Goal: Task Accomplishment & Management: Complete application form

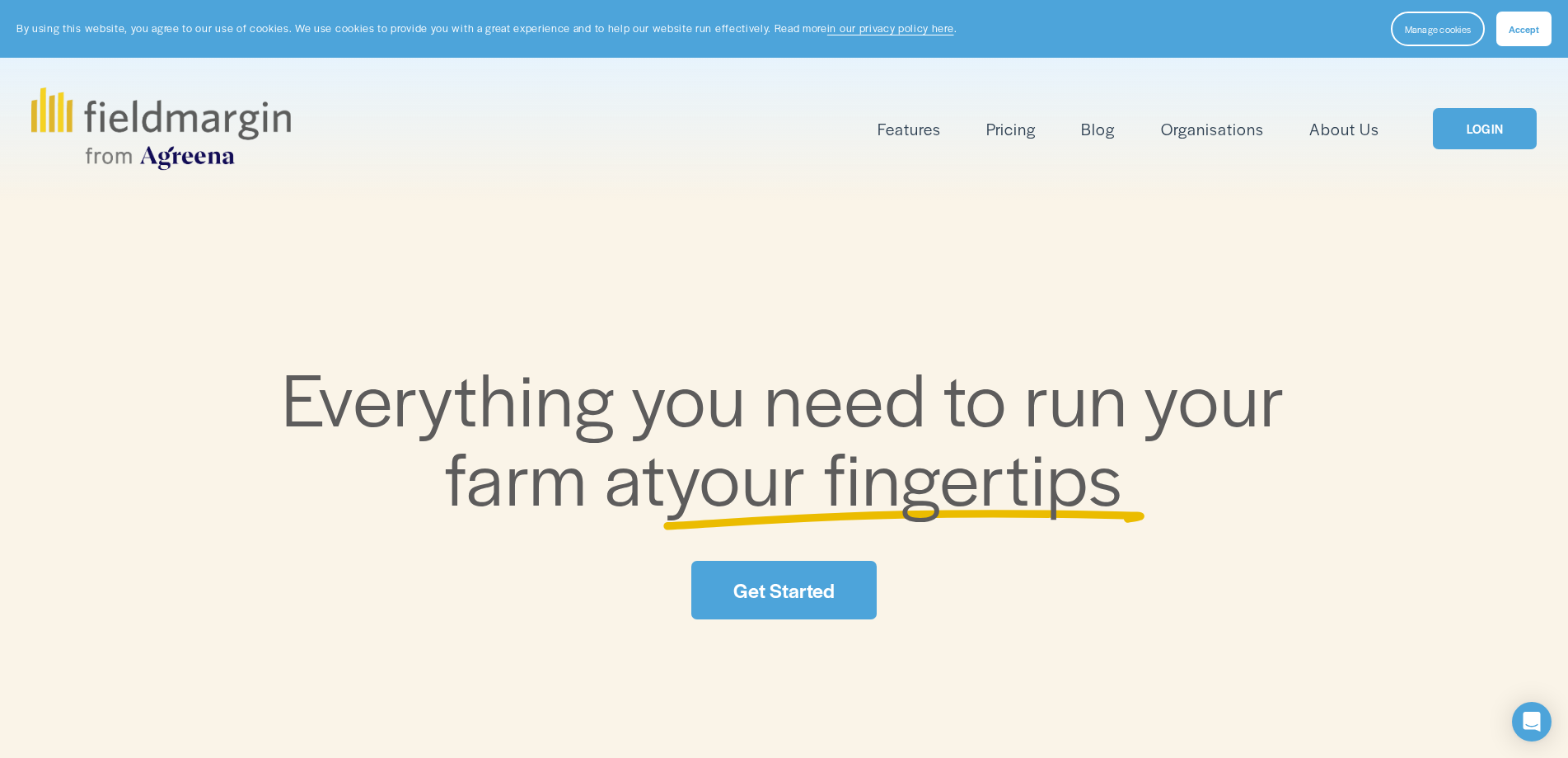
click at [1492, 119] on link "LOGIN" at bounding box center [1485, 129] width 104 height 42
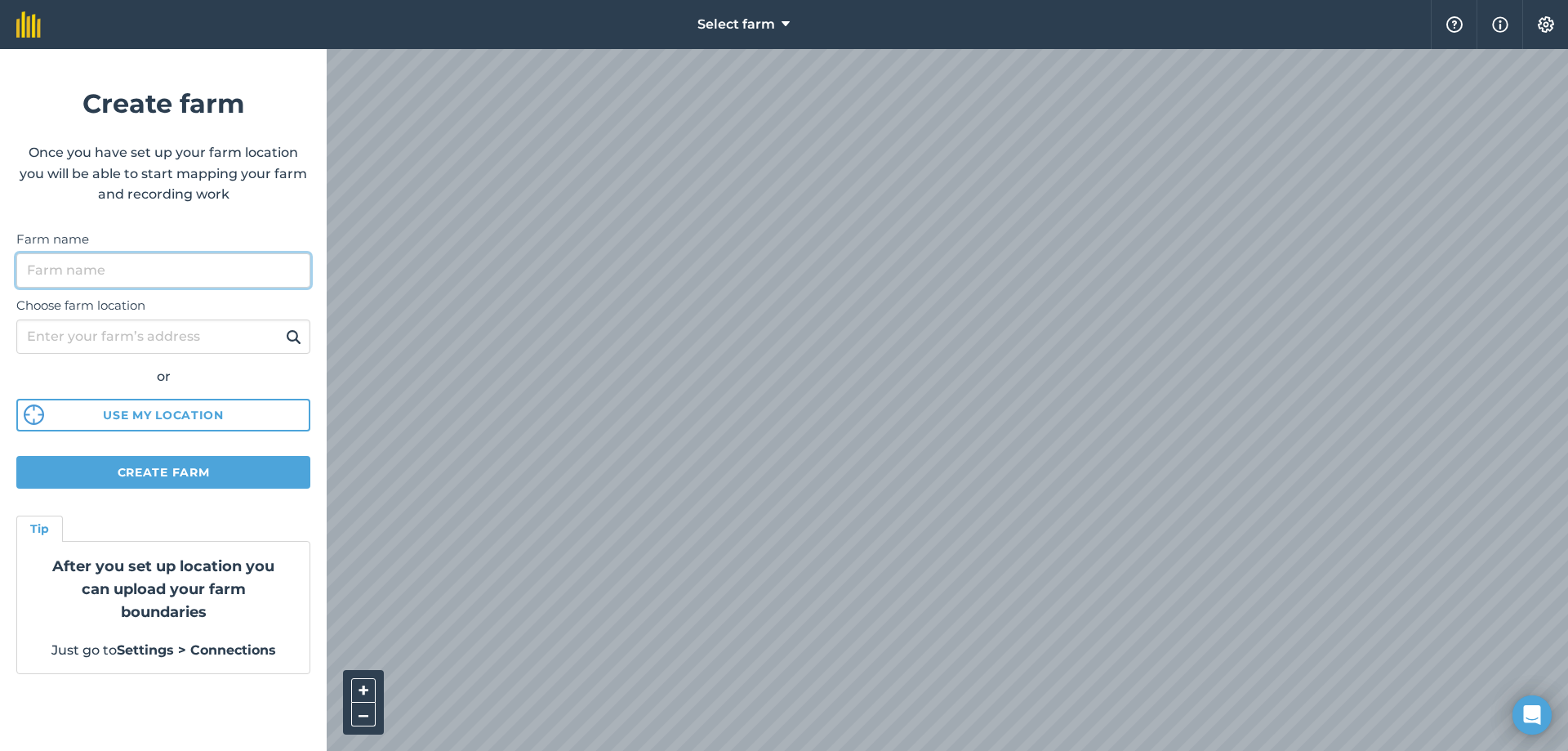
click at [87, 267] on input "Farm name" at bounding box center [163, 270] width 294 height 35
type input "Rosemount Farm"
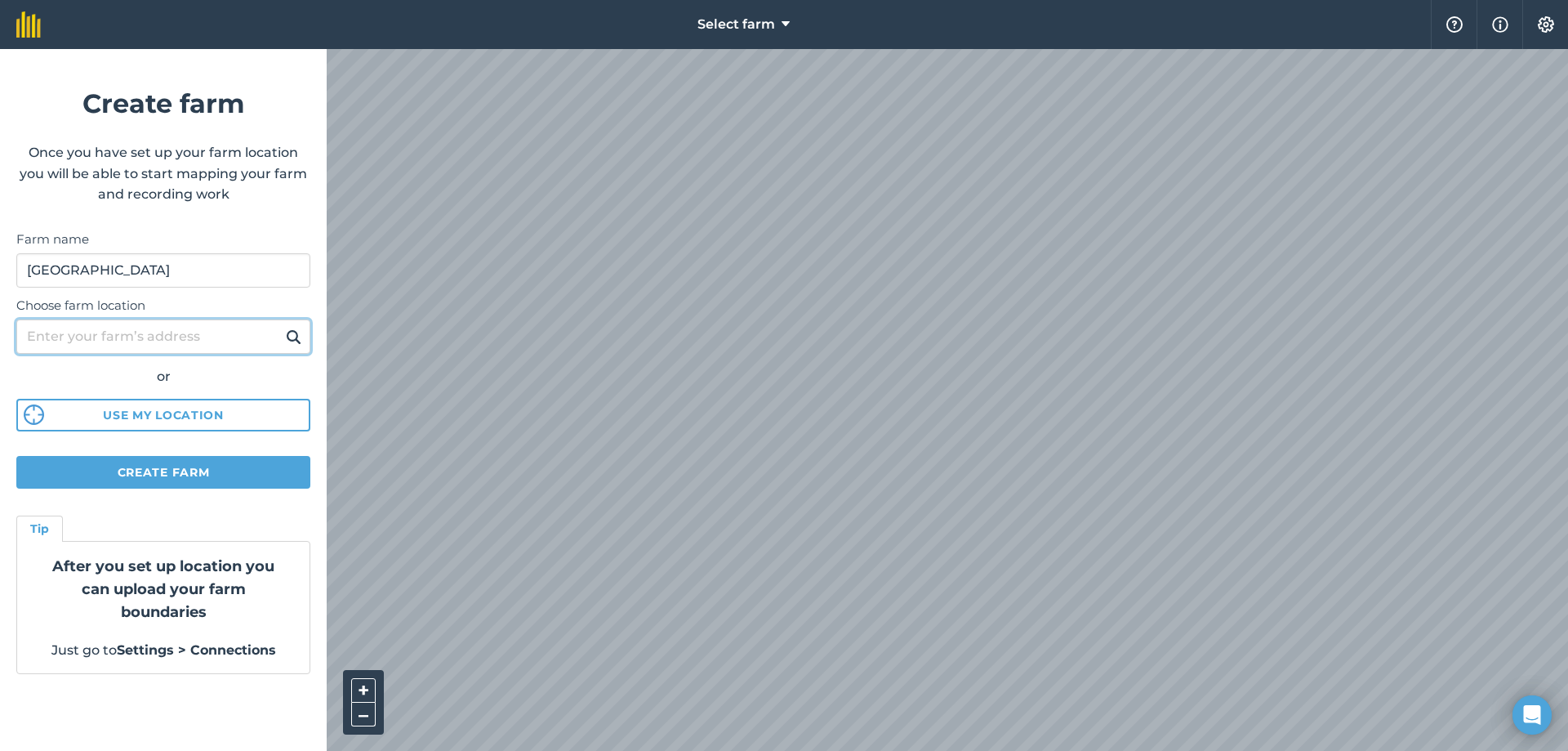
click at [168, 335] on input "Choose farm location" at bounding box center [163, 336] width 294 height 35
click at [147, 467] on button "Create farm" at bounding box center [163, 472] width 294 height 33
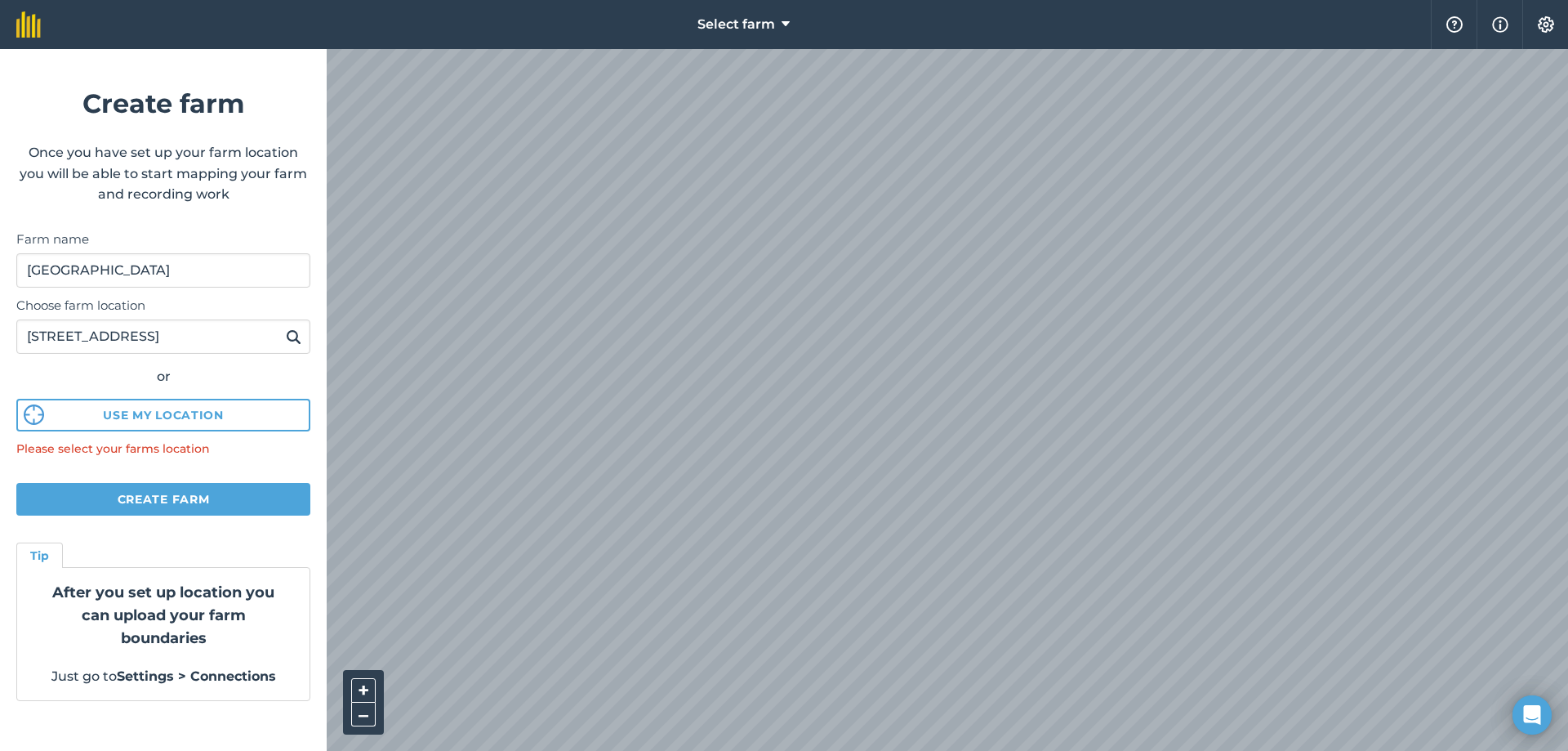
click at [298, 340] on img at bounding box center [293, 336] width 15 height 19
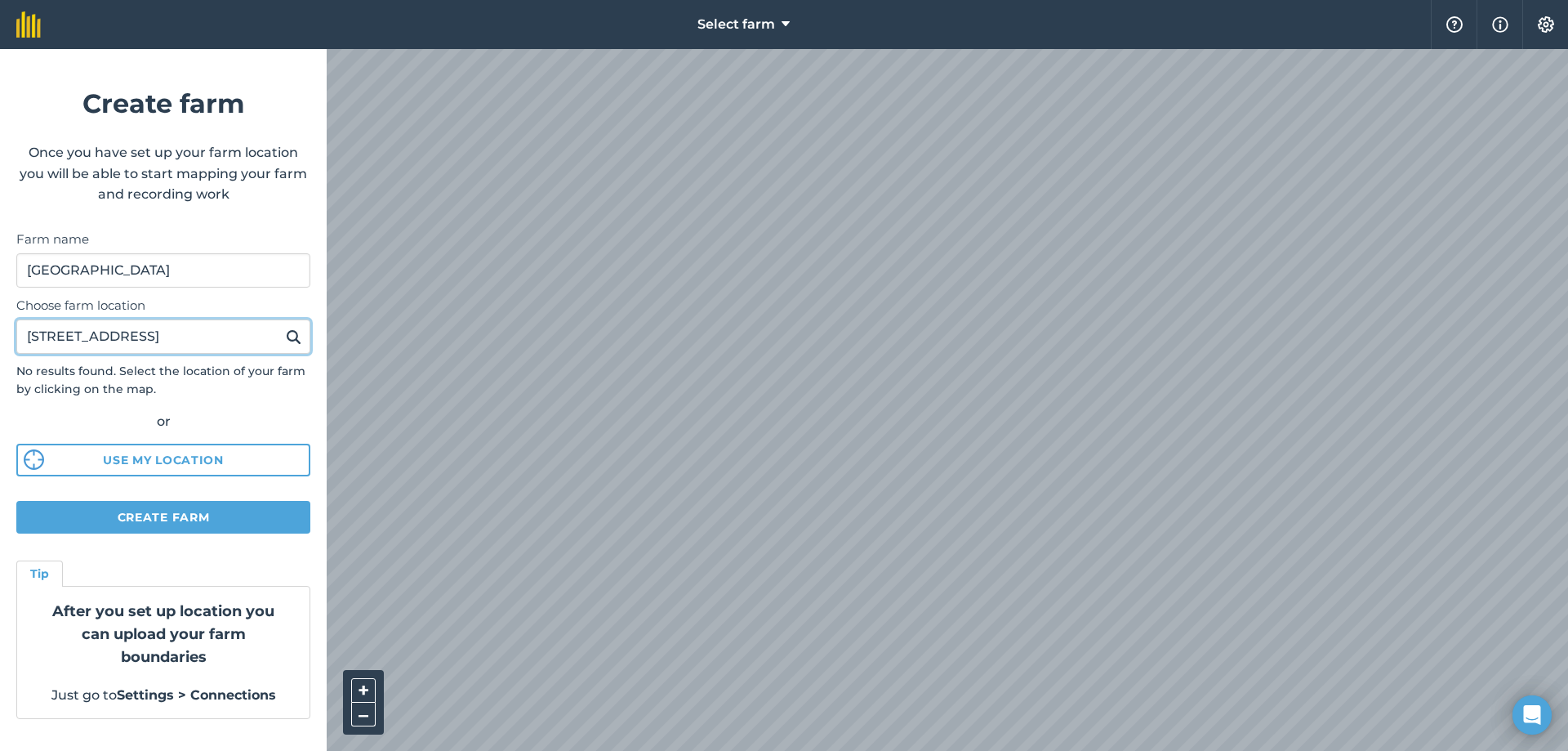
click at [259, 341] on input "78 Druminahunshin road Whitecross" at bounding box center [163, 336] width 294 height 35
click at [272, 339] on input "78 Druminahunshin road Whitecross" at bounding box center [163, 336] width 294 height 35
type input "78 Druminahunshin road Whitecross"
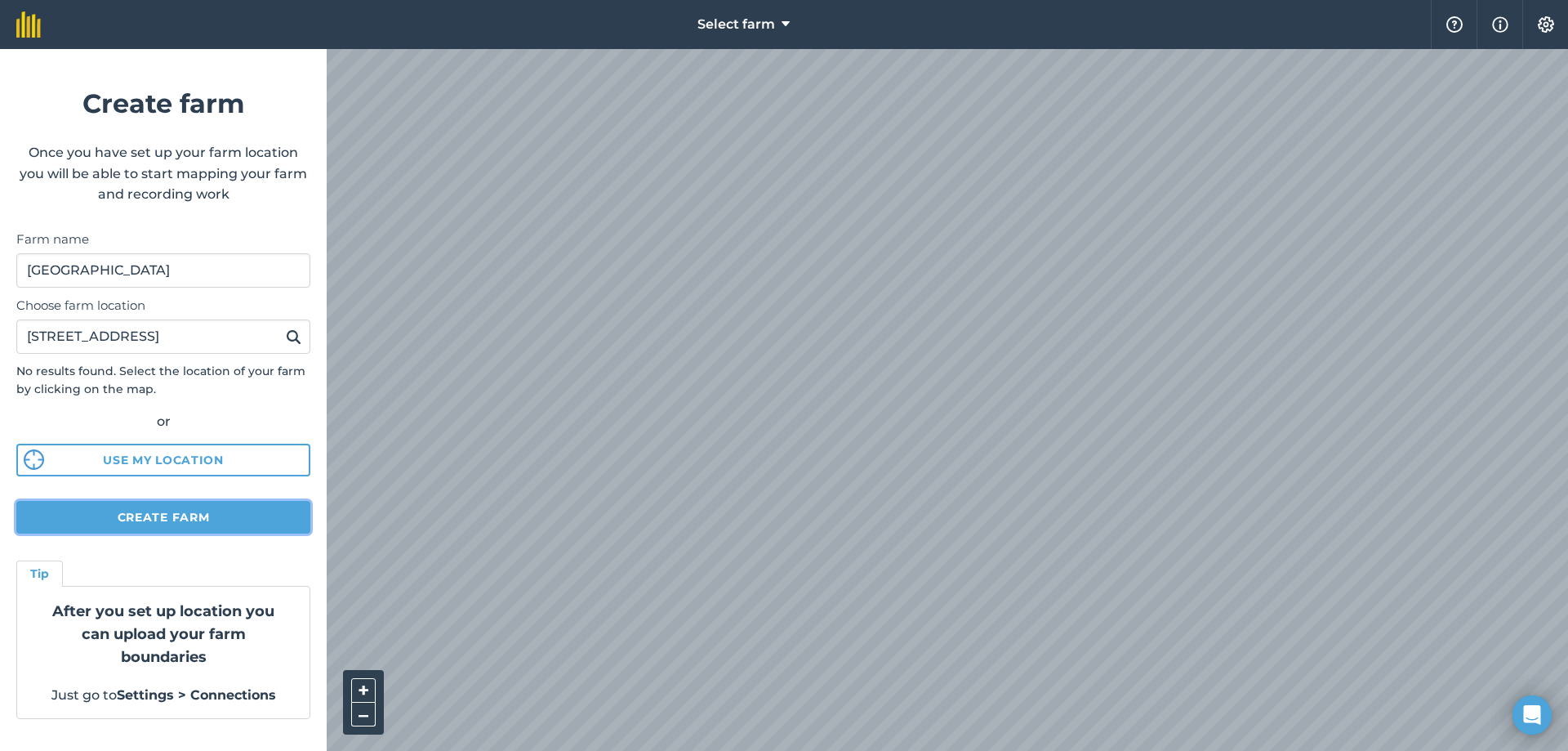
click at [203, 510] on button "Create farm" at bounding box center [163, 517] width 294 height 33
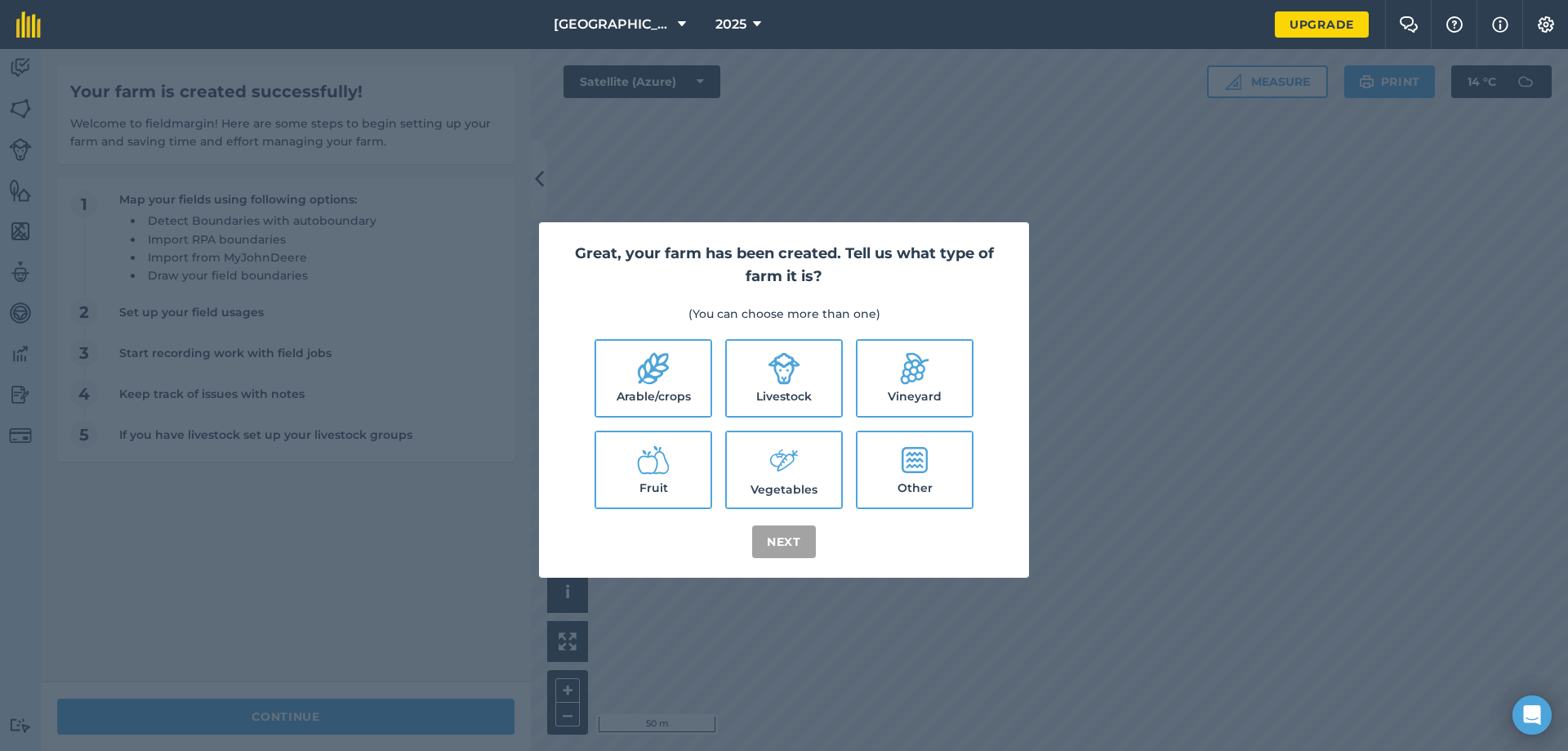
click at [756, 380] on label "Livestock" at bounding box center [784, 378] width 114 height 75
checkbox input "true"
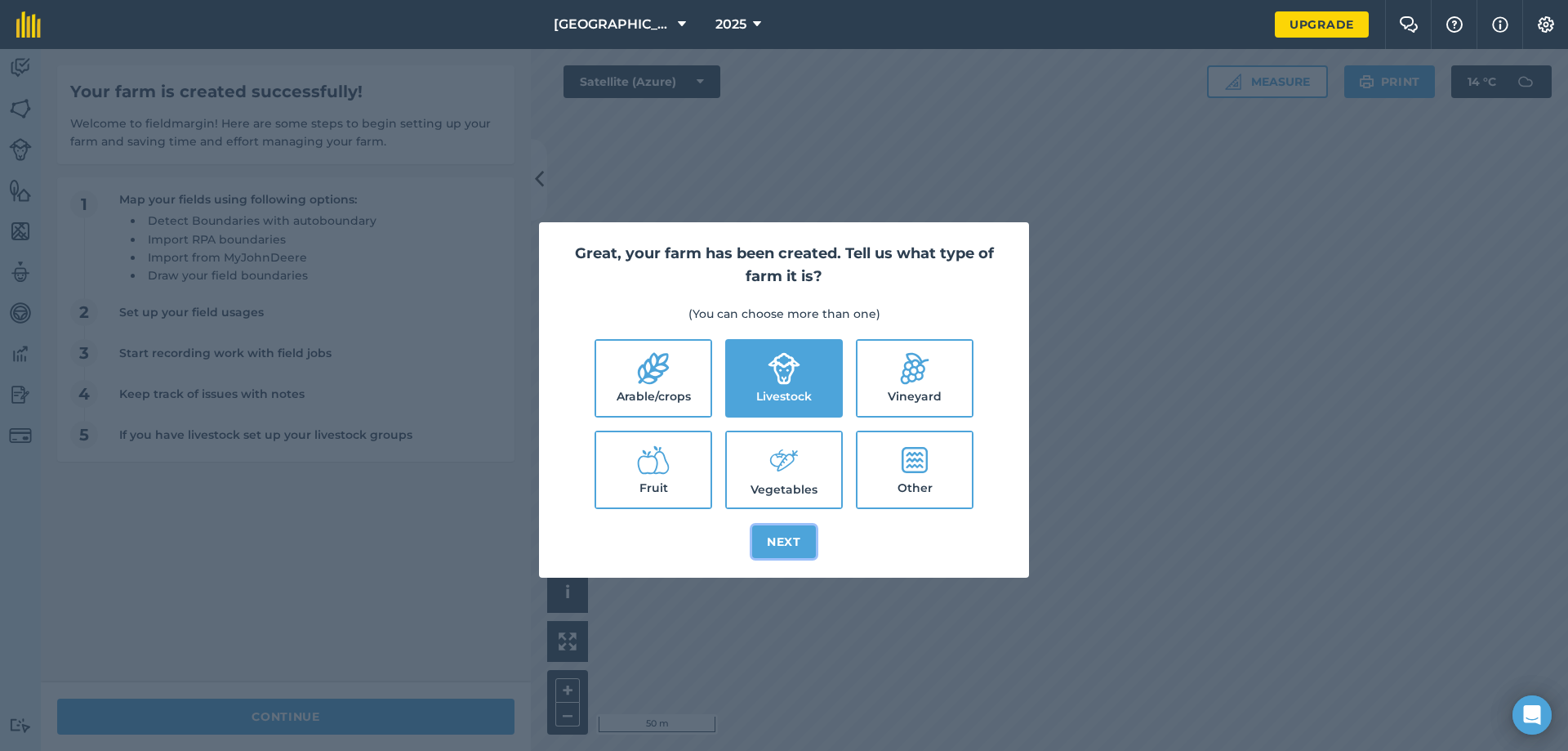
click at [784, 537] on button "Next" at bounding box center [784, 541] width 63 height 33
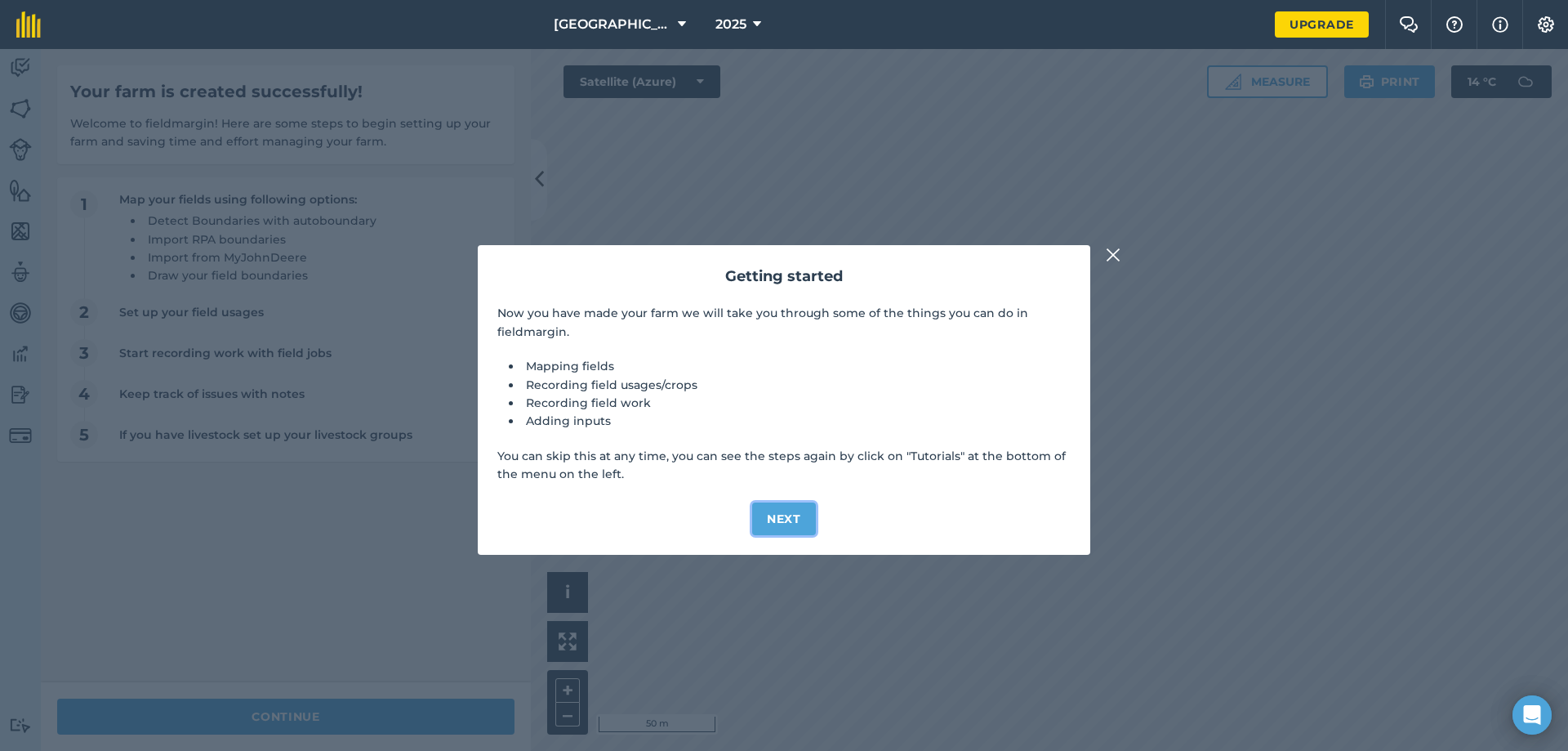
click at [776, 518] on button "Next" at bounding box center [784, 519] width 63 height 33
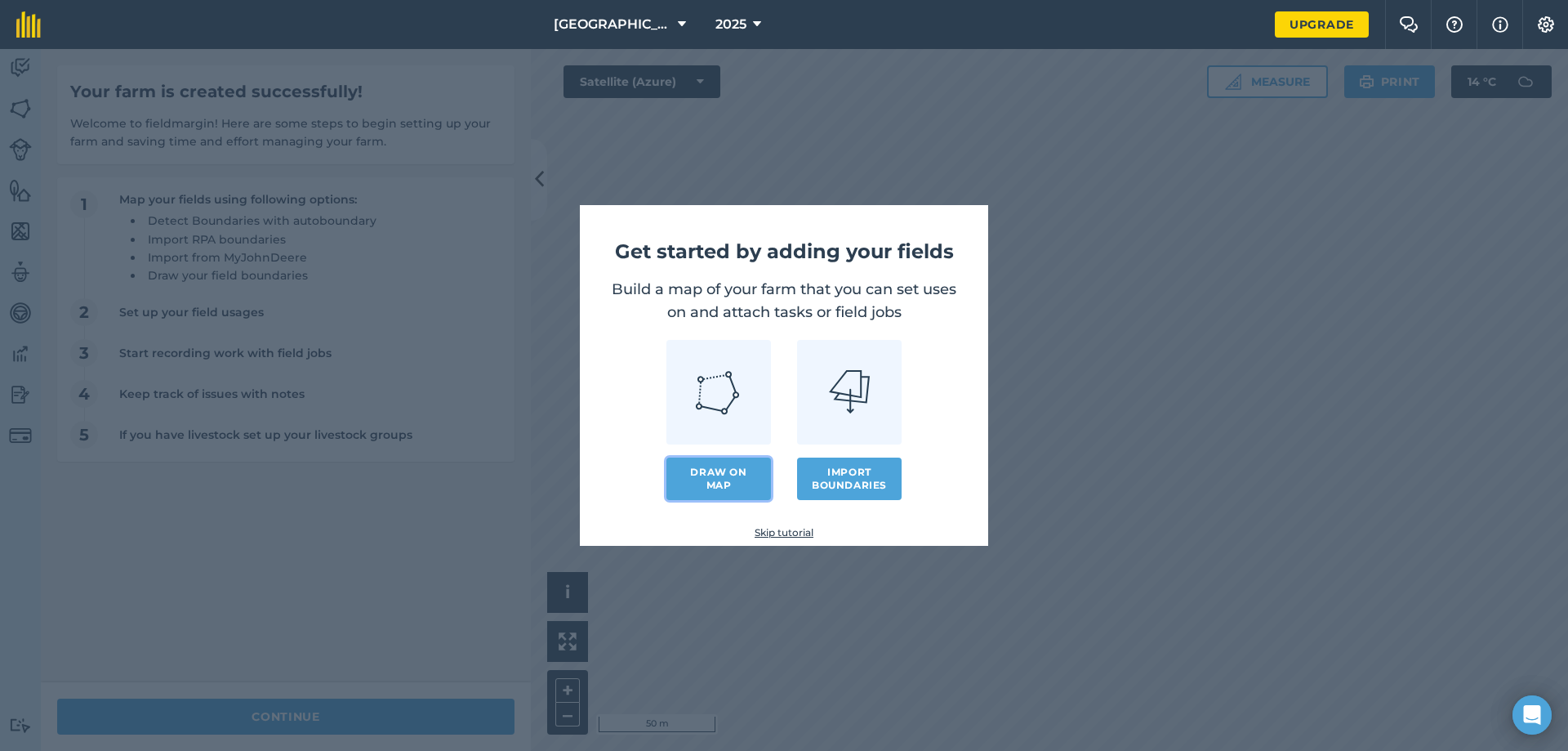
click at [741, 492] on link "Draw on map" at bounding box center [719, 479] width 105 height 42
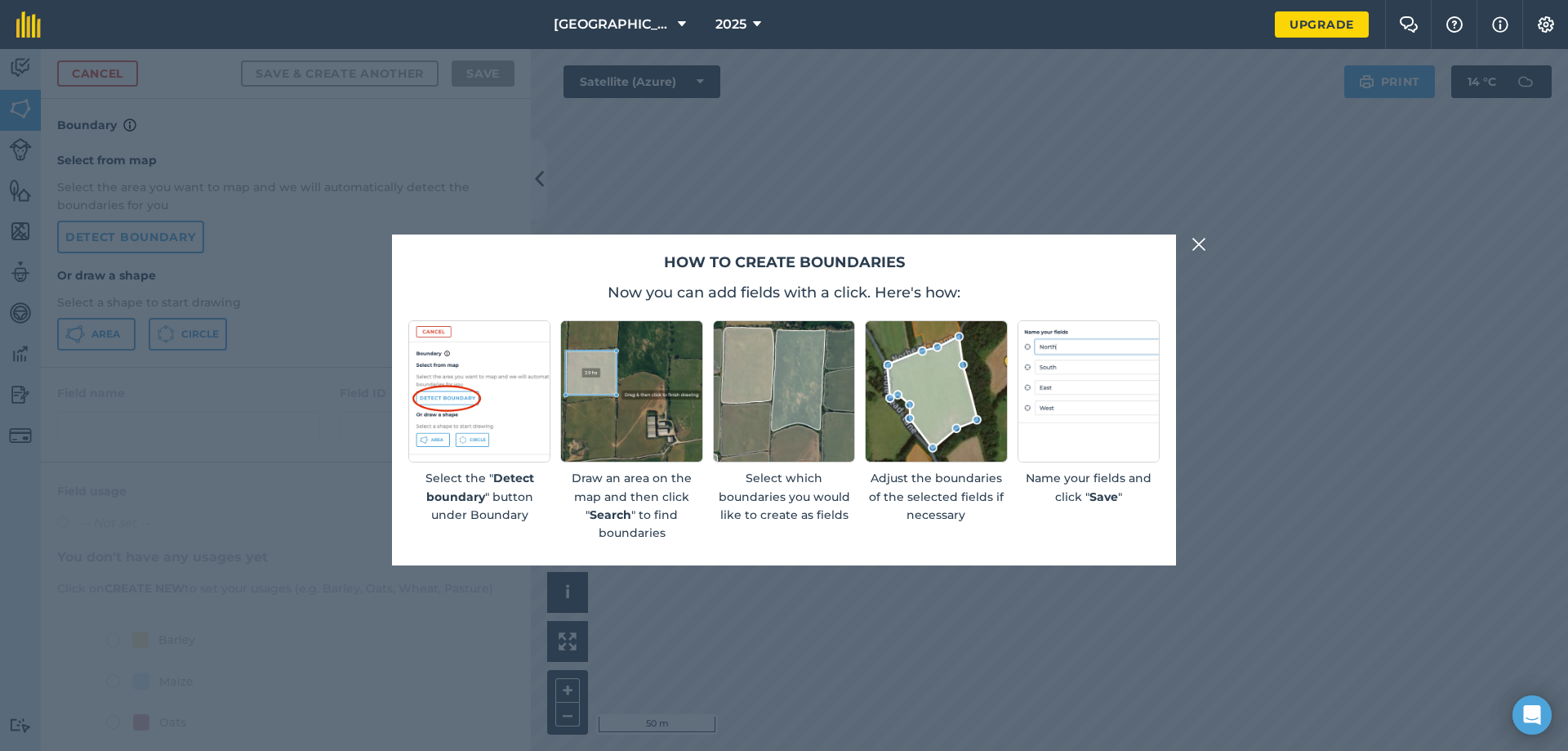
click at [1206, 237] on button at bounding box center [1198, 244] width 19 height 19
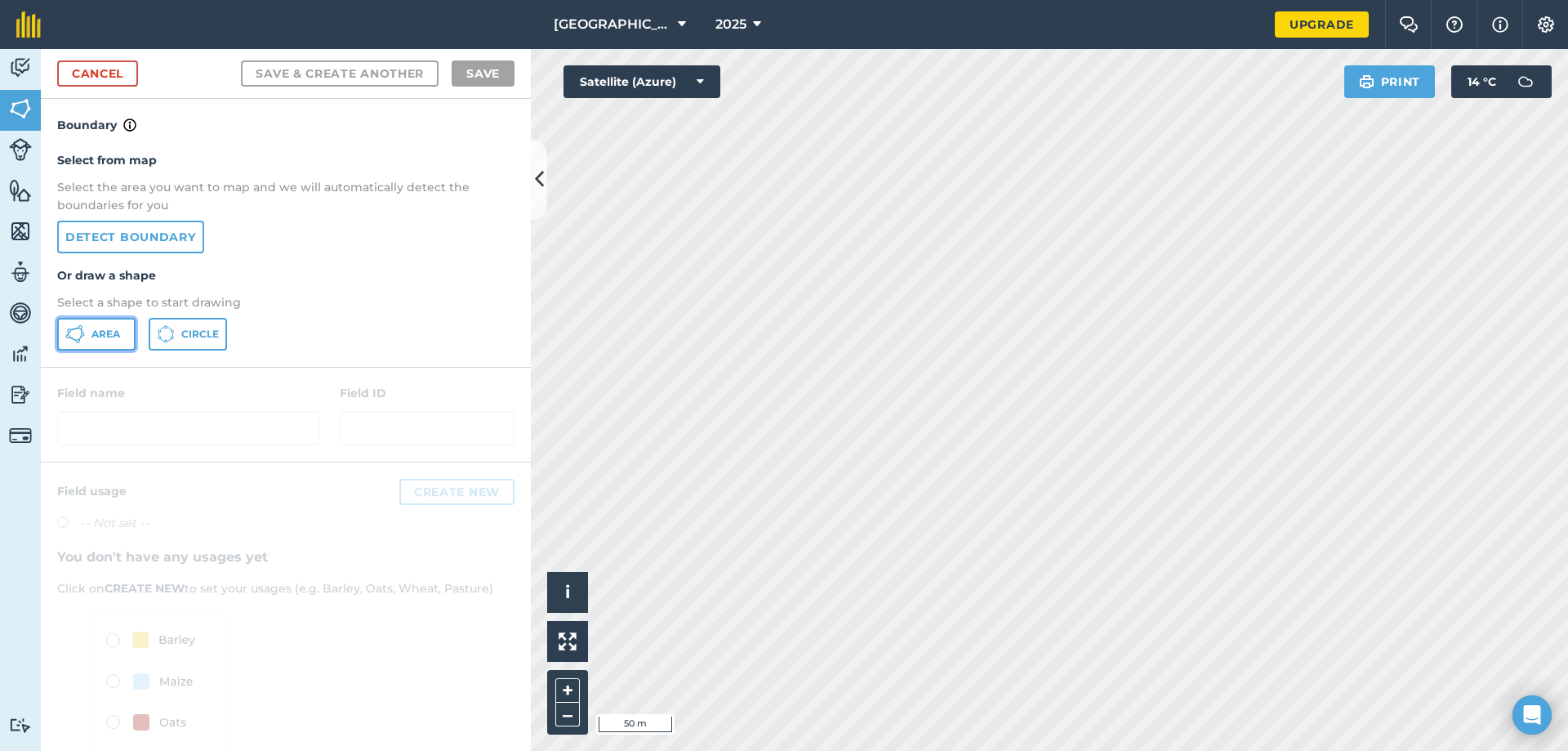
click at [111, 329] on span "Area" at bounding box center [106, 334] width 29 height 13
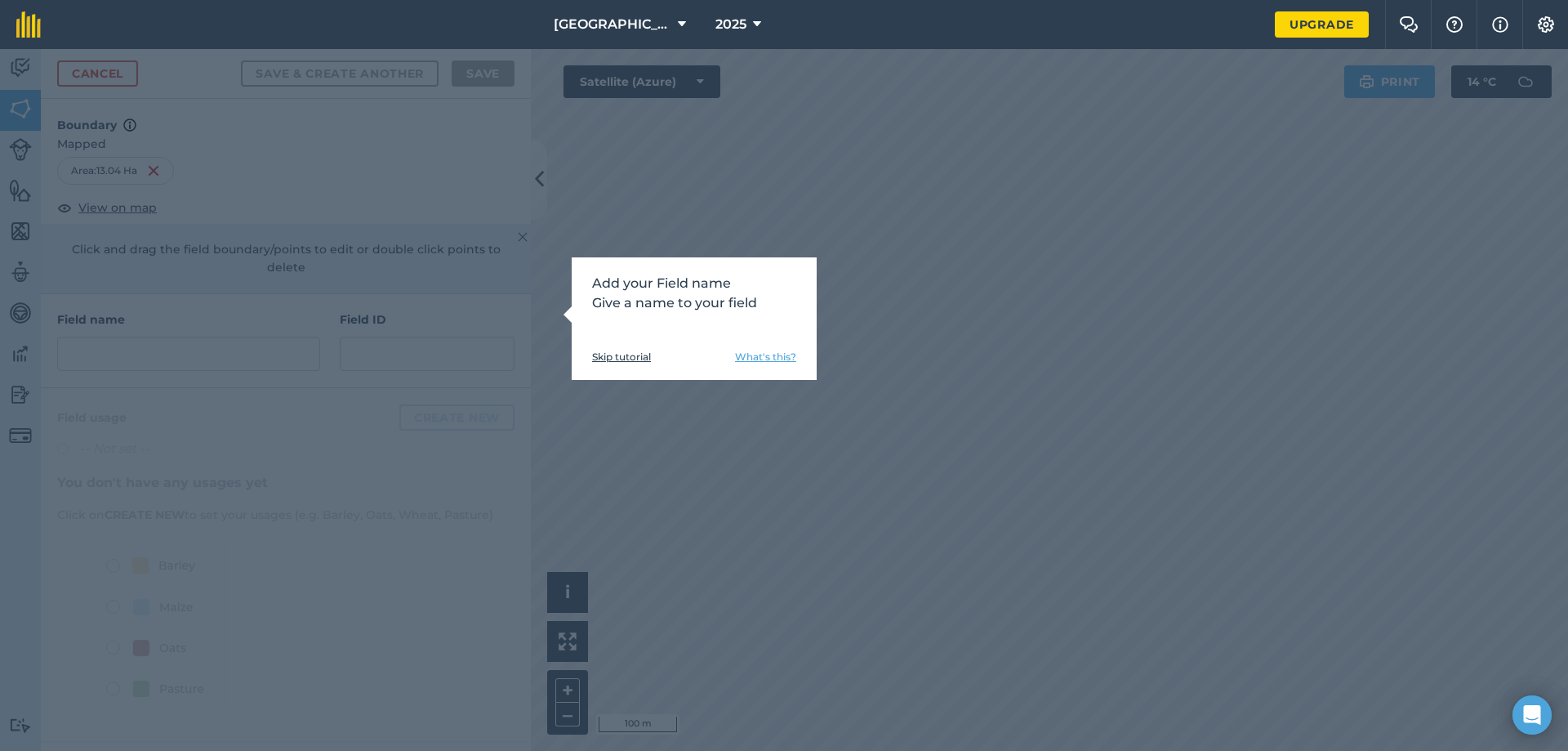
click at [624, 360] on link "Skip tutorial" at bounding box center [621, 356] width 59 height 13
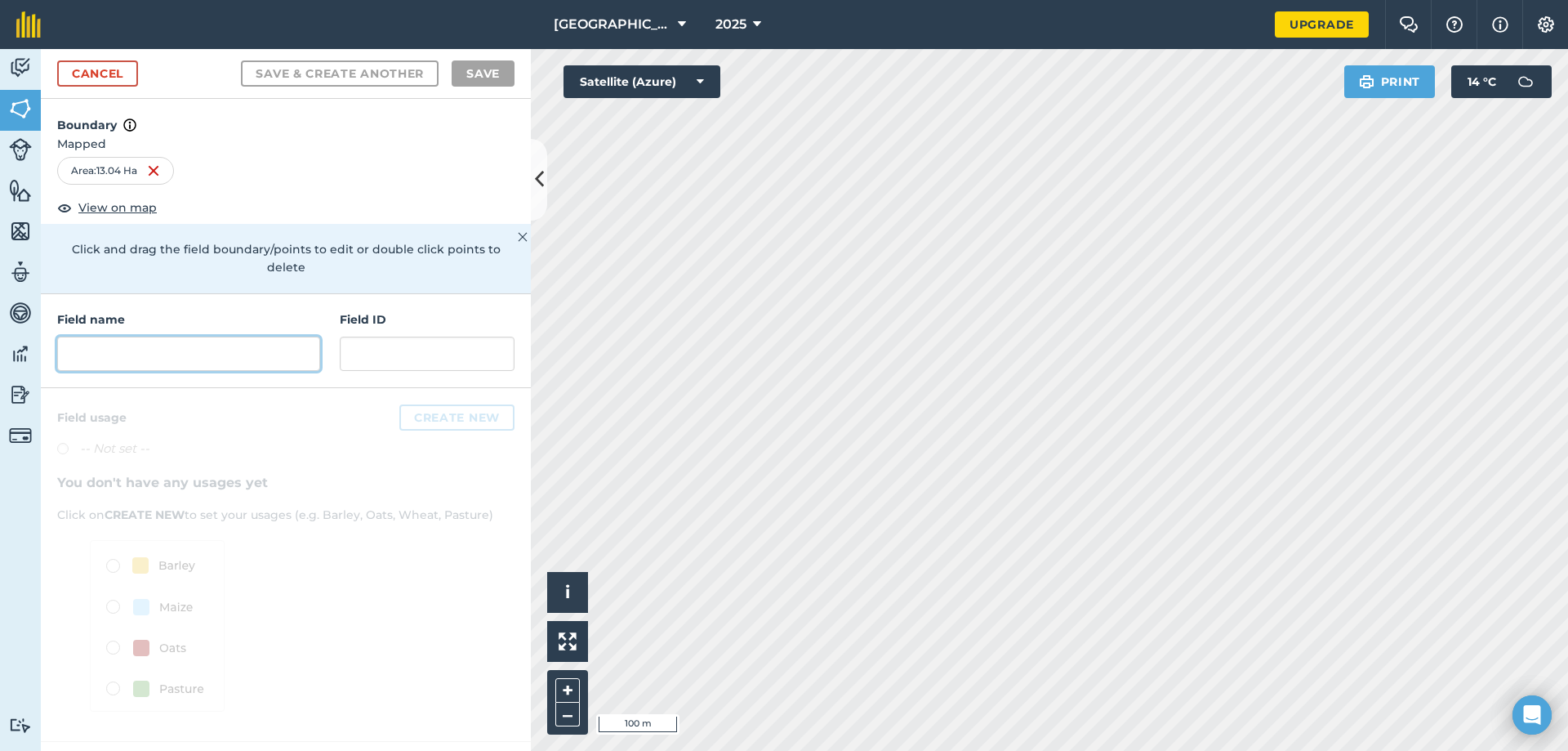
click at [227, 337] on input "text" at bounding box center [188, 353] width 263 height 35
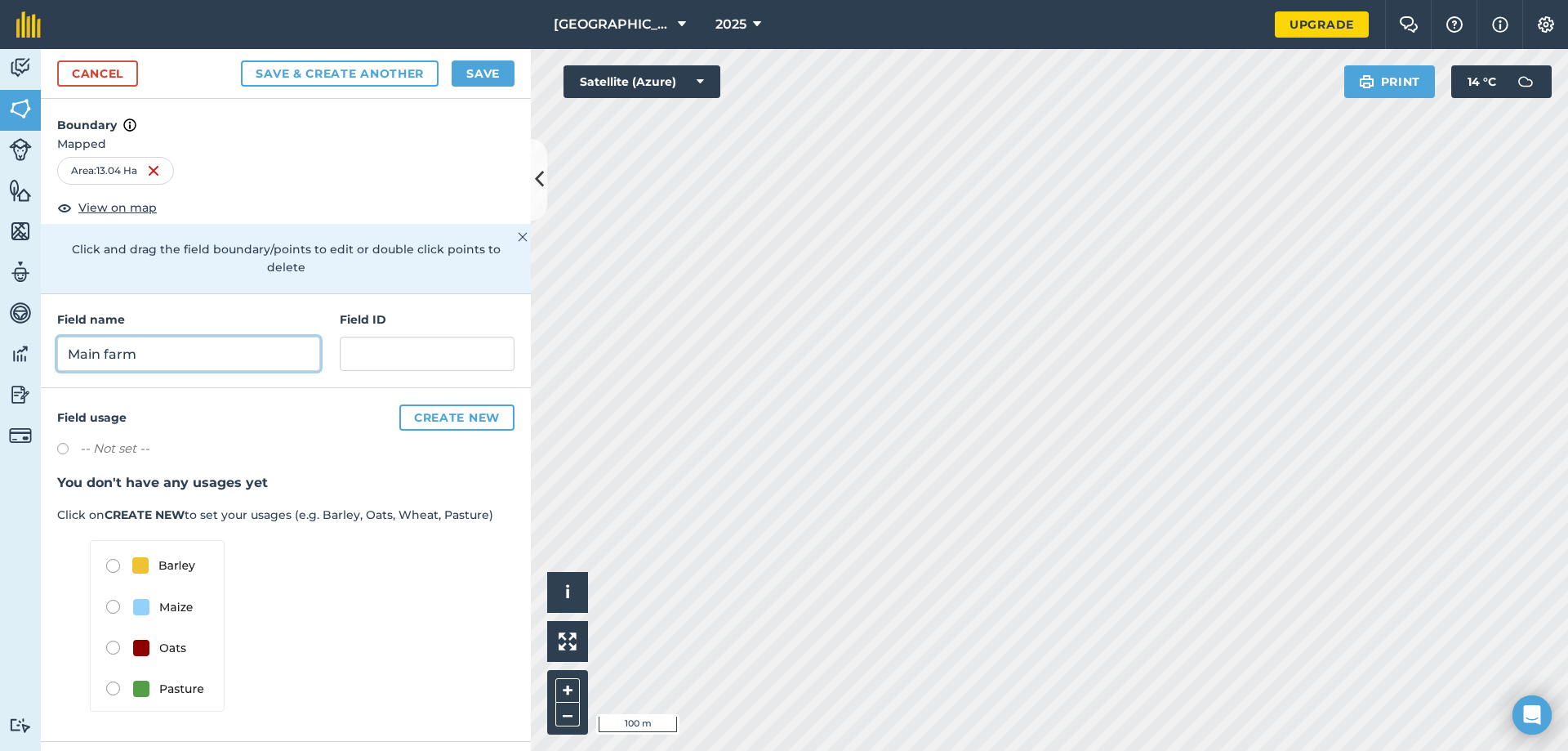
type input "Main farm"
click at [496, 75] on button "Save" at bounding box center [483, 73] width 62 height 26
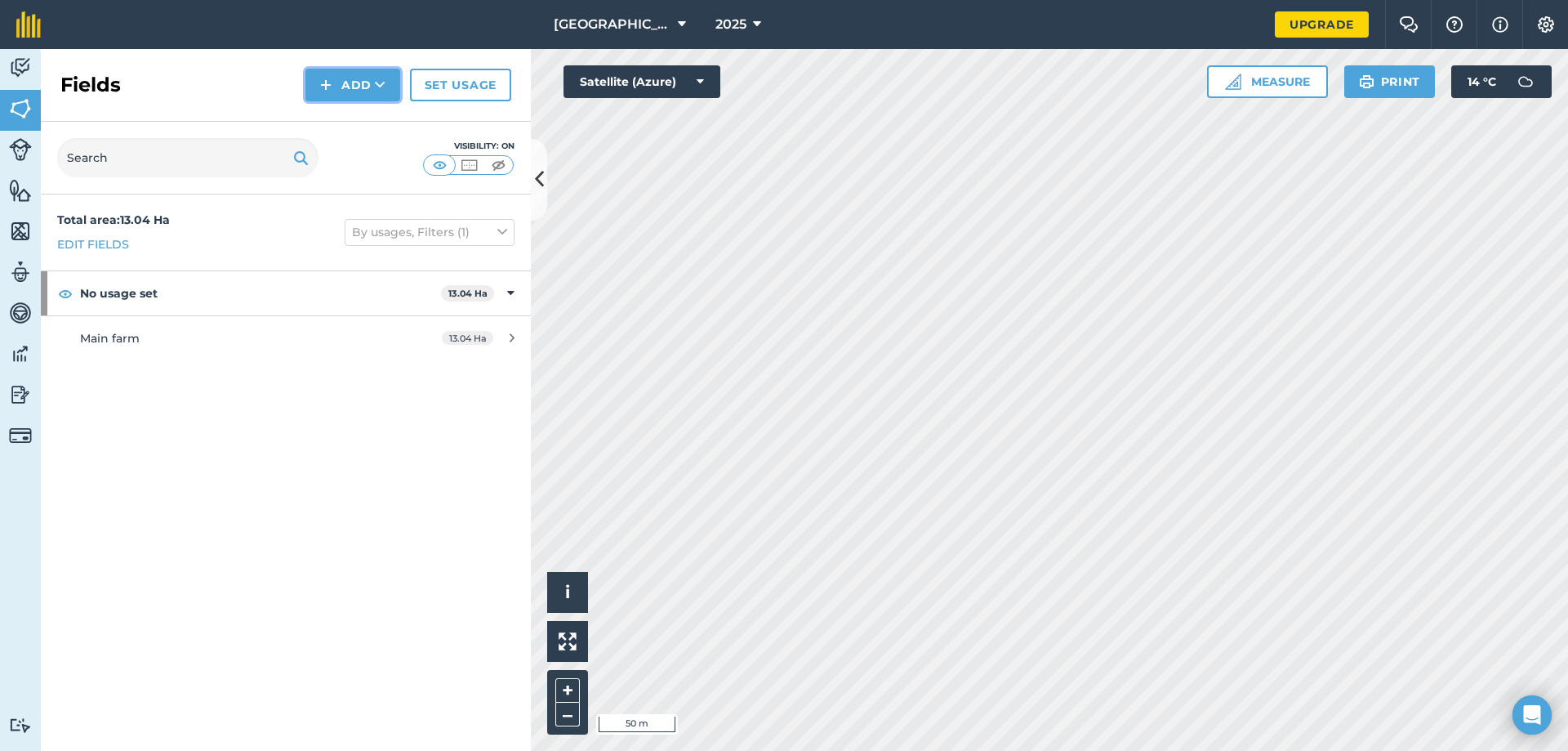
click at [359, 84] on button "Add" at bounding box center [353, 84] width 95 height 33
click at [346, 124] on link "Draw" at bounding box center [353, 122] width 90 height 36
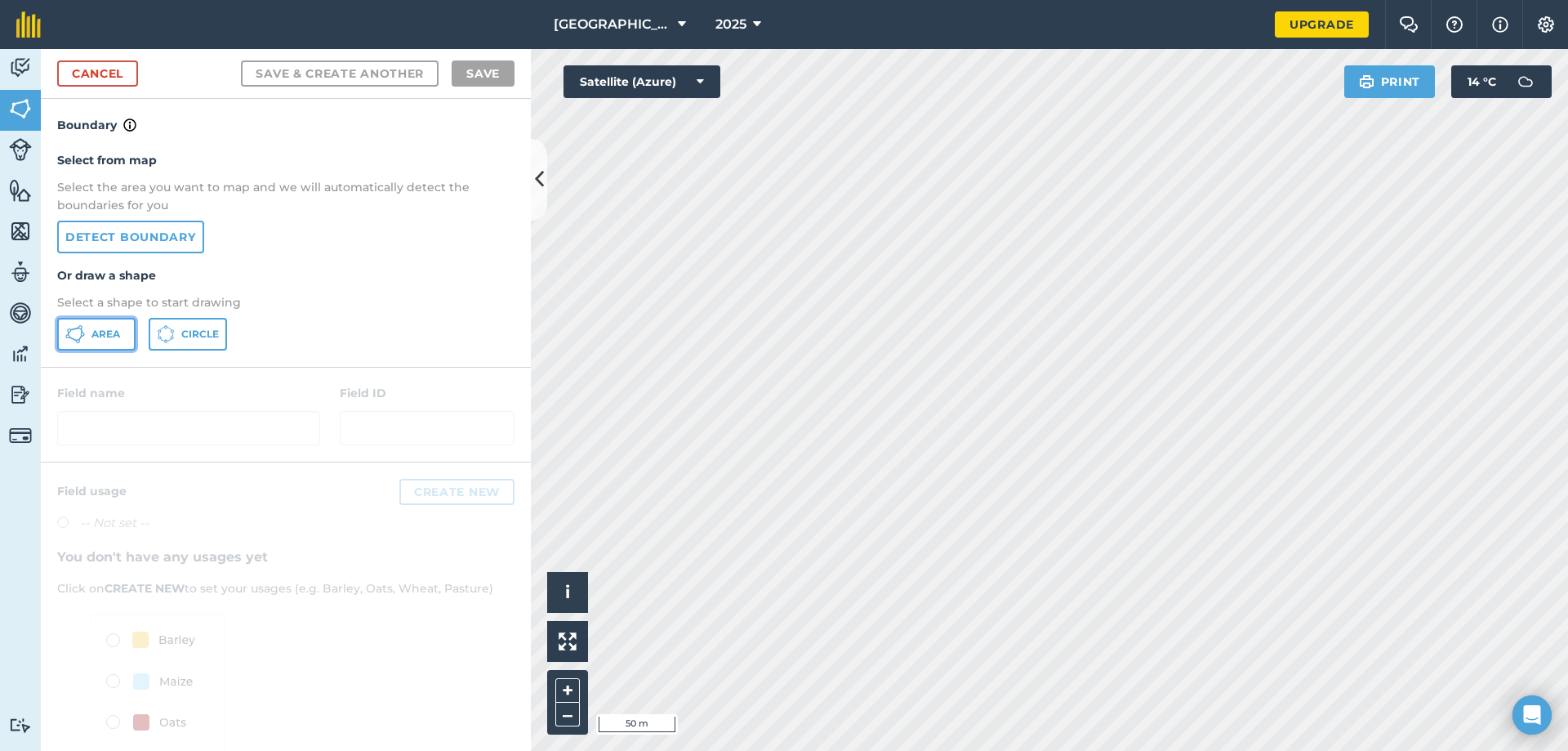
click at [106, 336] on span "Area" at bounding box center [106, 334] width 29 height 13
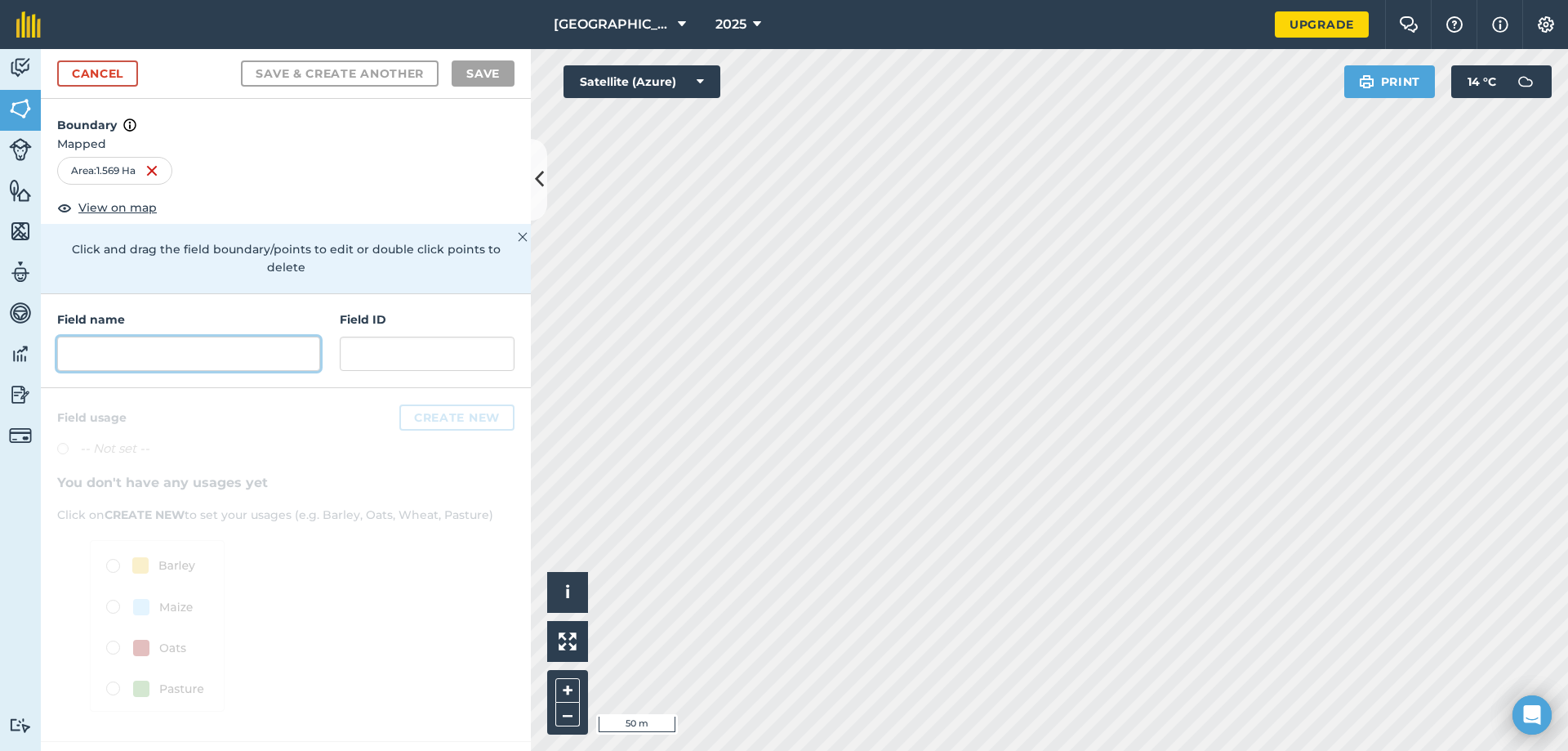
click at [149, 336] on input "text" at bounding box center [188, 353] width 263 height 35
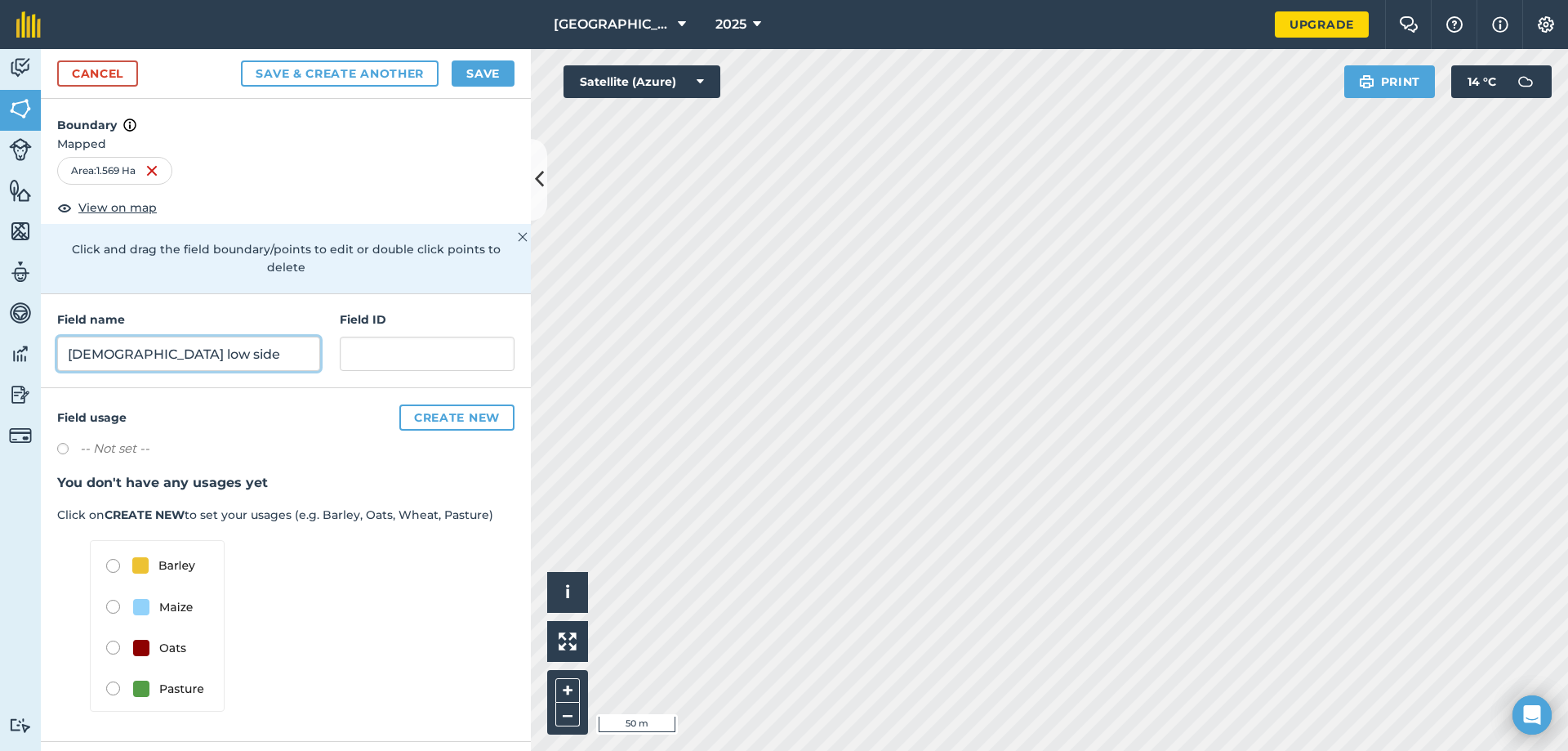
type input "Church low side"
click at [385, 69] on button "Save & Create Another" at bounding box center [339, 73] width 198 height 26
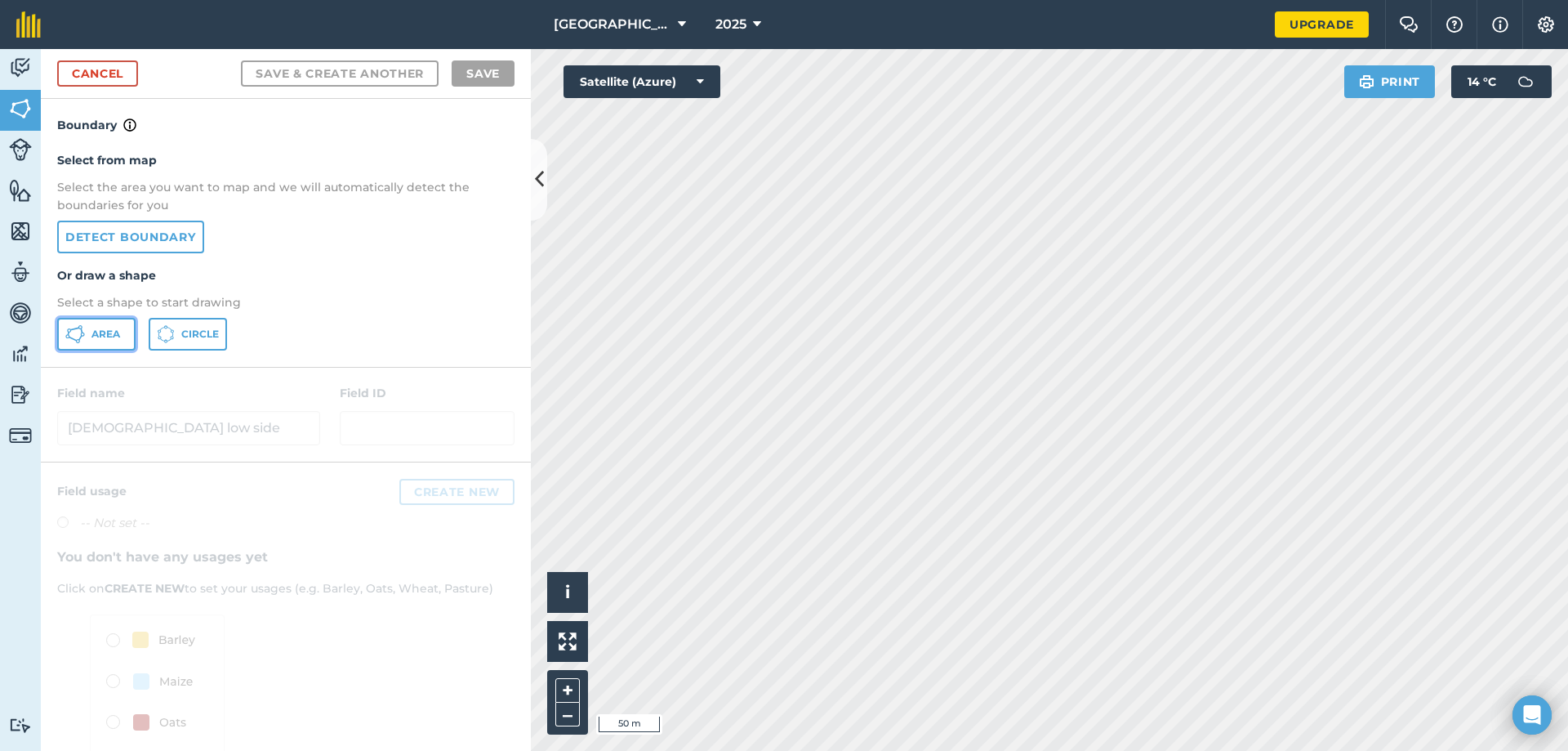
click at [100, 328] on span "Area" at bounding box center [106, 334] width 29 height 13
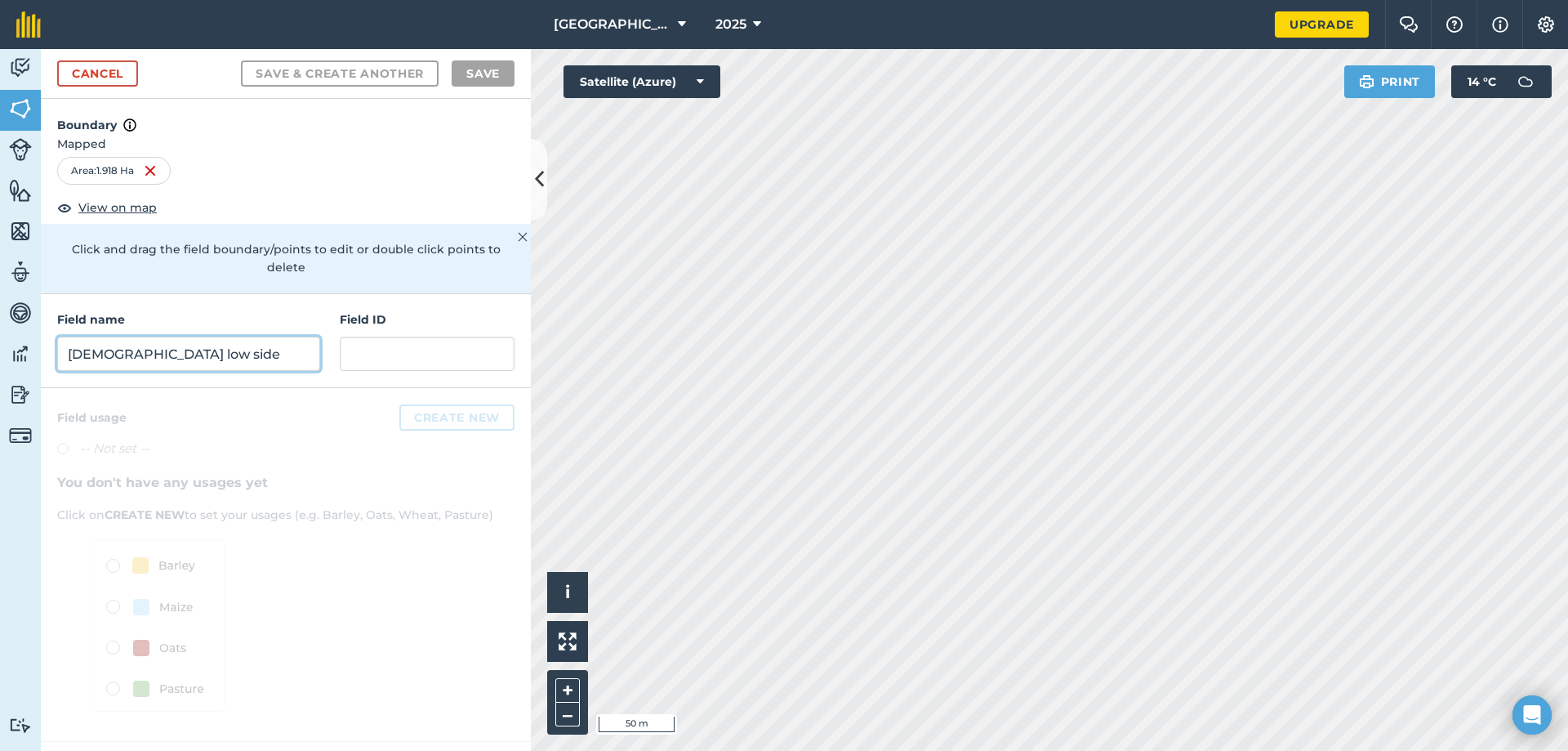
click at [203, 336] on input "Church low side" at bounding box center [188, 353] width 263 height 35
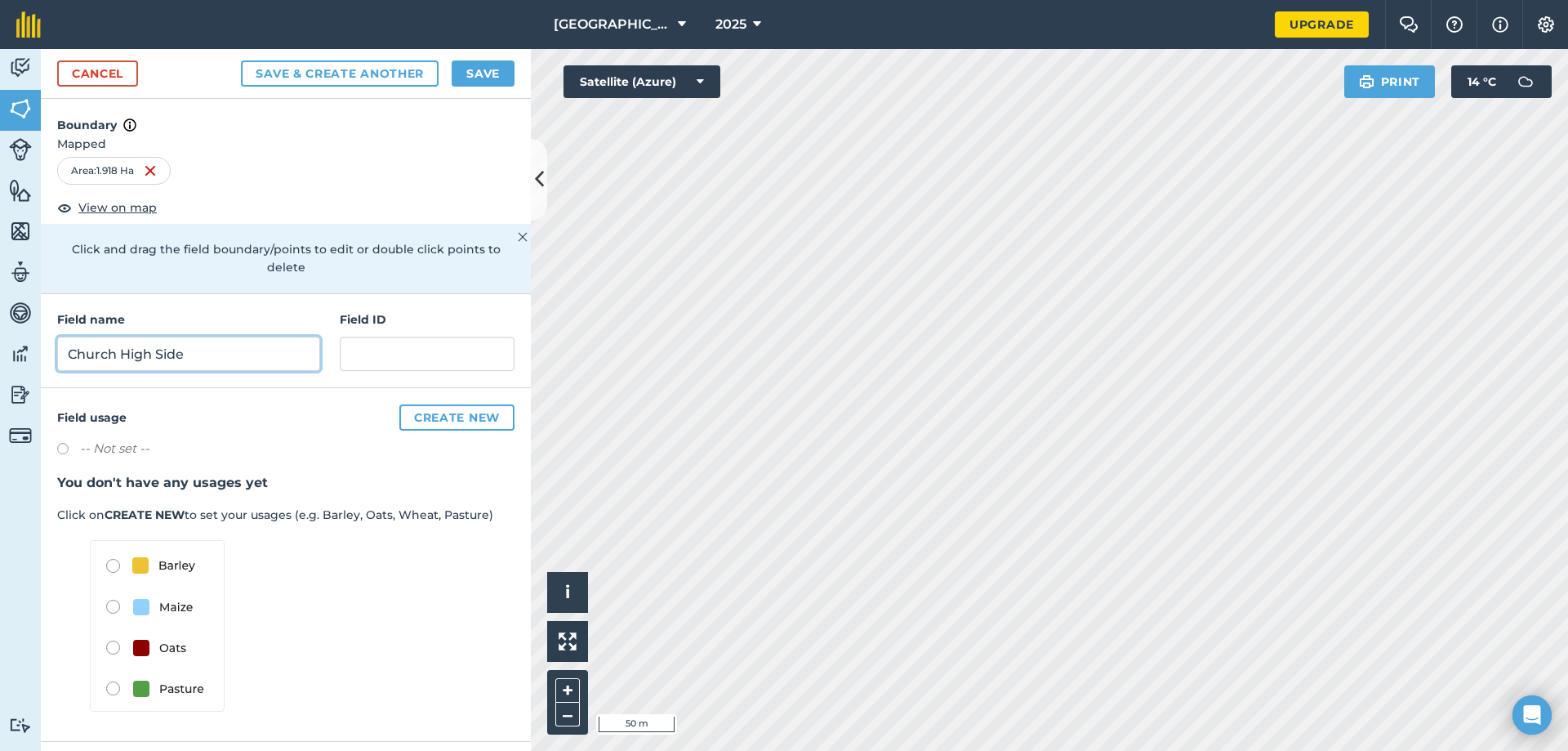
type input "Church High Side"
click at [349, 73] on button "Save & Create Another" at bounding box center [339, 73] width 198 height 26
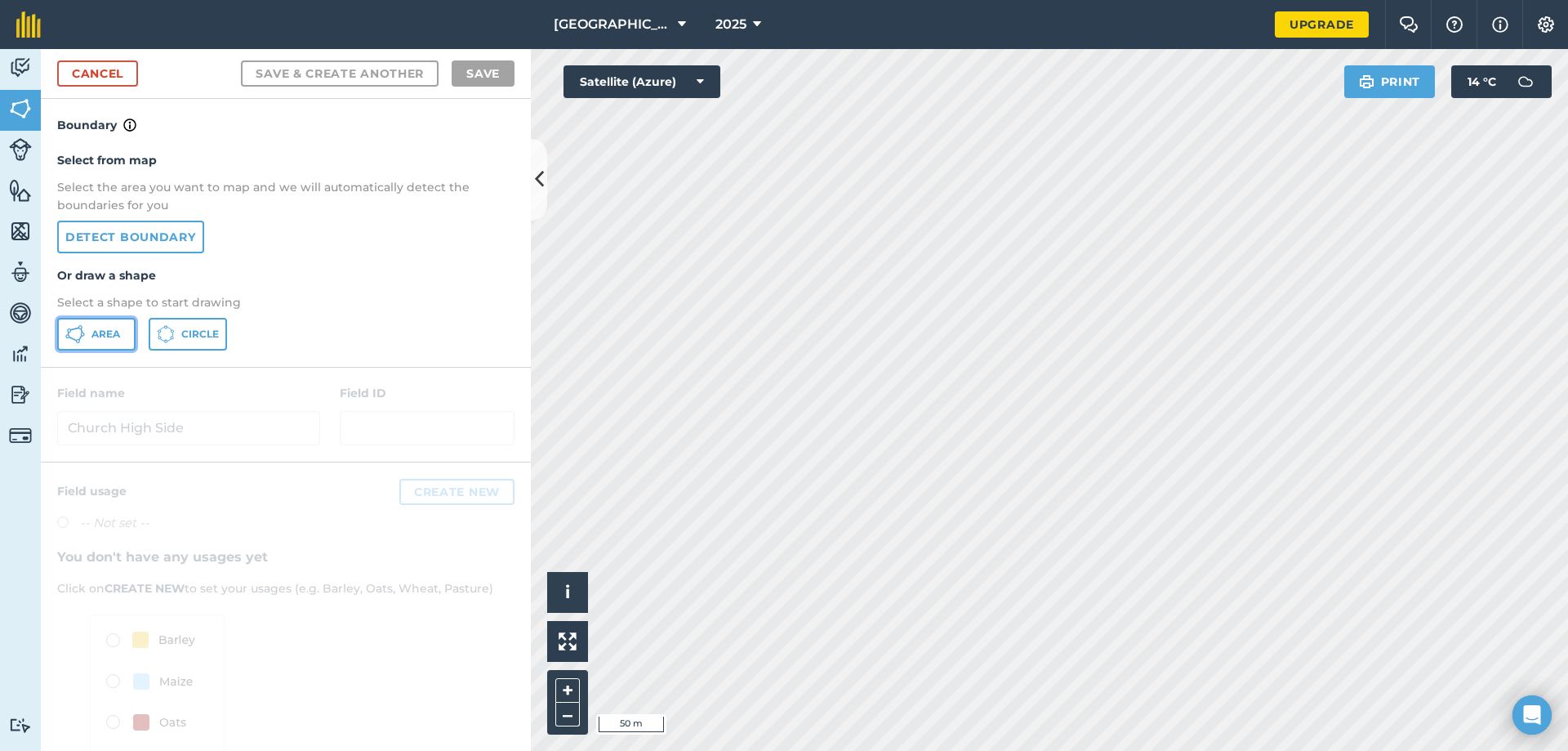
click at [105, 332] on span "Area" at bounding box center [106, 334] width 29 height 13
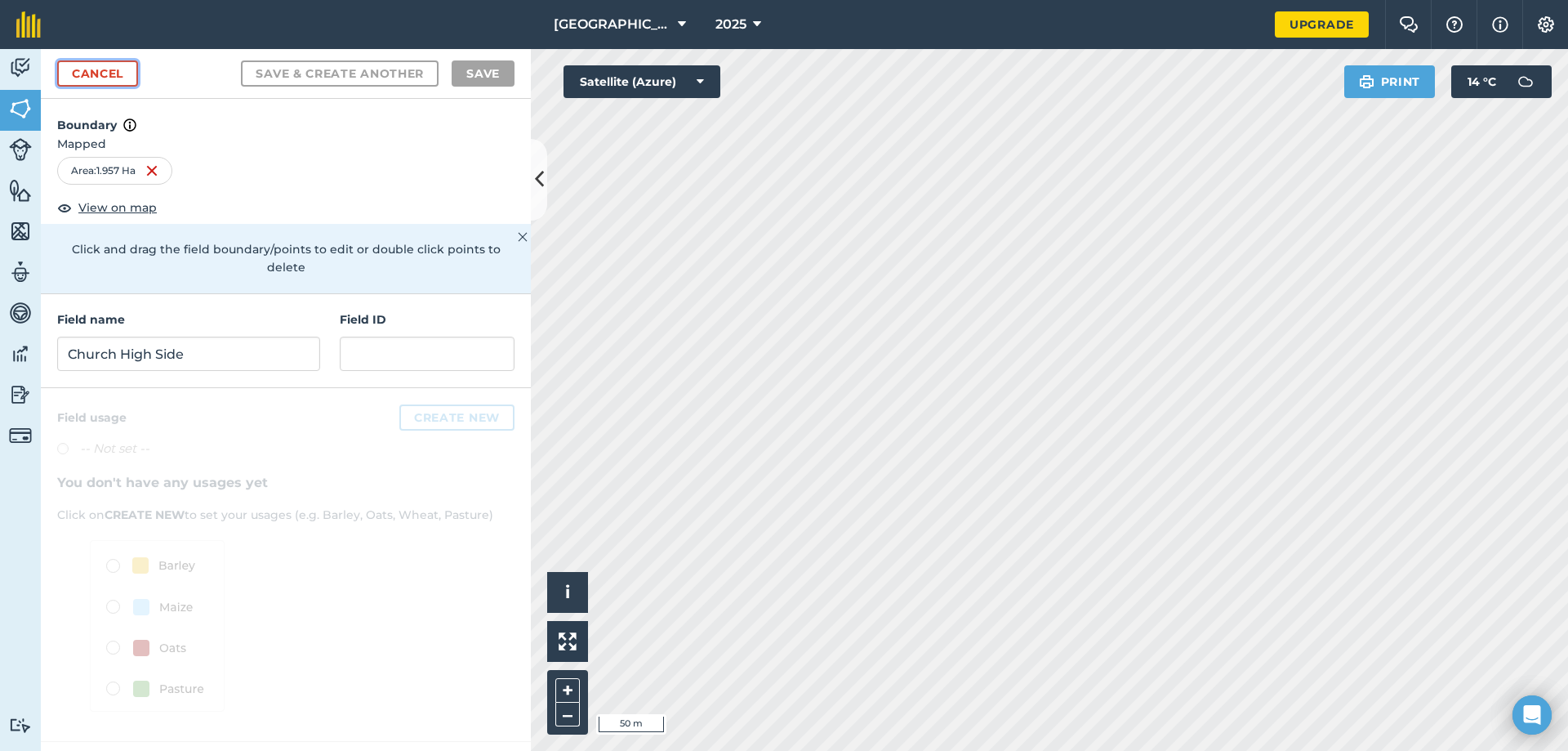
click at [118, 74] on link "Cancel" at bounding box center [98, 73] width 81 height 26
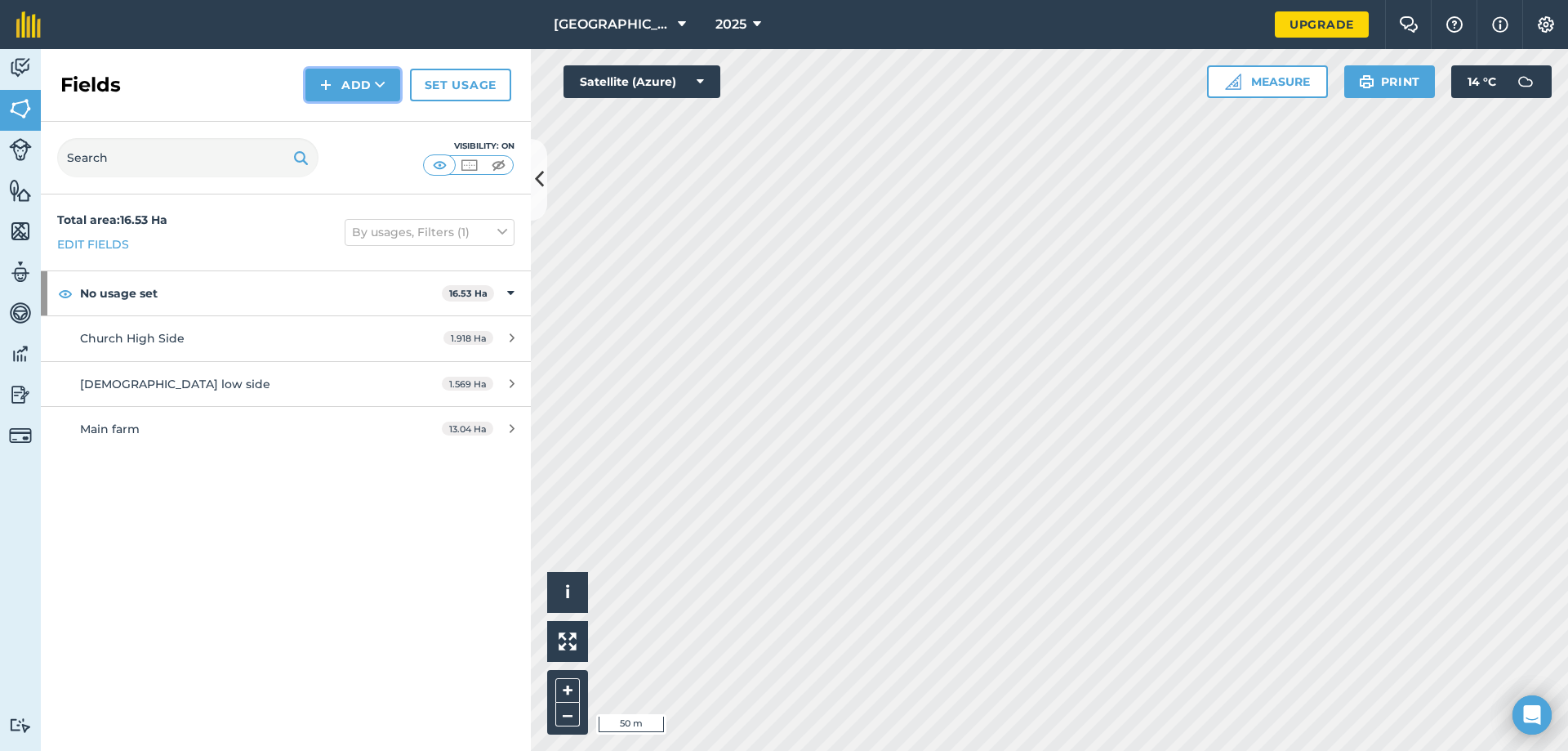
click at [345, 85] on button "Add" at bounding box center [353, 84] width 95 height 33
click at [366, 116] on link "Draw" at bounding box center [353, 122] width 90 height 36
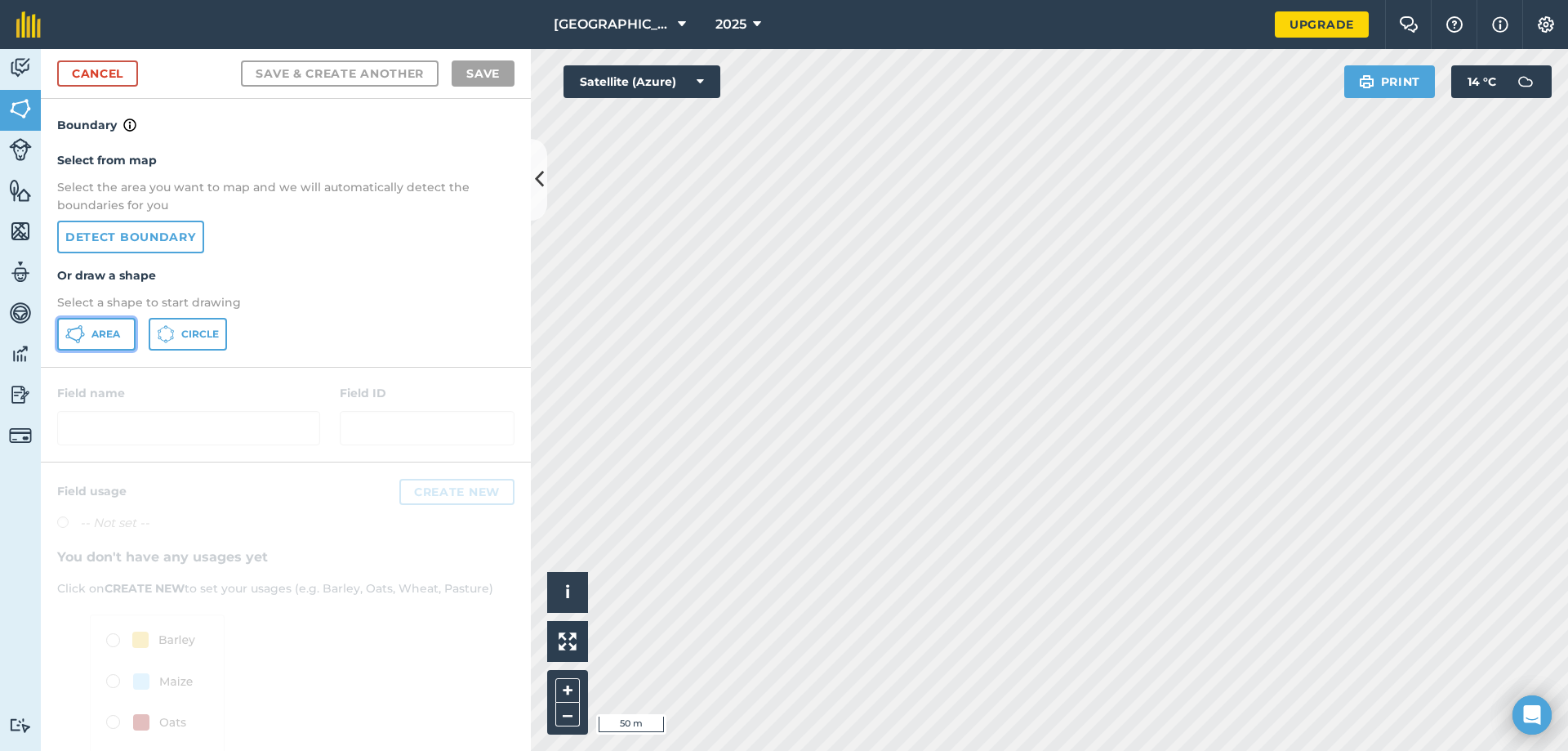
click at [112, 331] on span "Area" at bounding box center [106, 334] width 29 height 13
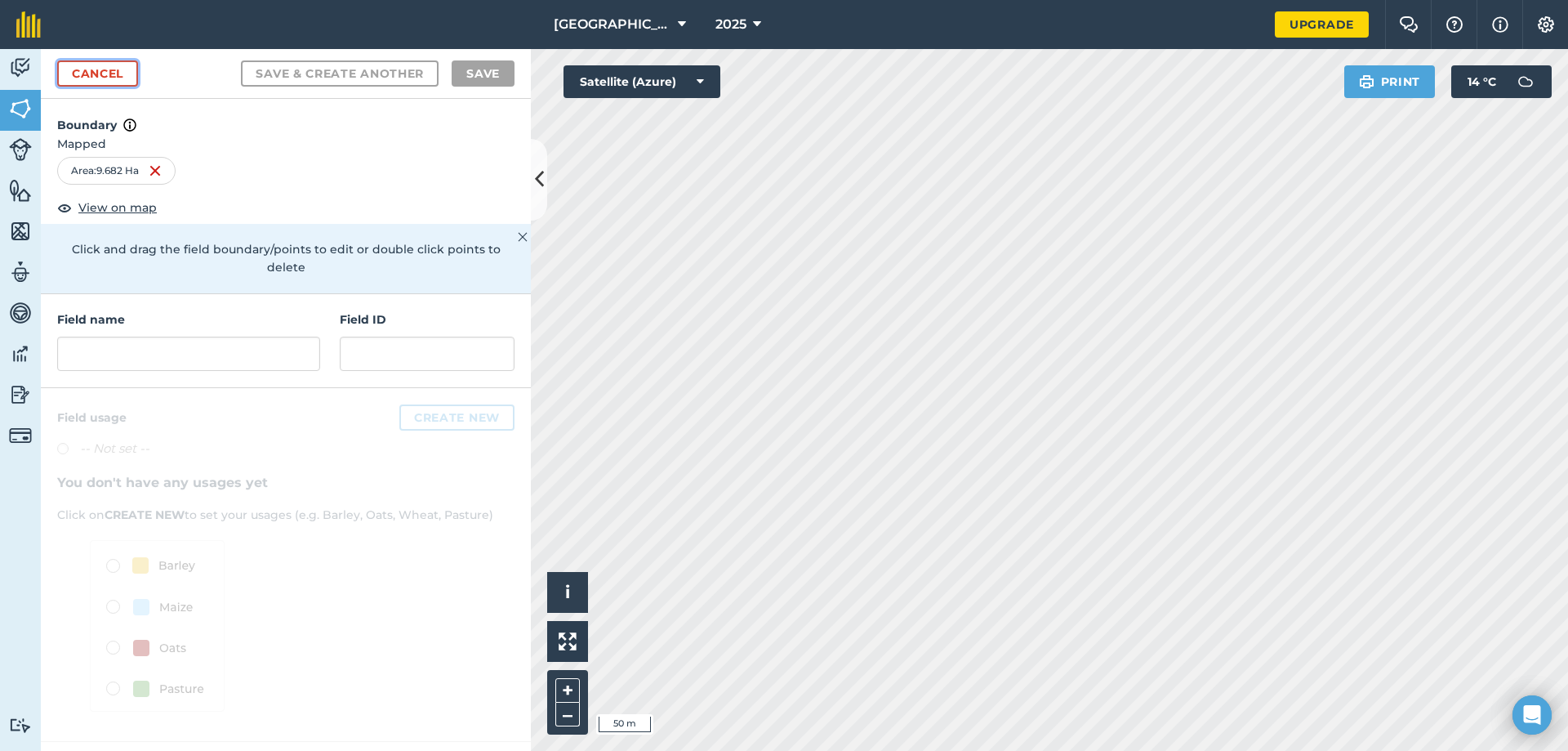
drag, startPoint x: 898, startPoint y: 418, endPoint x: 100, endPoint y: 79, distance: 867.0
click at [100, 79] on link "Cancel" at bounding box center [98, 73] width 81 height 26
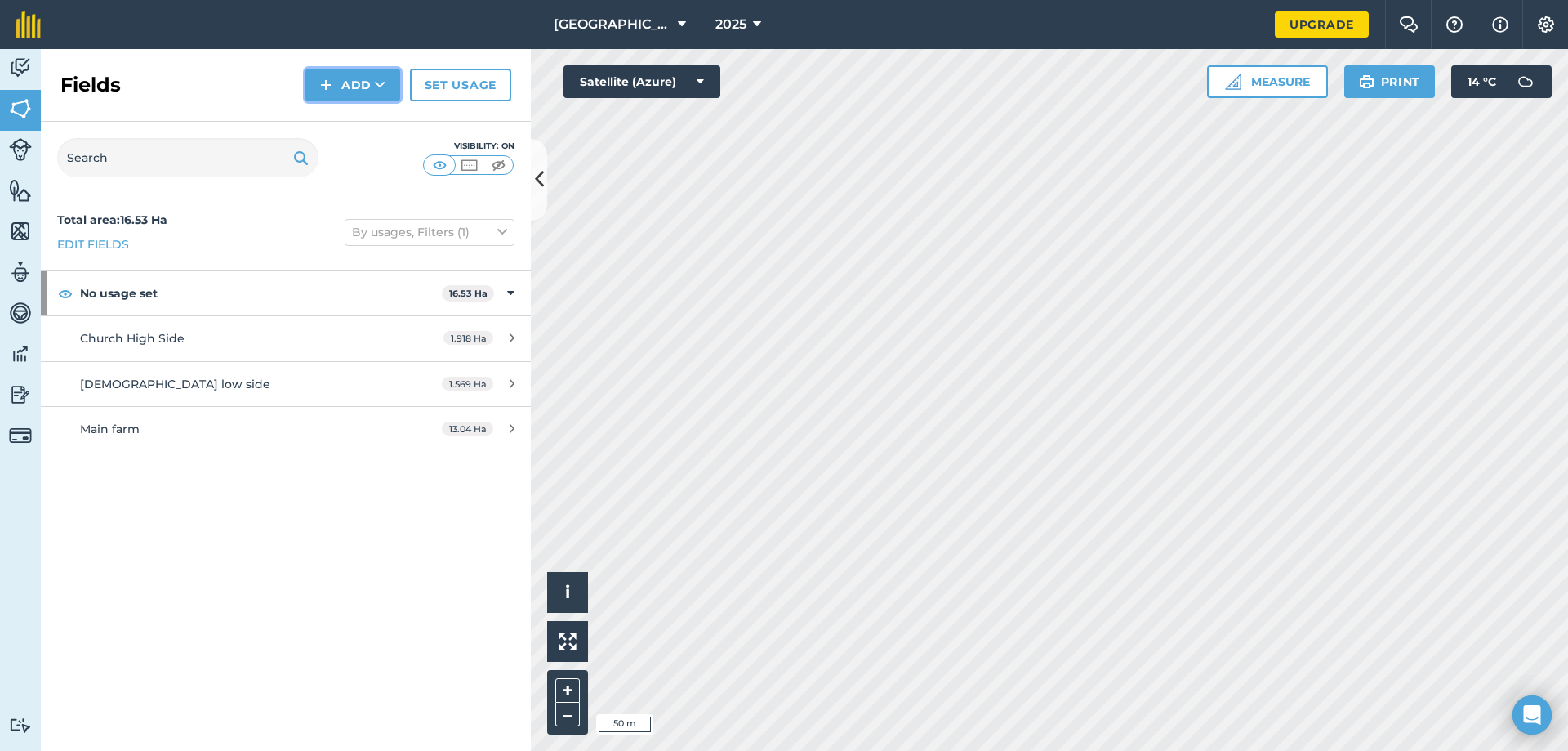
click at [342, 74] on button "Add" at bounding box center [353, 84] width 95 height 33
click at [339, 124] on link "Draw" at bounding box center [353, 122] width 90 height 36
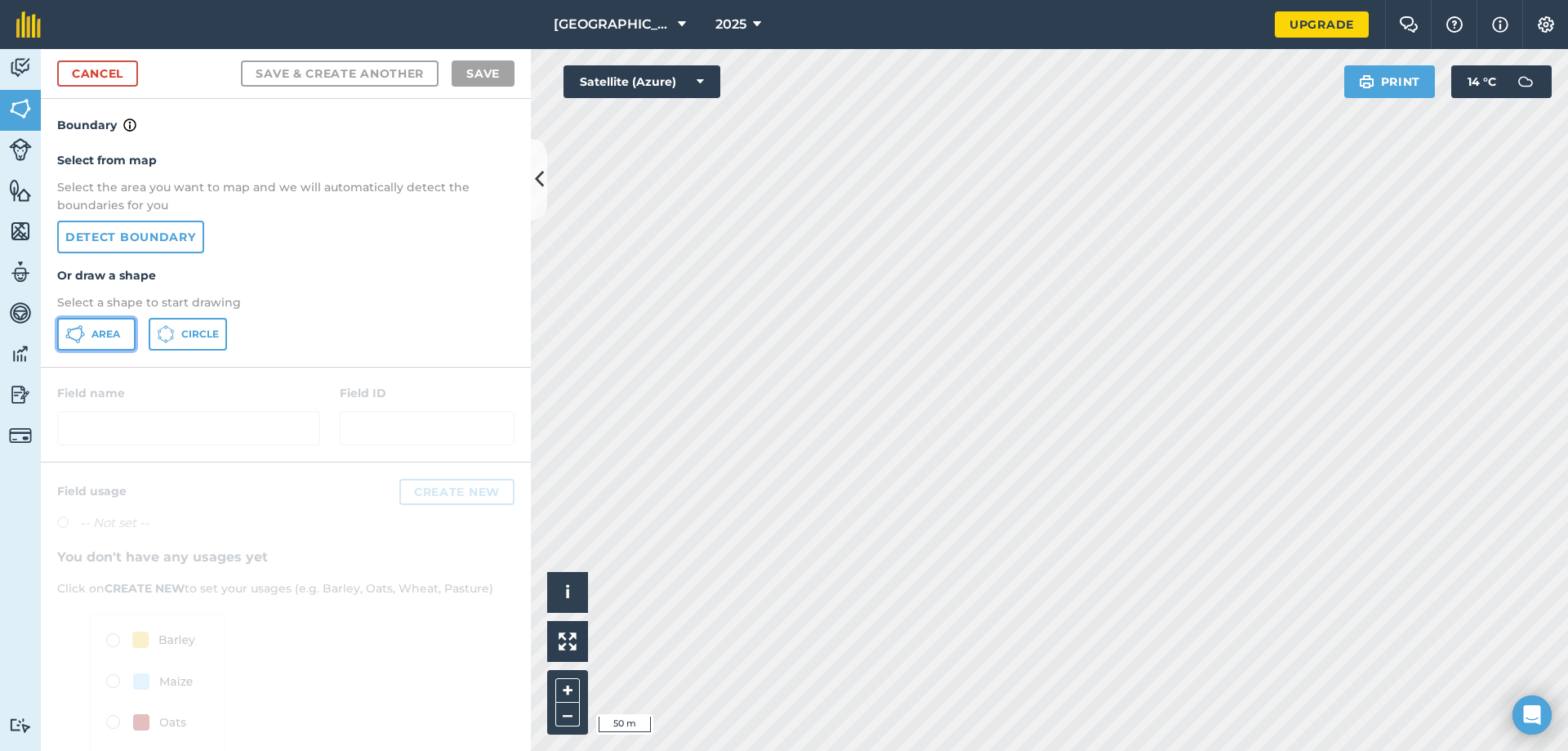
click at [109, 333] on span "Area" at bounding box center [106, 334] width 29 height 13
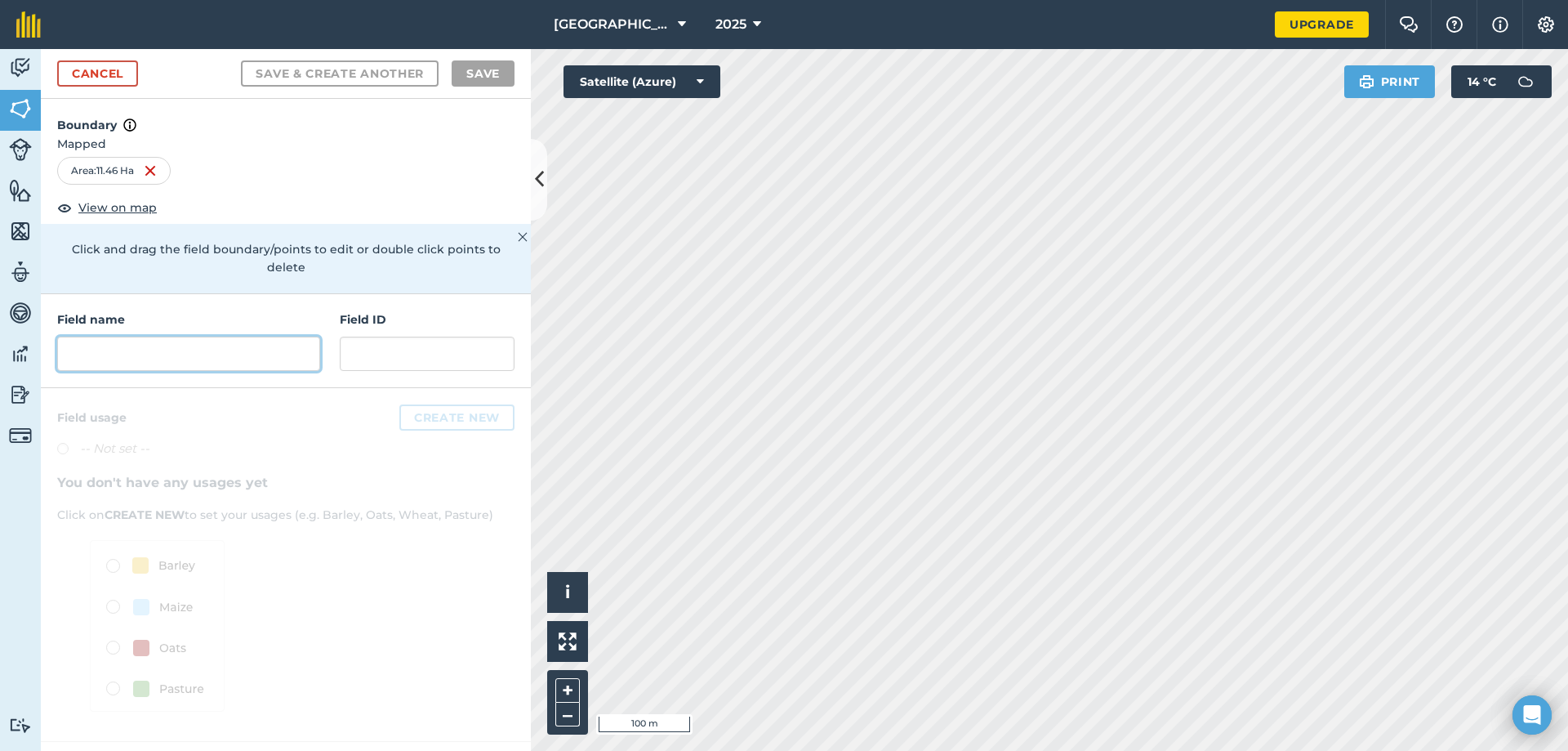
click at [236, 336] on input "text" at bounding box center [188, 353] width 263 height 35
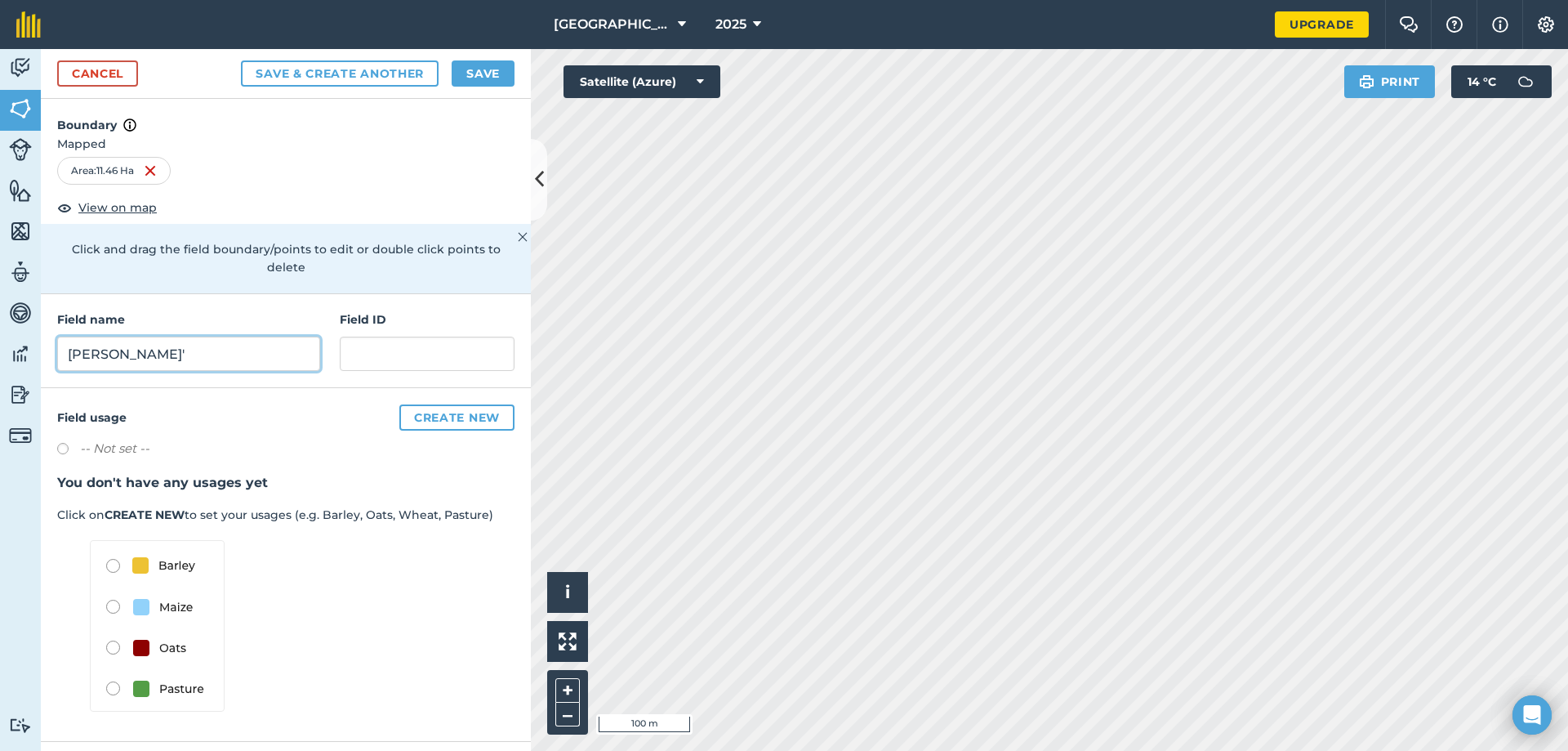
type input "Ross'"
click at [361, 73] on button "Save & Create Another" at bounding box center [339, 73] width 198 height 26
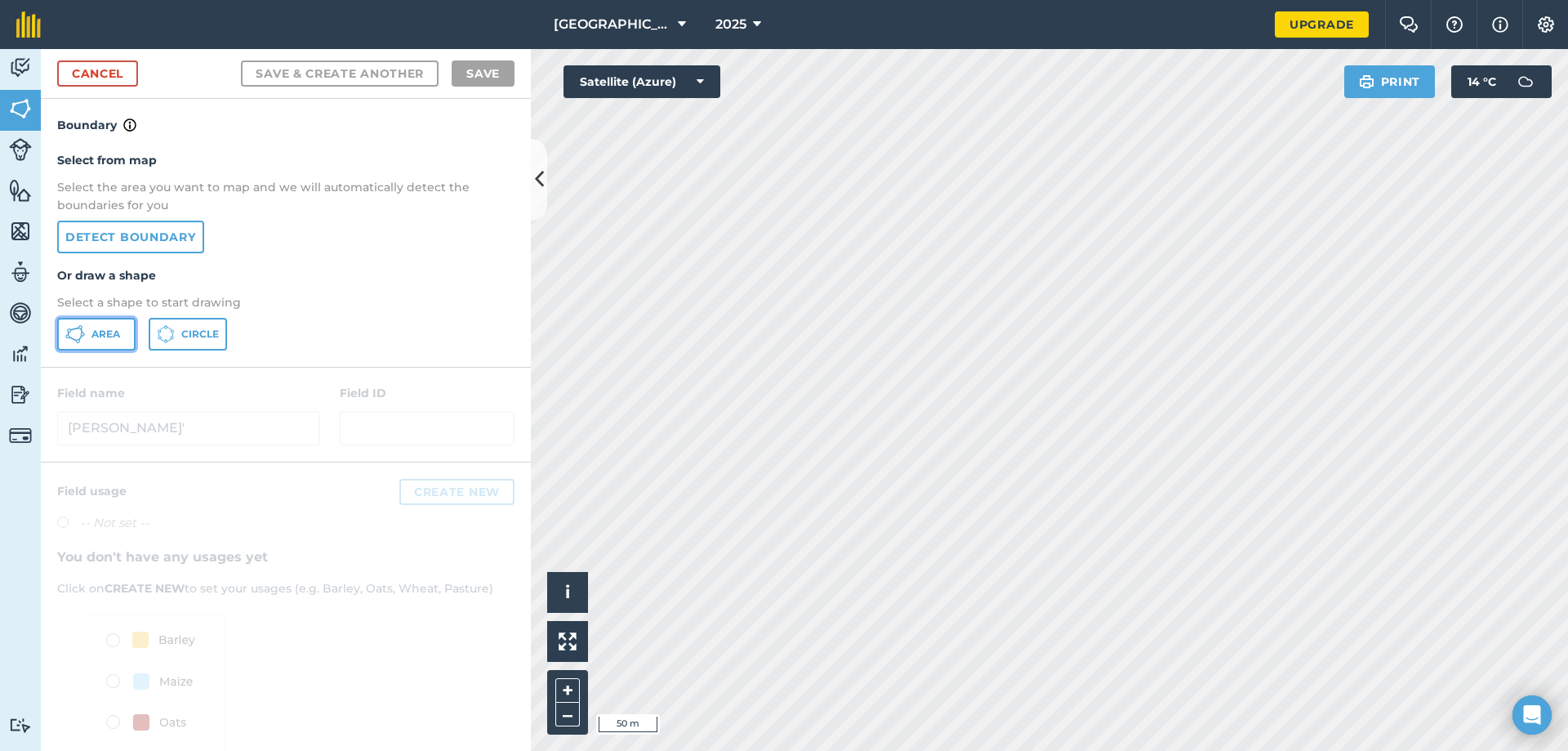
click at [108, 335] on span "Area" at bounding box center [106, 334] width 29 height 13
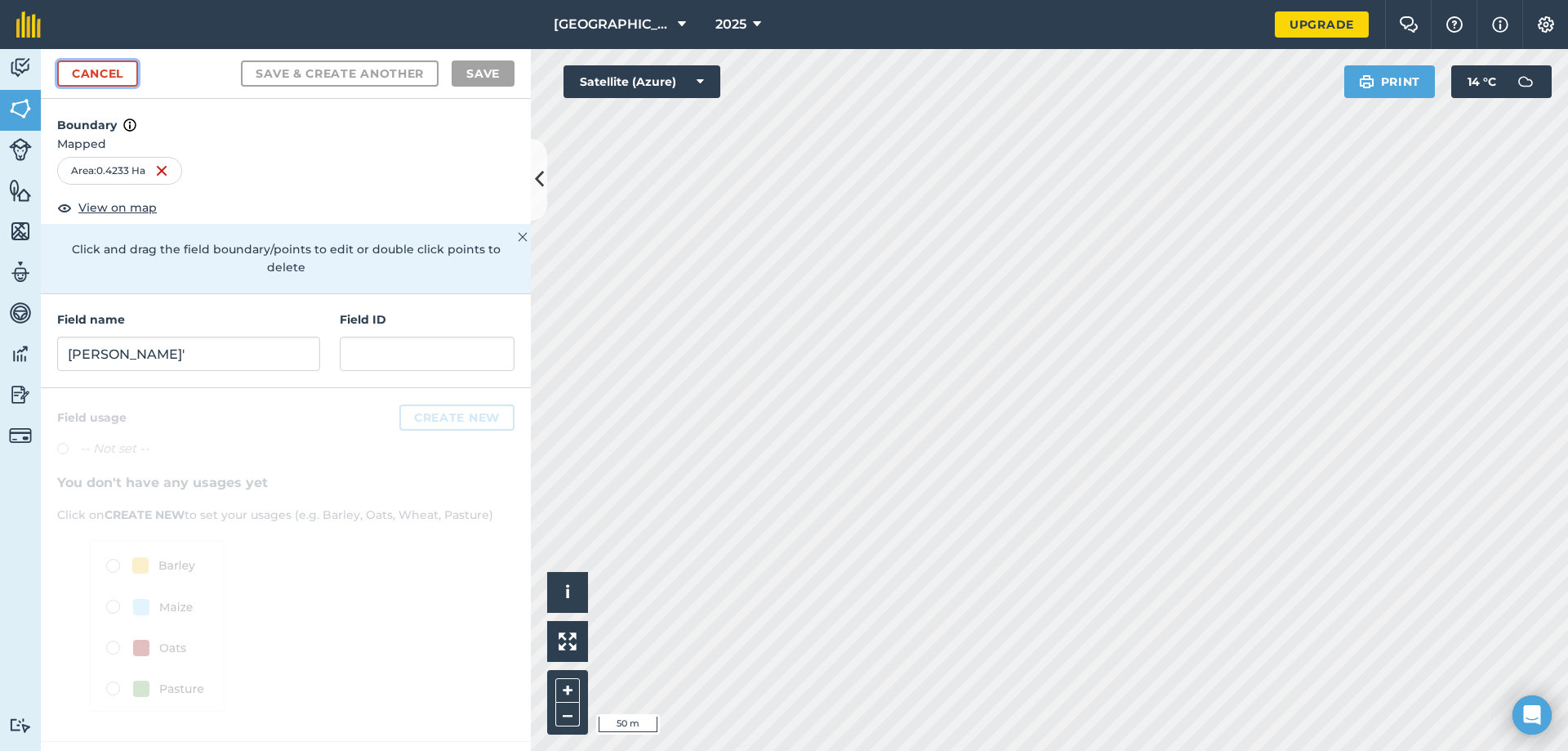
click at [106, 75] on link "Cancel" at bounding box center [98, 73] width 81 height 26
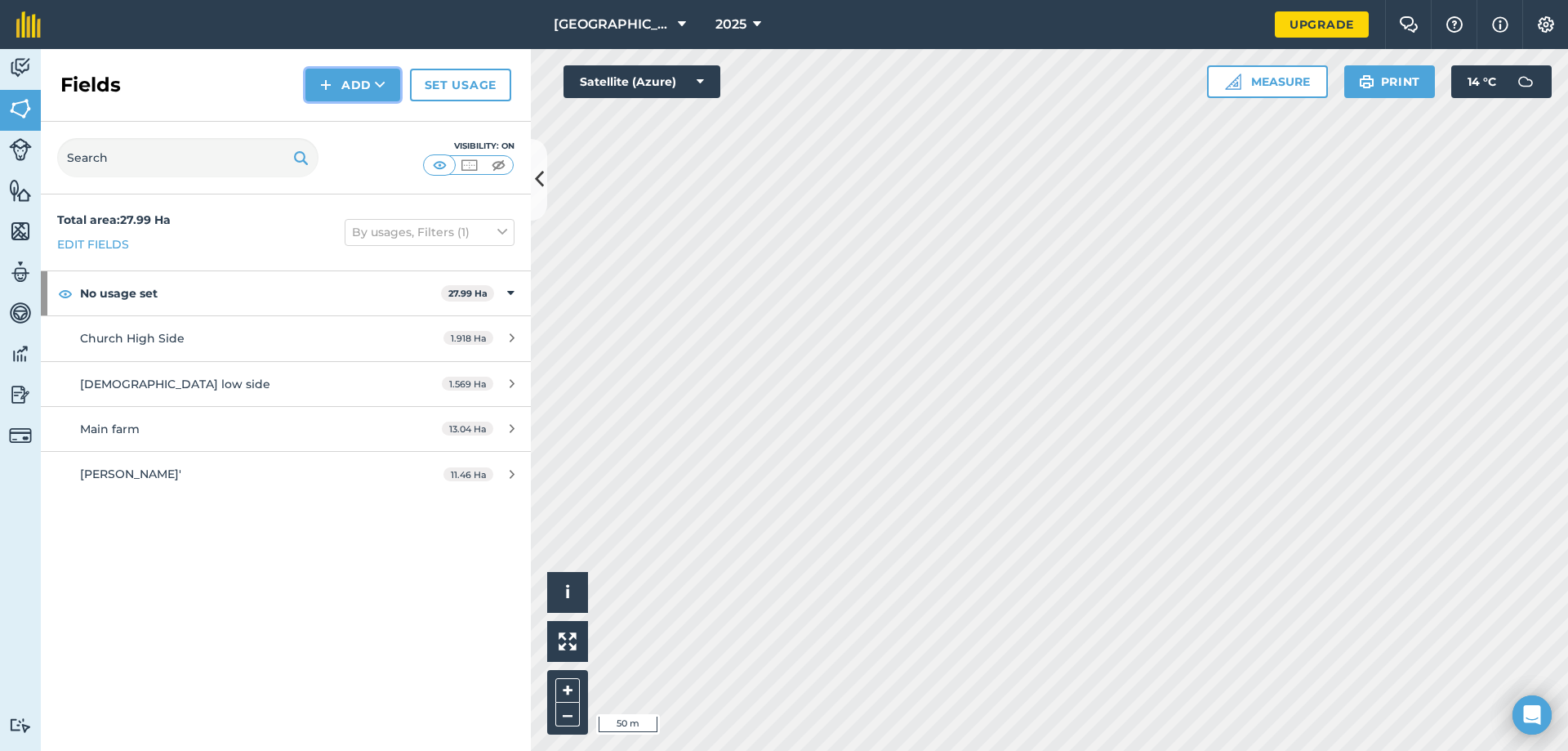
click at [360, 83] on button "Add" at bounding box center [353, 84] width 95 height 33
click at [369, 118] on link "Draw" at bounding box center [353, 122] width 90 height 36
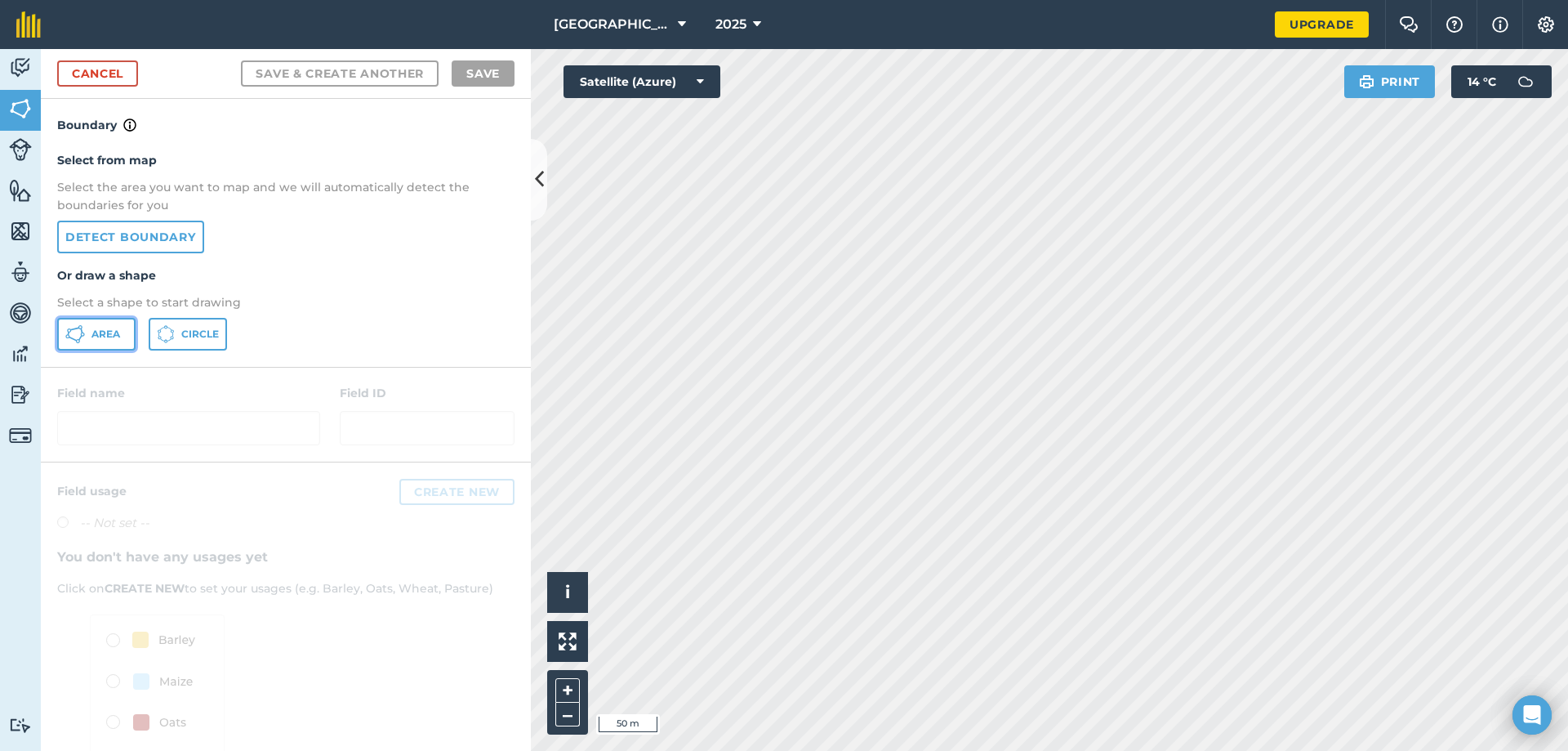
click at [115, 331] on span "Area" at bounding box center [106, 334] width 29 height 13
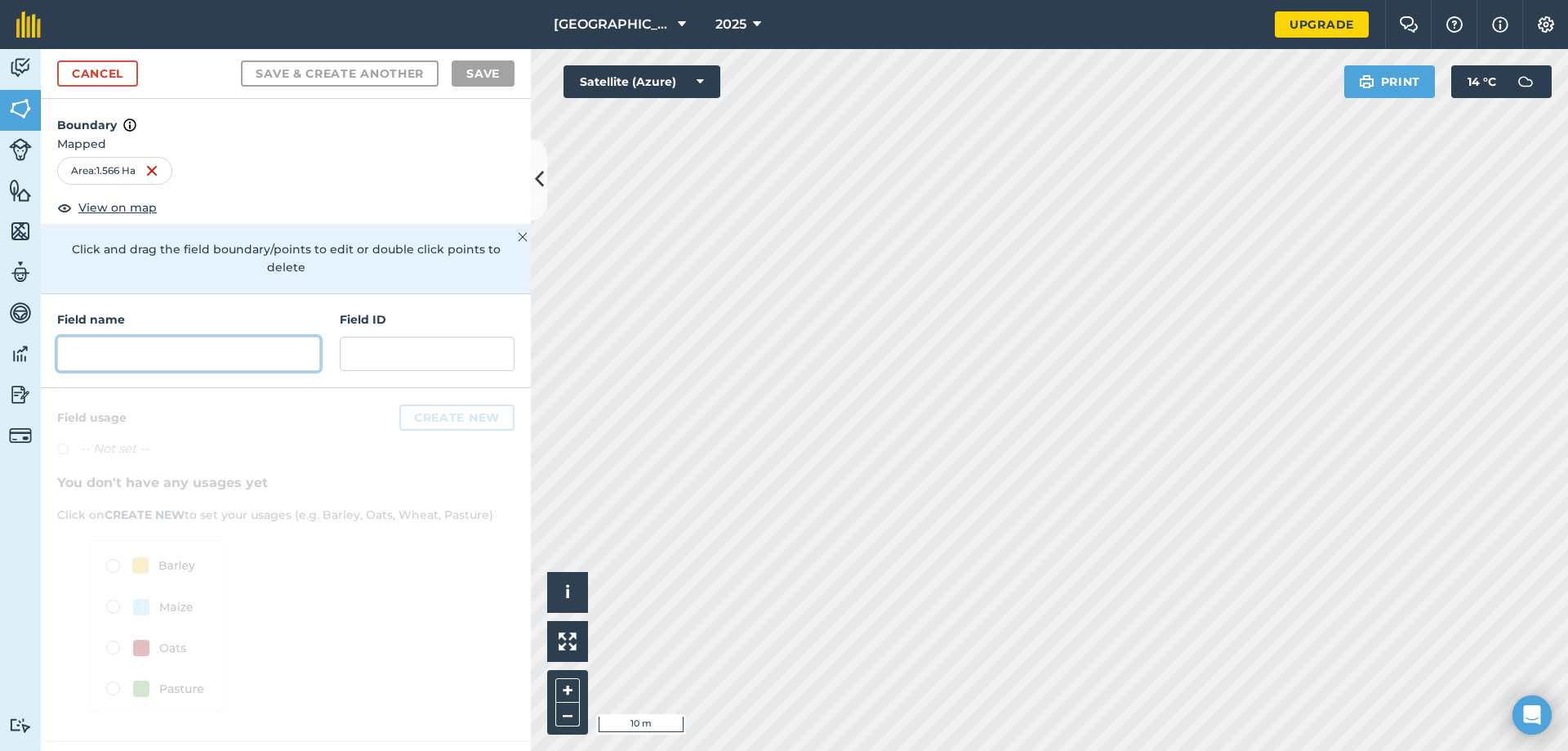
click at [271, 336] on input "text" at bounding box center [188, 353] width 263 height 35
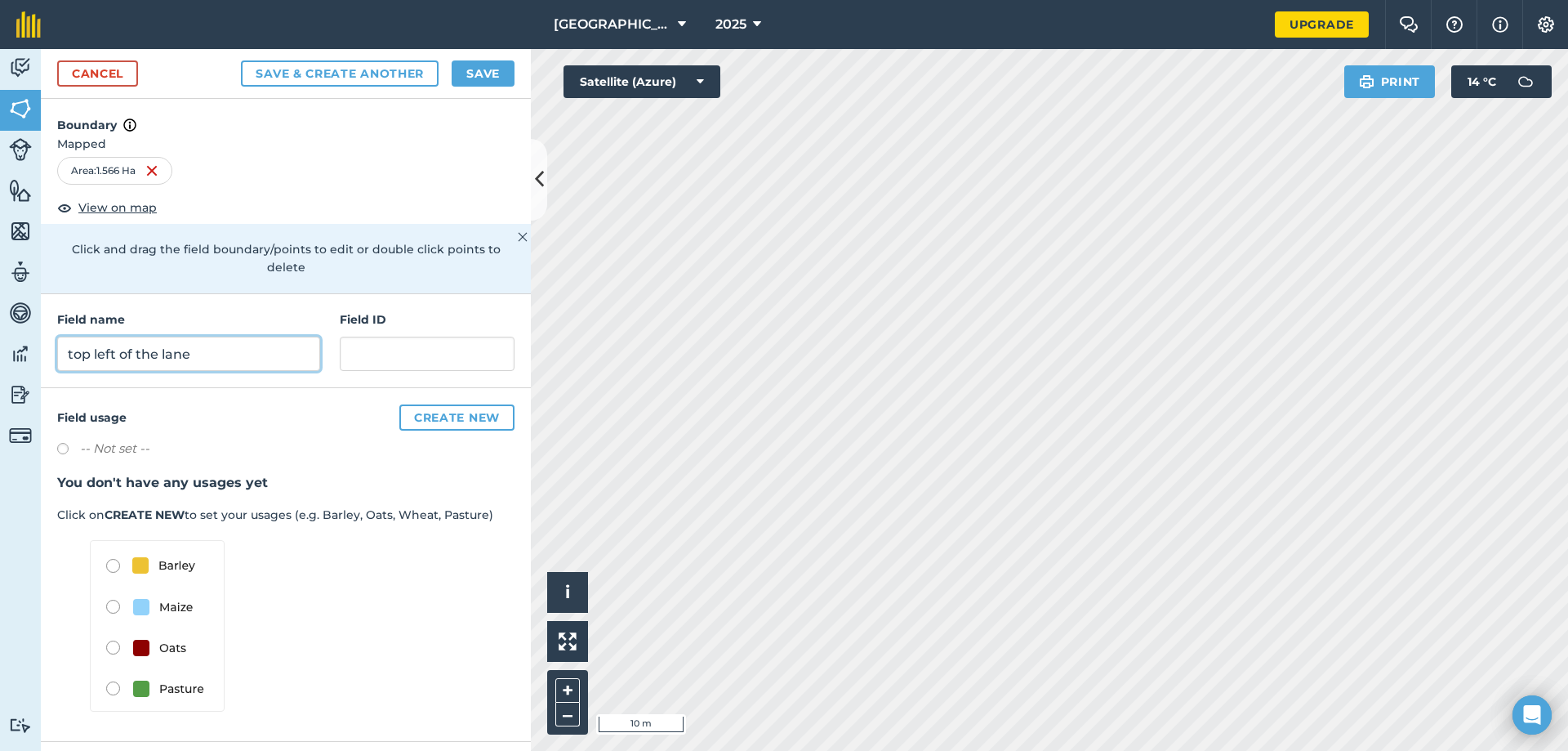
type input "top left of the lane"
click at [336, 72] on button "Save & Create Another" at bounding box center [339, 73] width 198 height 26
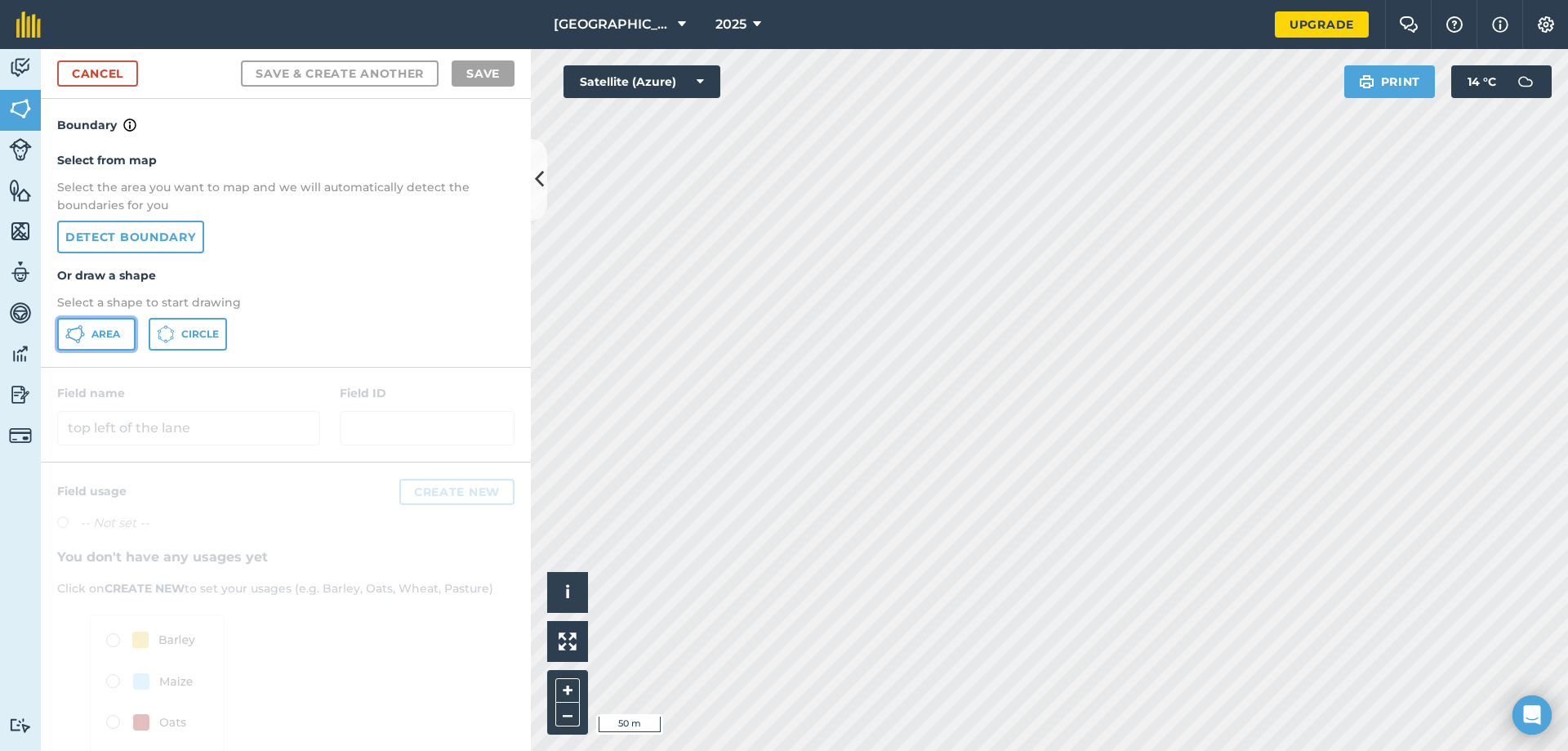
click at [81, 329] on icon at bounding box center [80, 327] width 4 height 4
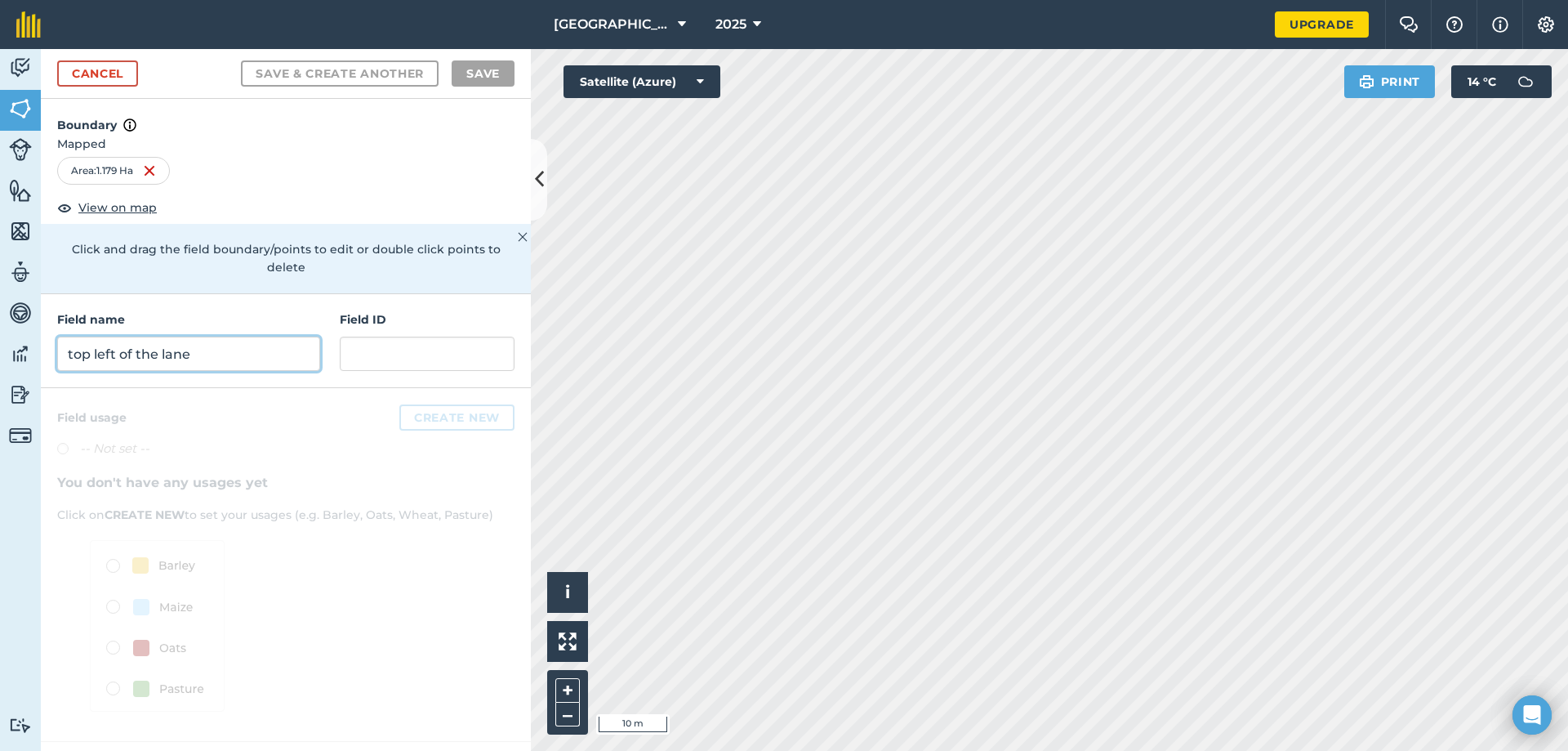
click at [265, 340] on input "top left of the lane" at bounding box center [188, 353] width 263 height 35
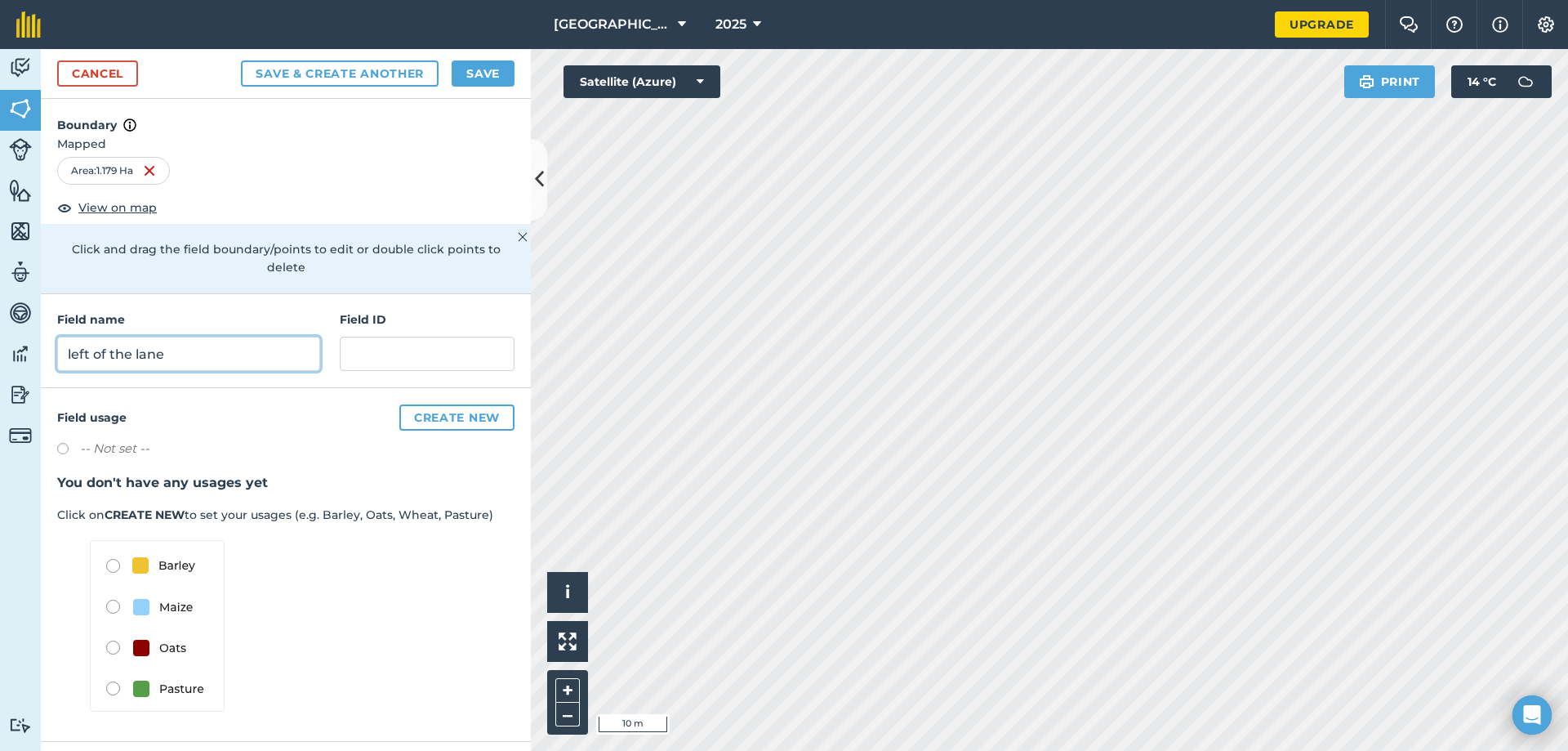
type input "left of the lane"
click at [420, 73] on button "Save & Create Another" at bounding box center [339, 73] width 198 height 26
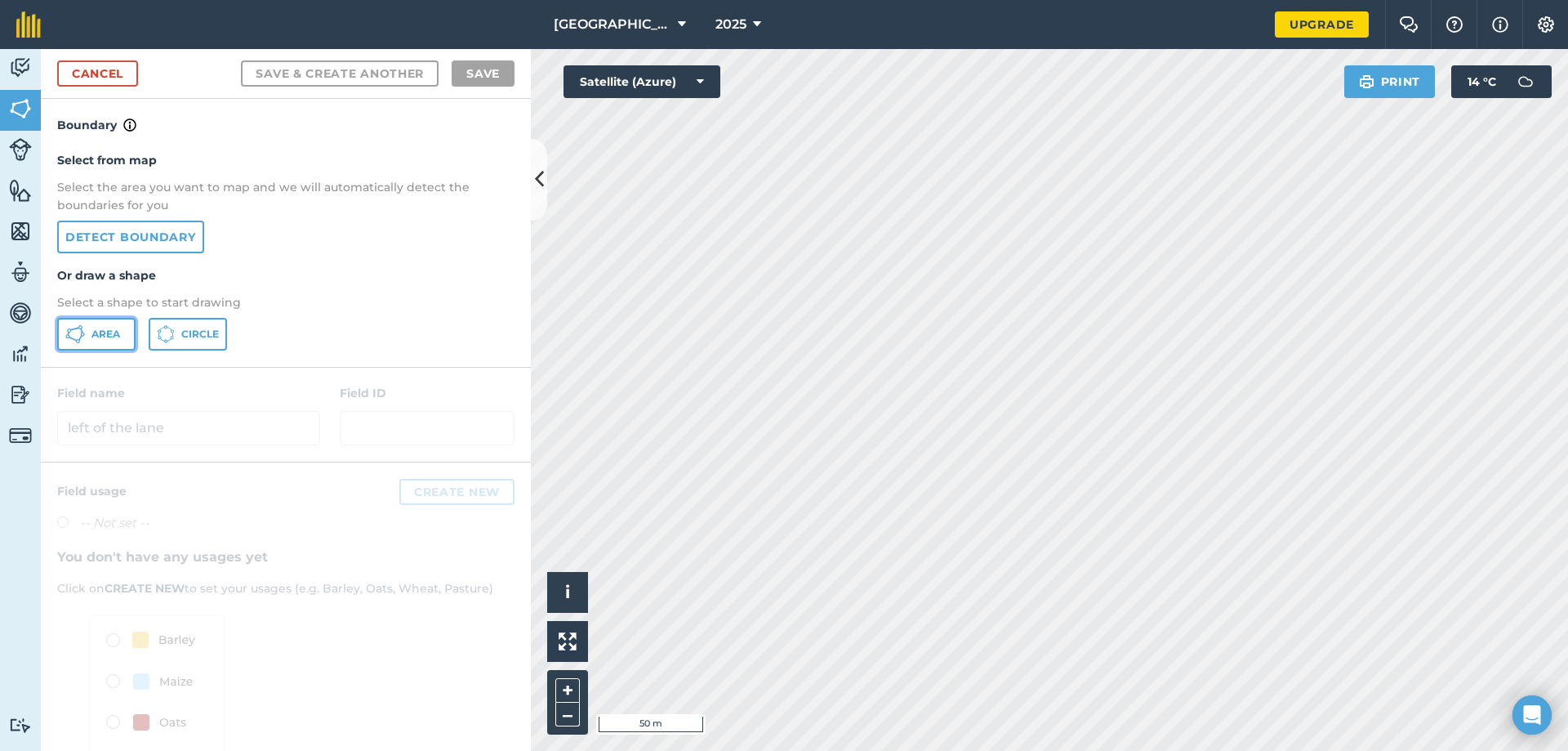
drag, startPoint x: 108, startPoint y: 335, endPoint x: 175, endPoint y: 340, distance: 67.2
click at [115, 335] on span "Area" at bounding box center [106, 334] width 29 height 13
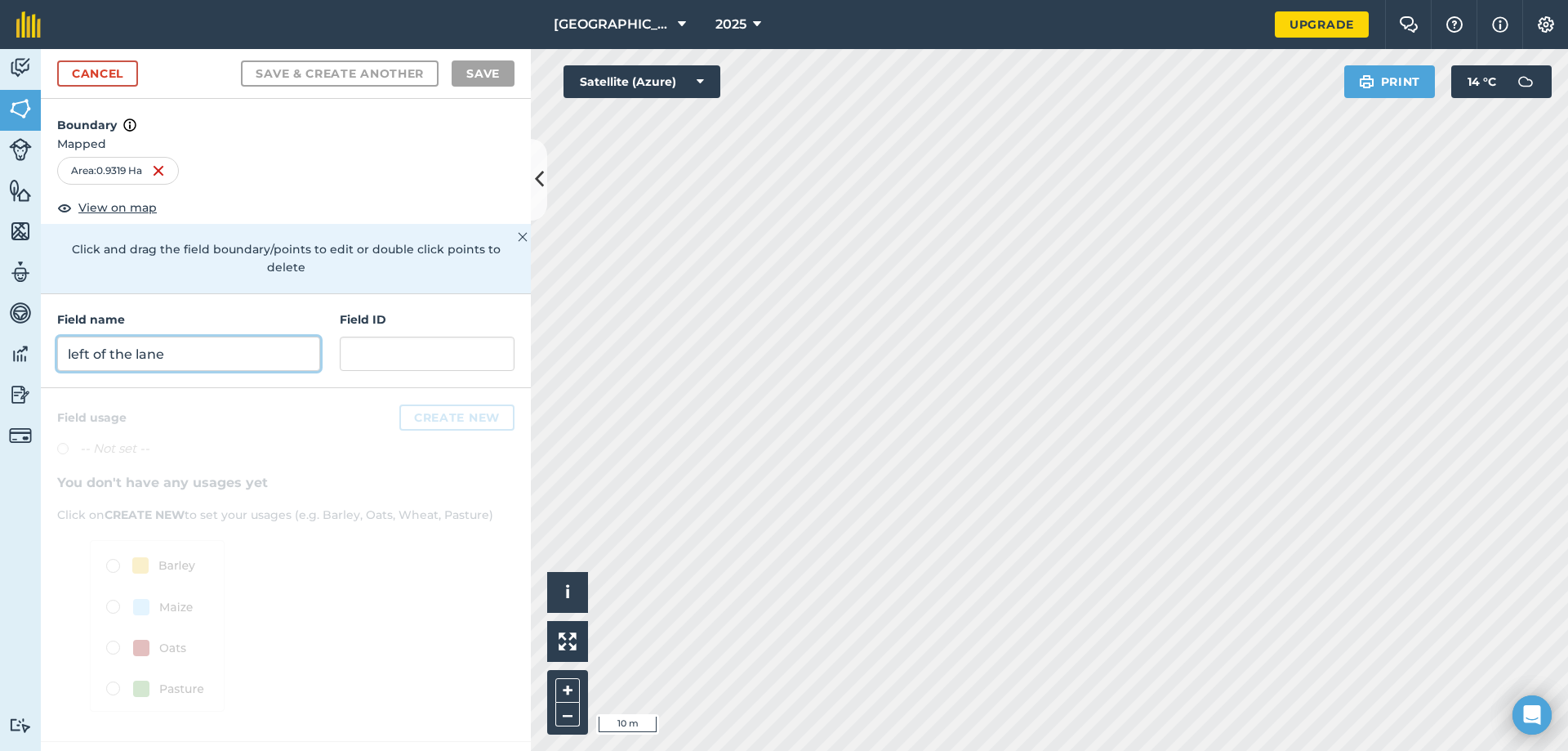
click at [182, 341] on input "left of the lane" at bounding box center [188, 353] width 263 height 35
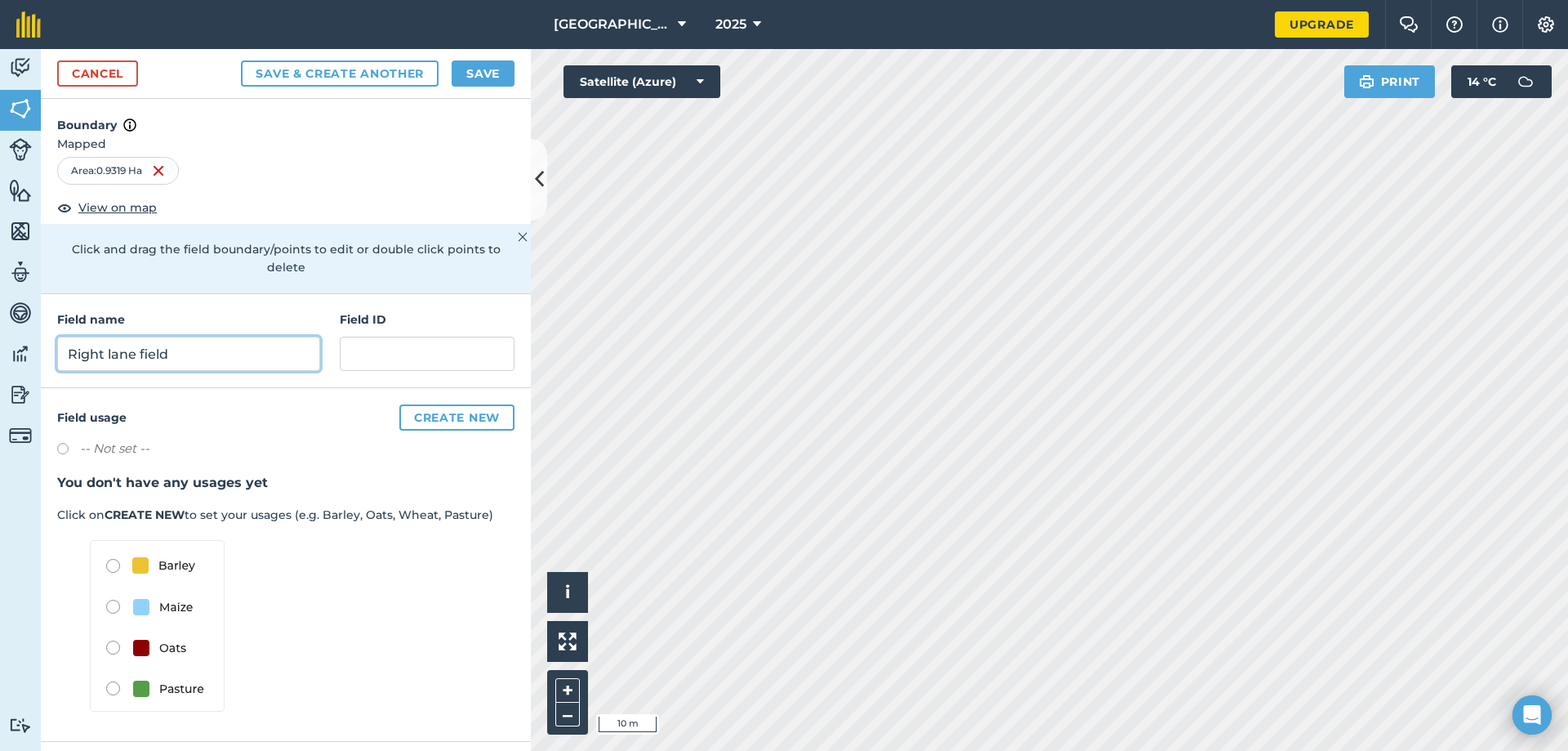
type input "Right lane field"
click at [328, 70] on button "Save & Create Another" at bounding box center [339, 73] width 198 height 26
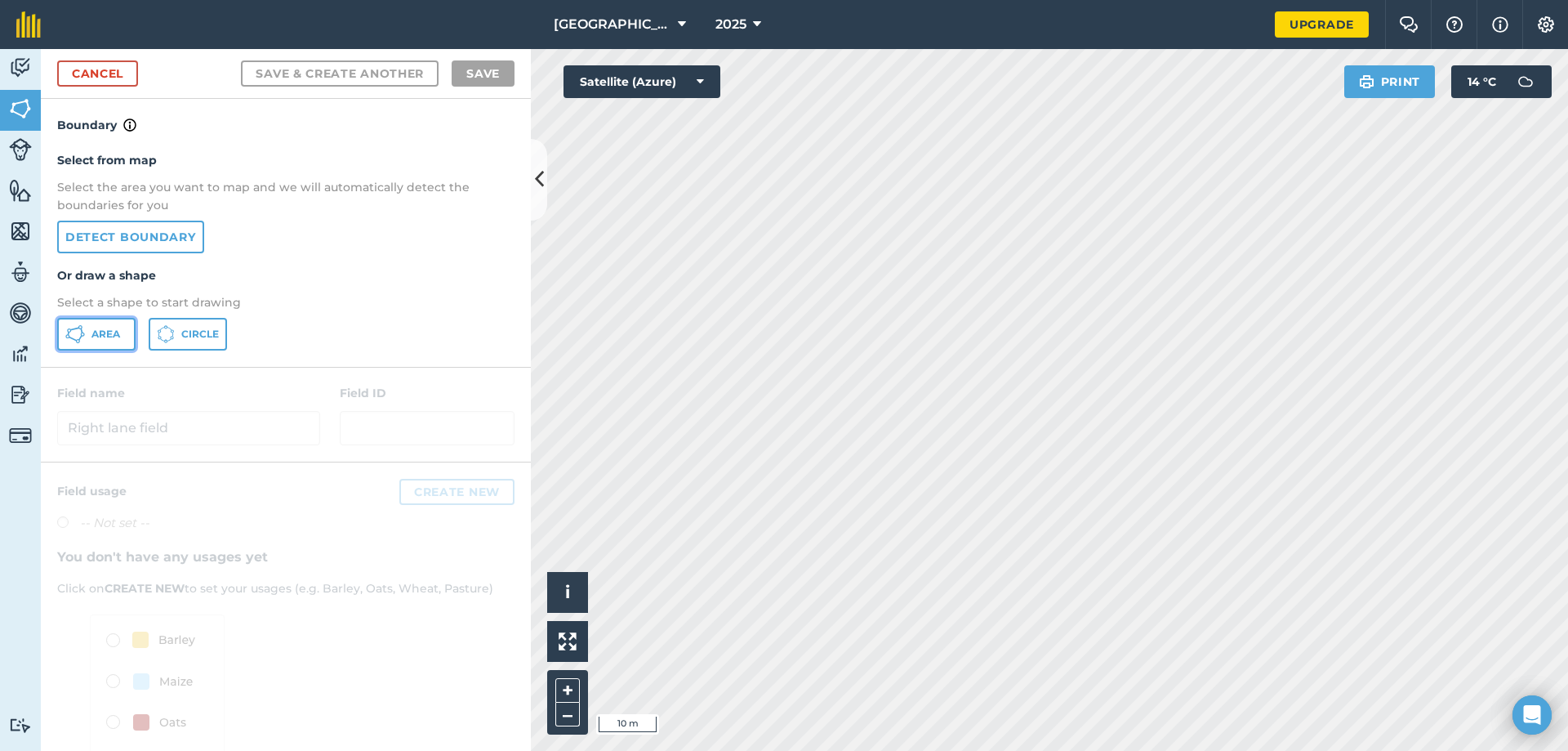
click at [84, 335] on icon at bounding box center [83, 335] width 4 height 4
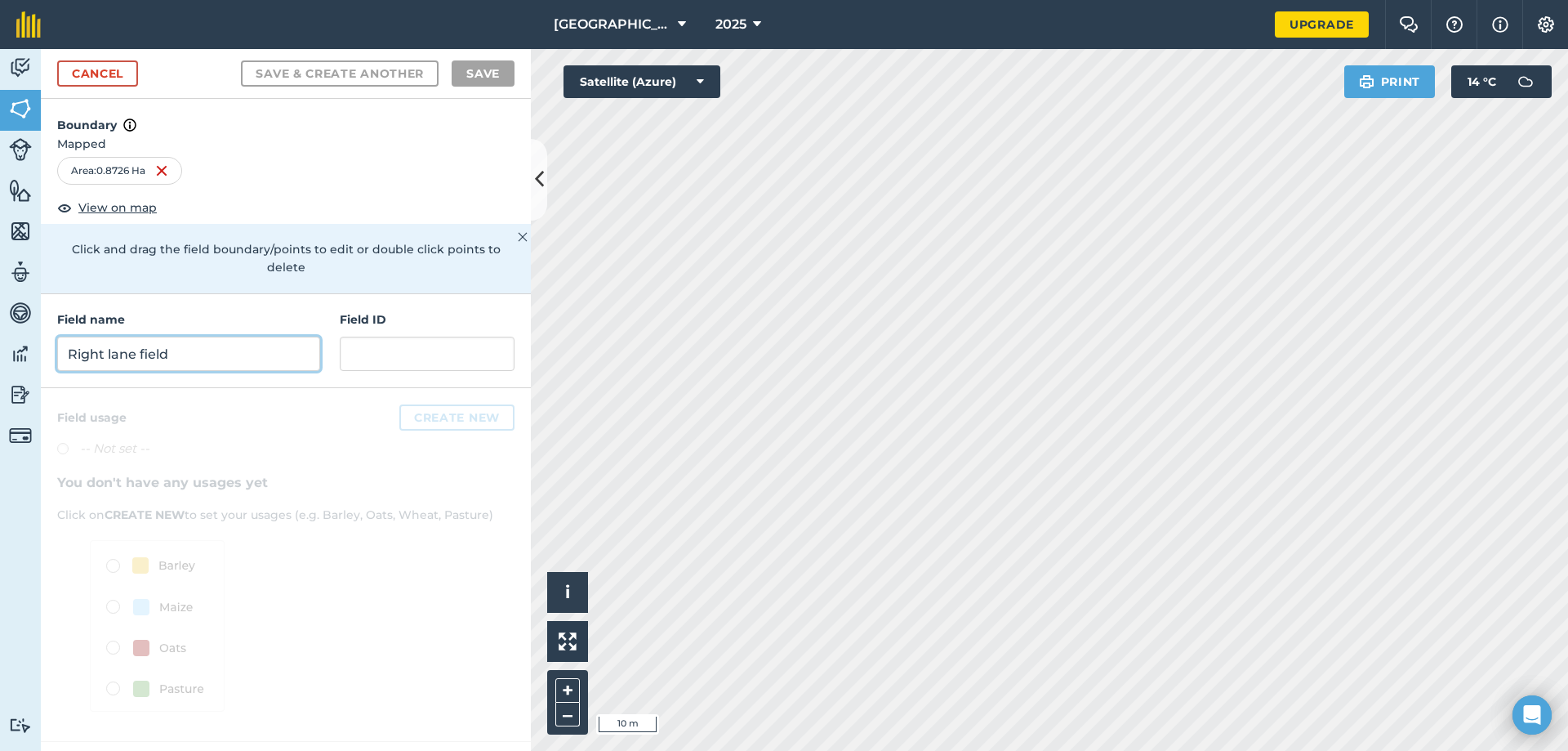
click at [182, 336] on input "Right lane field" at bounding box center [188, 353] width 263 height 35
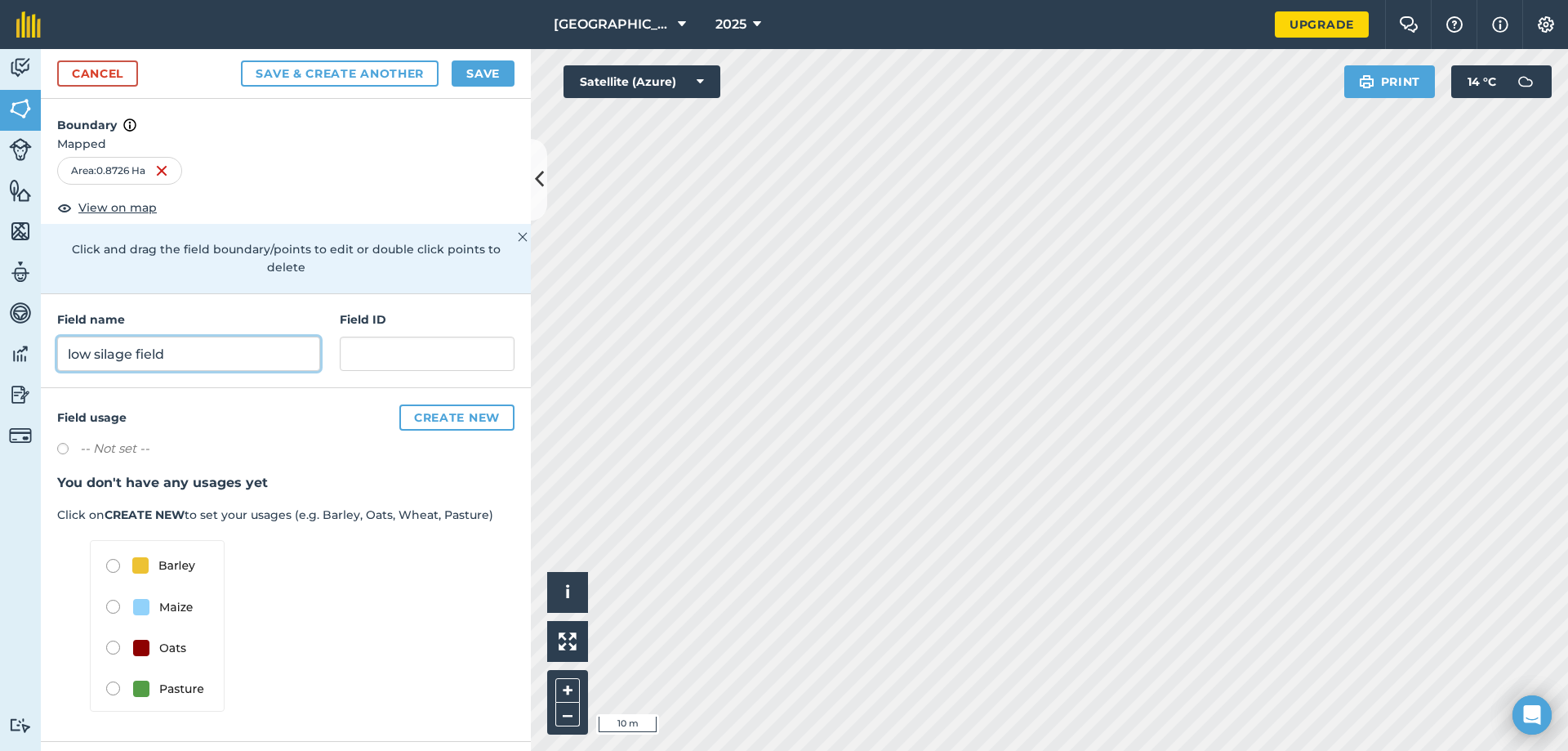
type input "low silage field"
click at [301, 66] on button "Save & Create Another" at bounding box center [339, 73] width 198 height 26
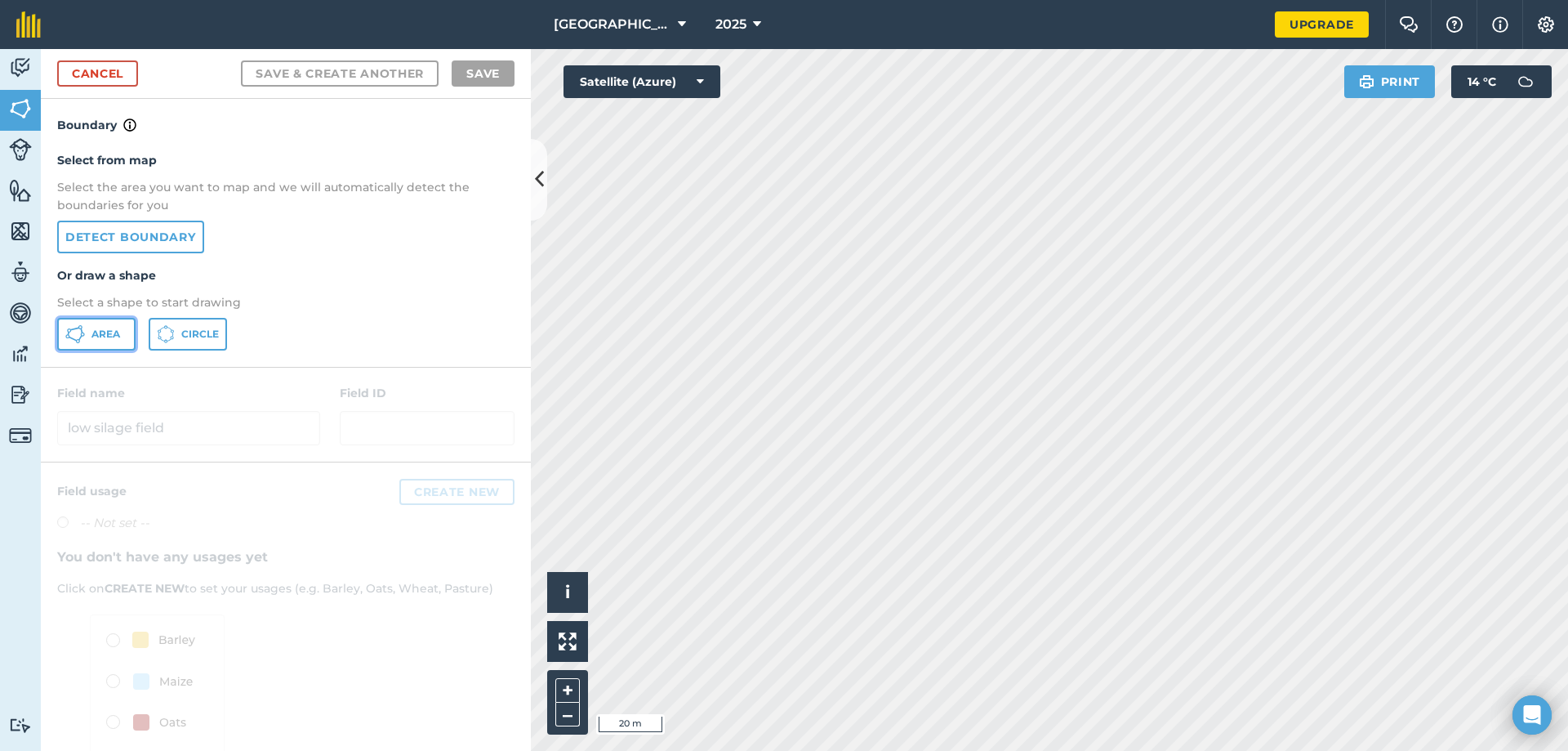
click at [100, 332] on span "Area" at bounding box center [106, 334] width 29 height 13
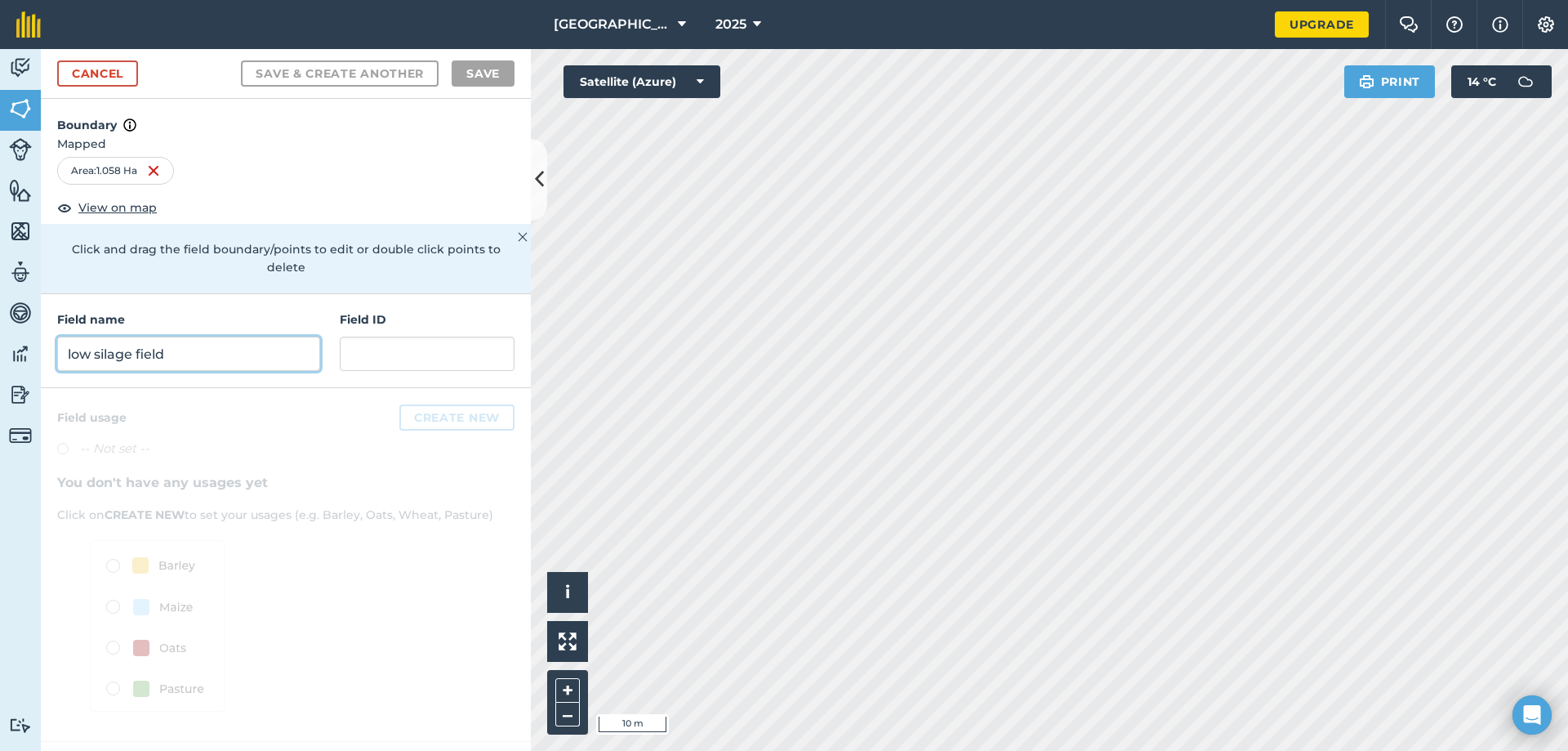
click at [155, 336] on input "low silage field" at bounding box center [188, 353] width 263 height 35
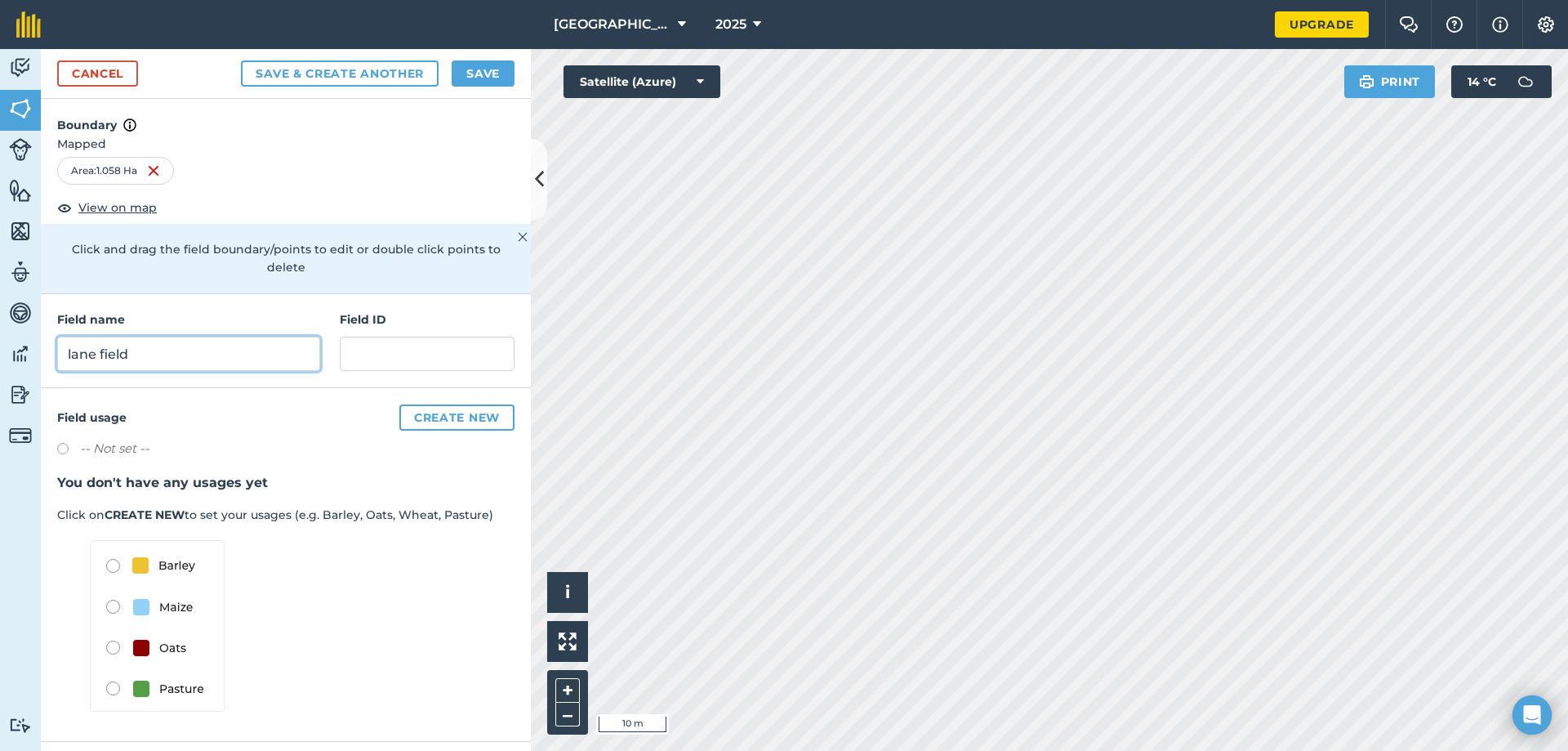
type input "lane field"
click at [334, 70] on button "Save & Create Another" at bounding box center [339, 73] width 198 height 26
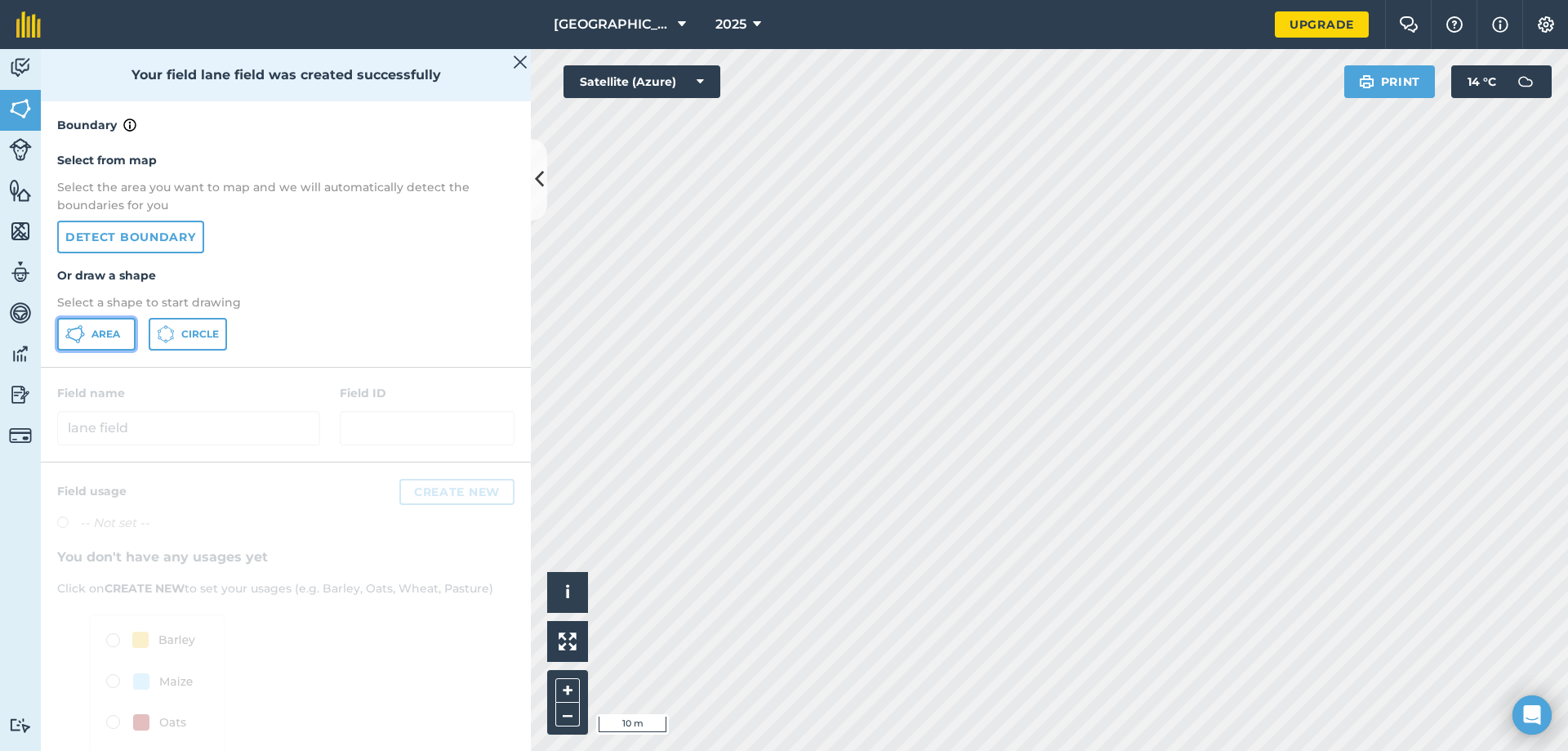
click at [93, 335] on span "Area" at bounding box center [106, 334] width 29 height 13
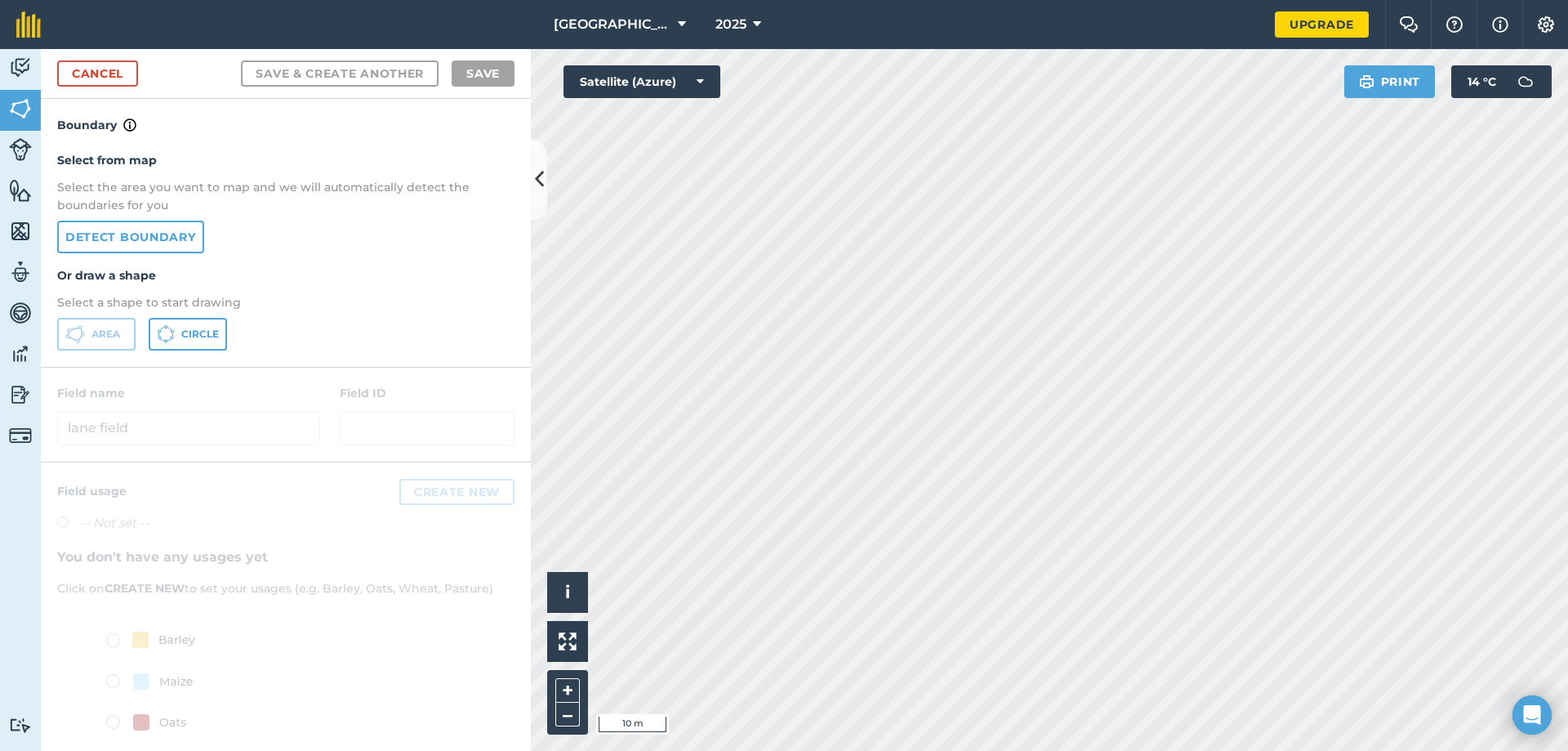
click at [792, 750] on html "Rosemount Farm 2025 Upgrade Farm Chat Help Info Settings Map printing is not av…" at bounding box center [784, 375] width 1568 height 751
click at [1008, 750] on html "Rosemount Farm 2025 Upgrade Farm Chat Help Info Settings Map printing is not av…" at bounding box center [784, 375] width 1568 height 751
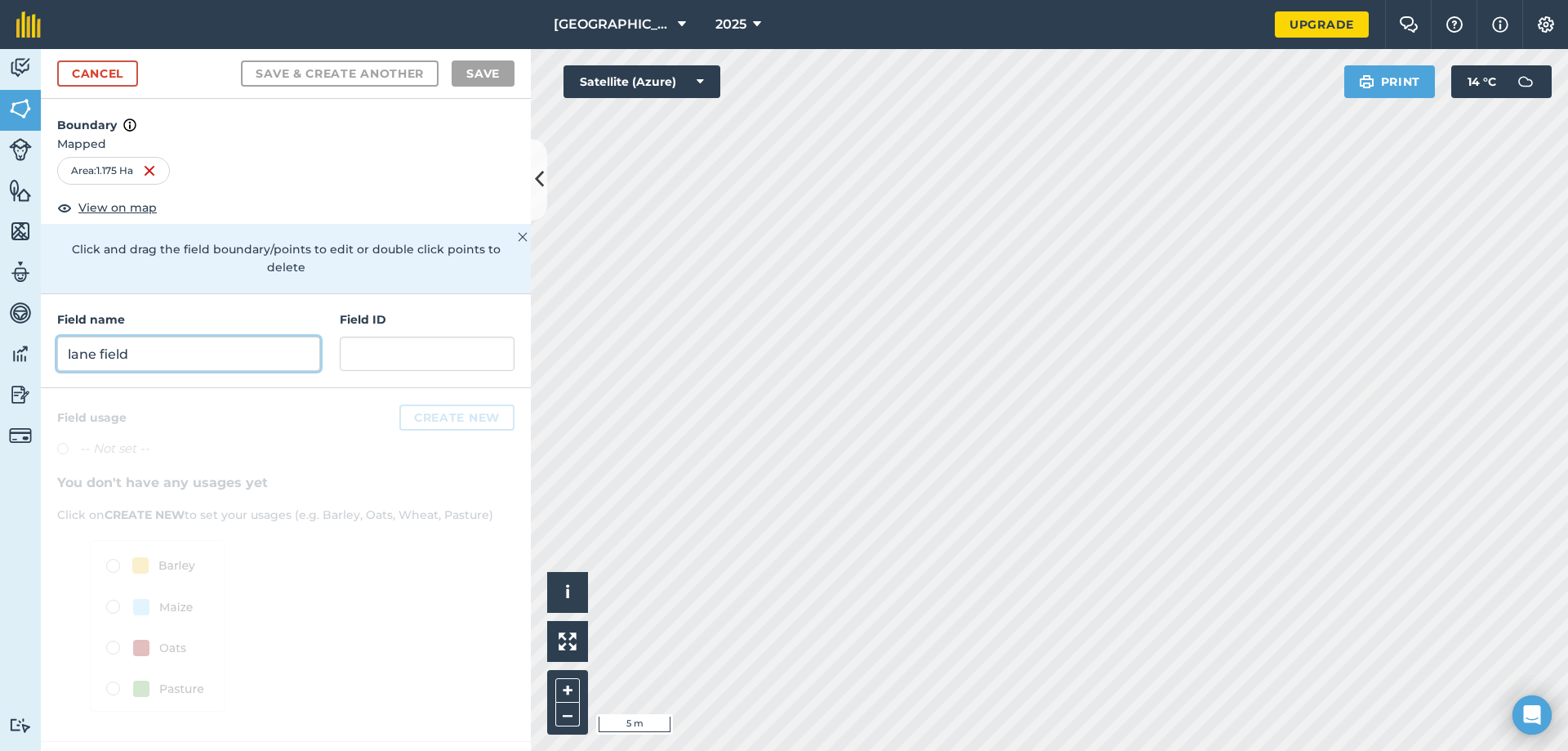
click at [127, 341] on input "lane field" at bounding box center [188, 353] width 263 height 35
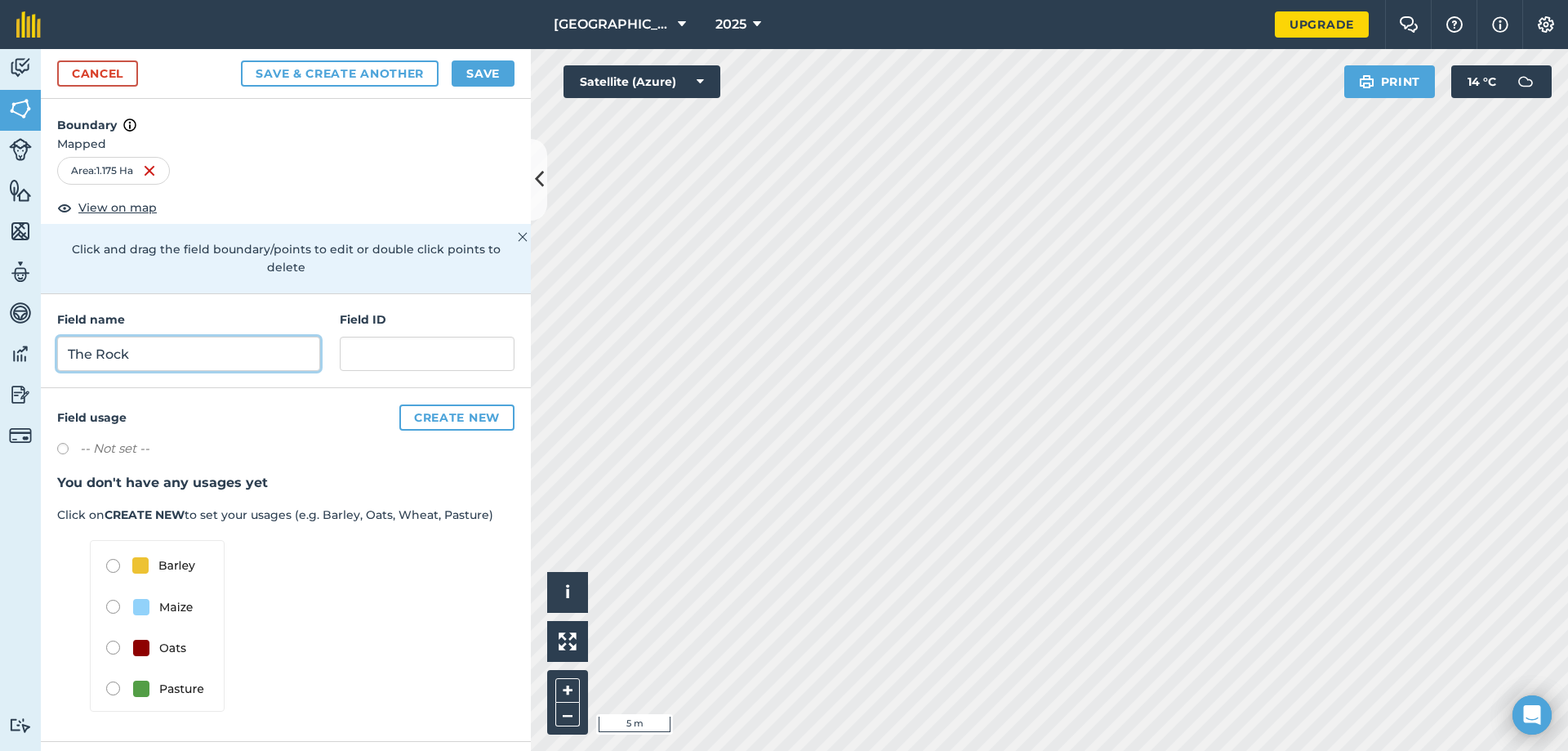
type input "The Rock"
click at [388, 75] on button "Save & Create Another" at bounding box center [339, 73] width 198 height 26
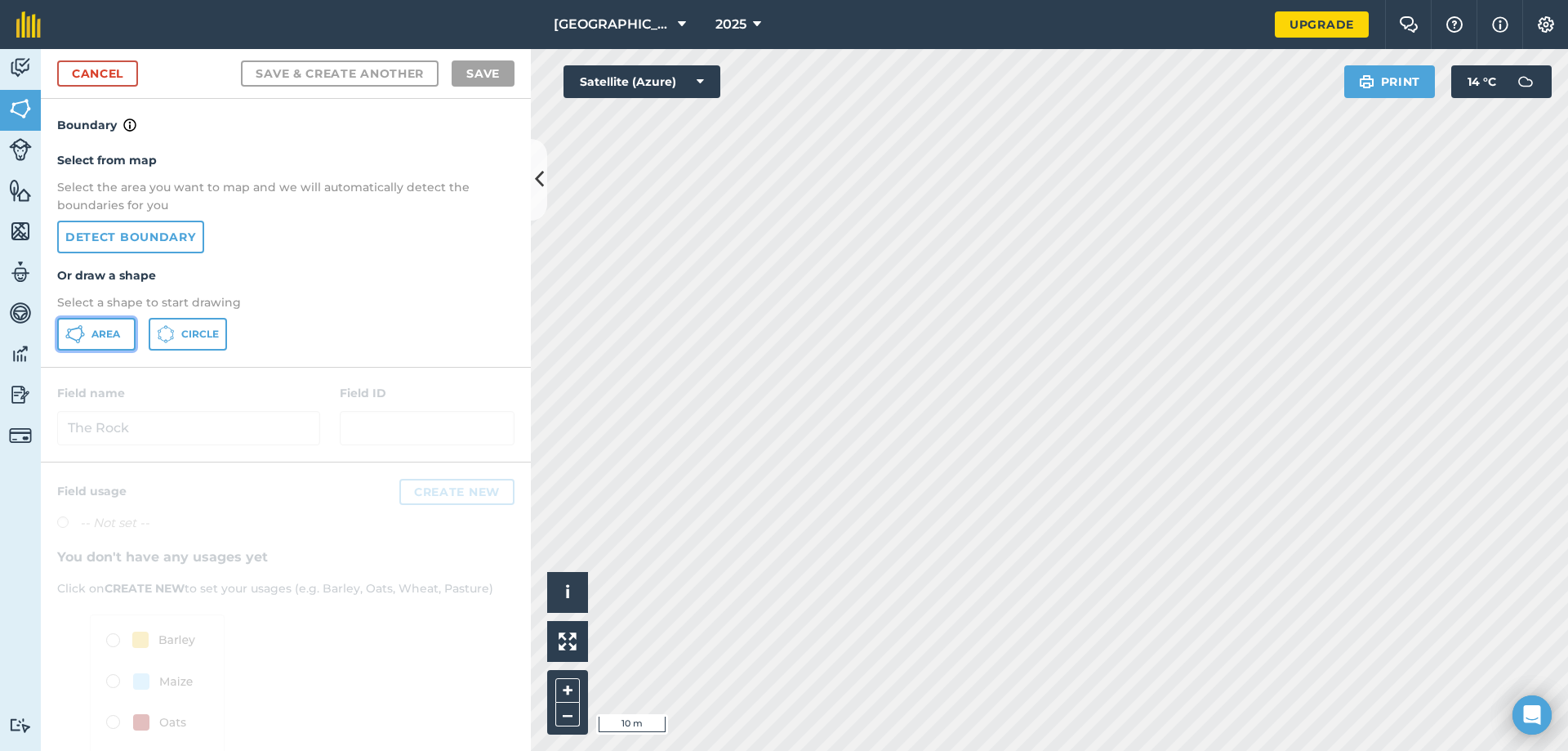
click at [106, 335] on span "Area" at bounding box center [106, 334] width 29 height 13
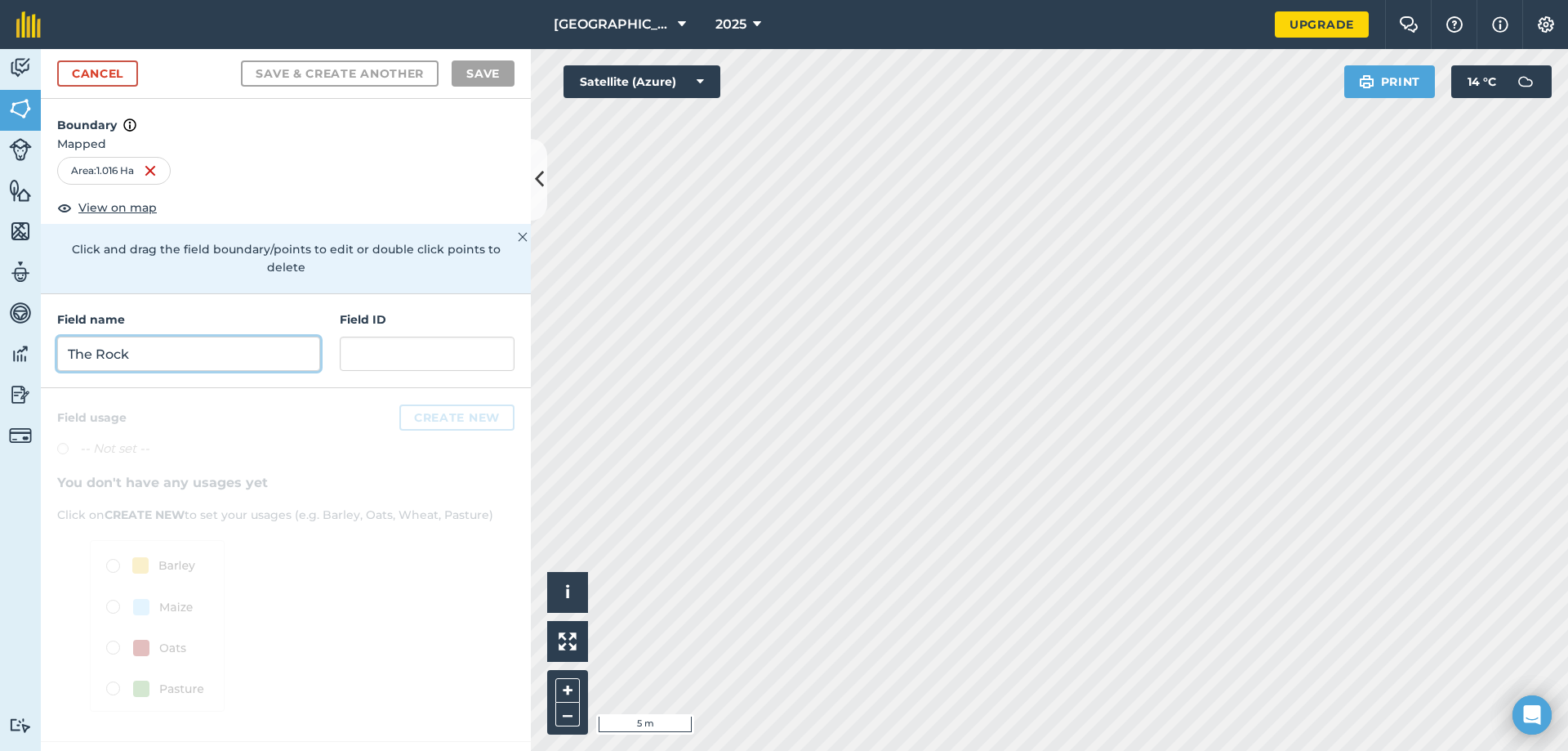
click at [220, 336] on input "The Rock" at bounding box center [188, 353] width 263 height 35
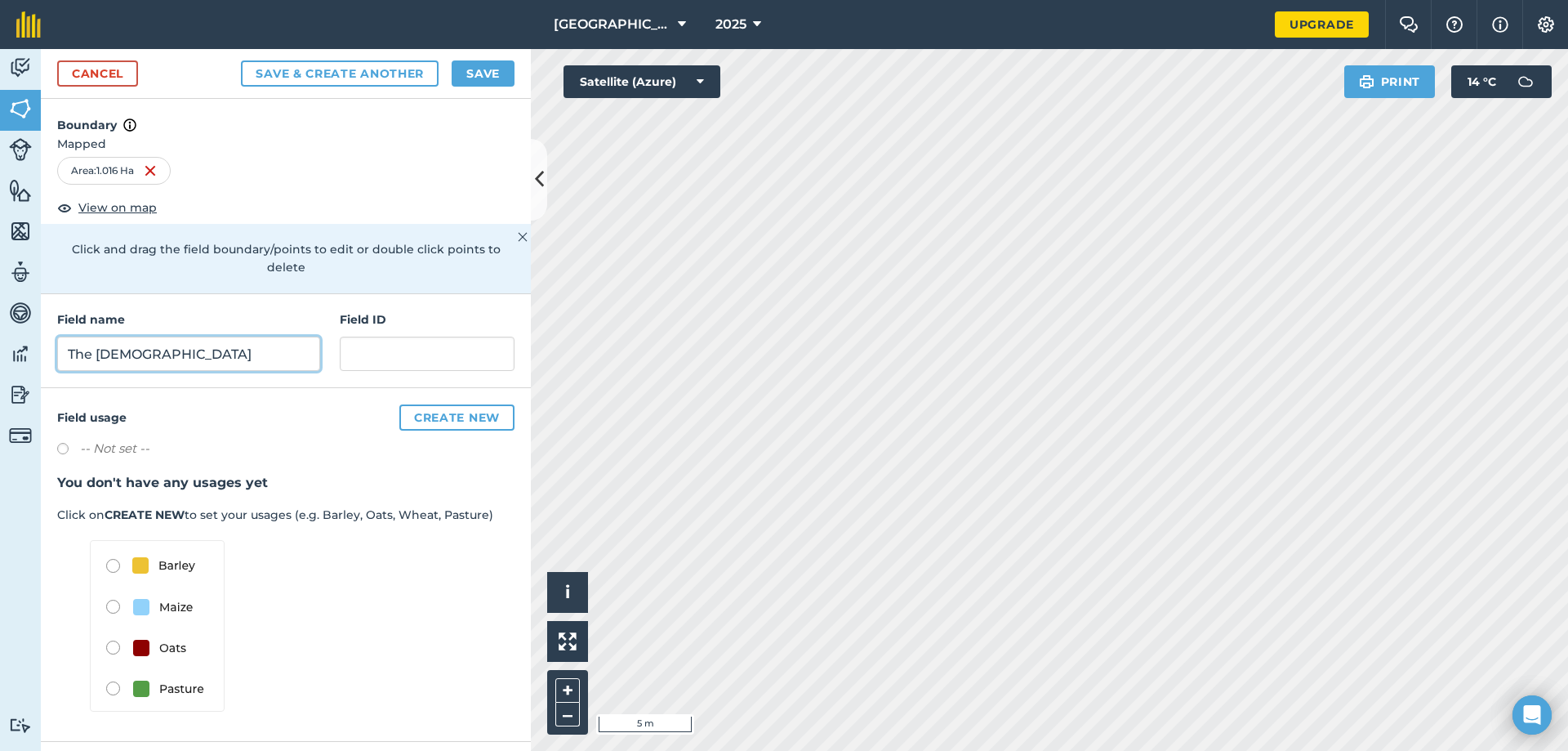
type input "The Bog"
click at [379, 71] on button "Save & Create Another" at bounding box center [339, 73] width 198 height 26
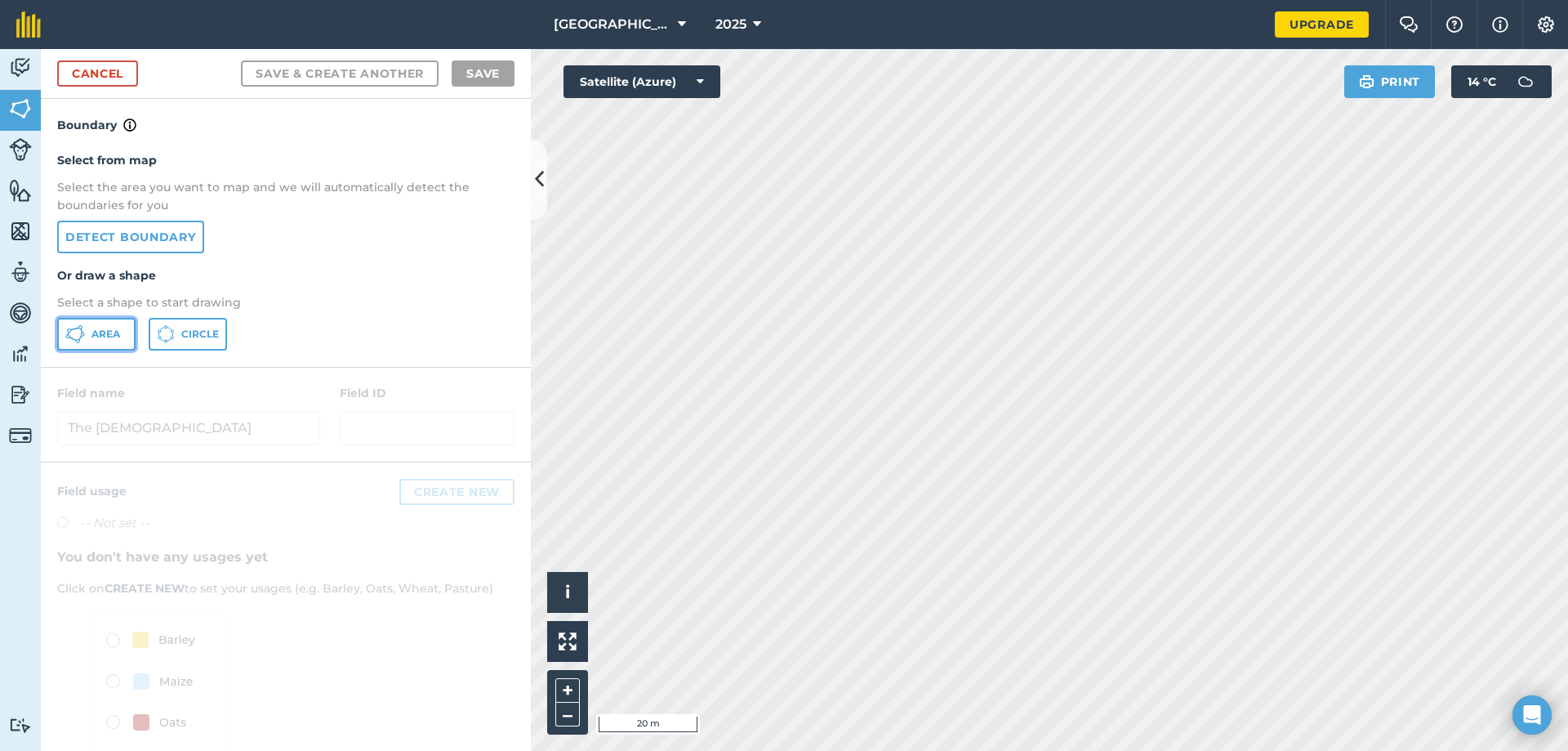
click at [111, 327] on button "Area" at bounding box center [96, 334] width 79 height 33
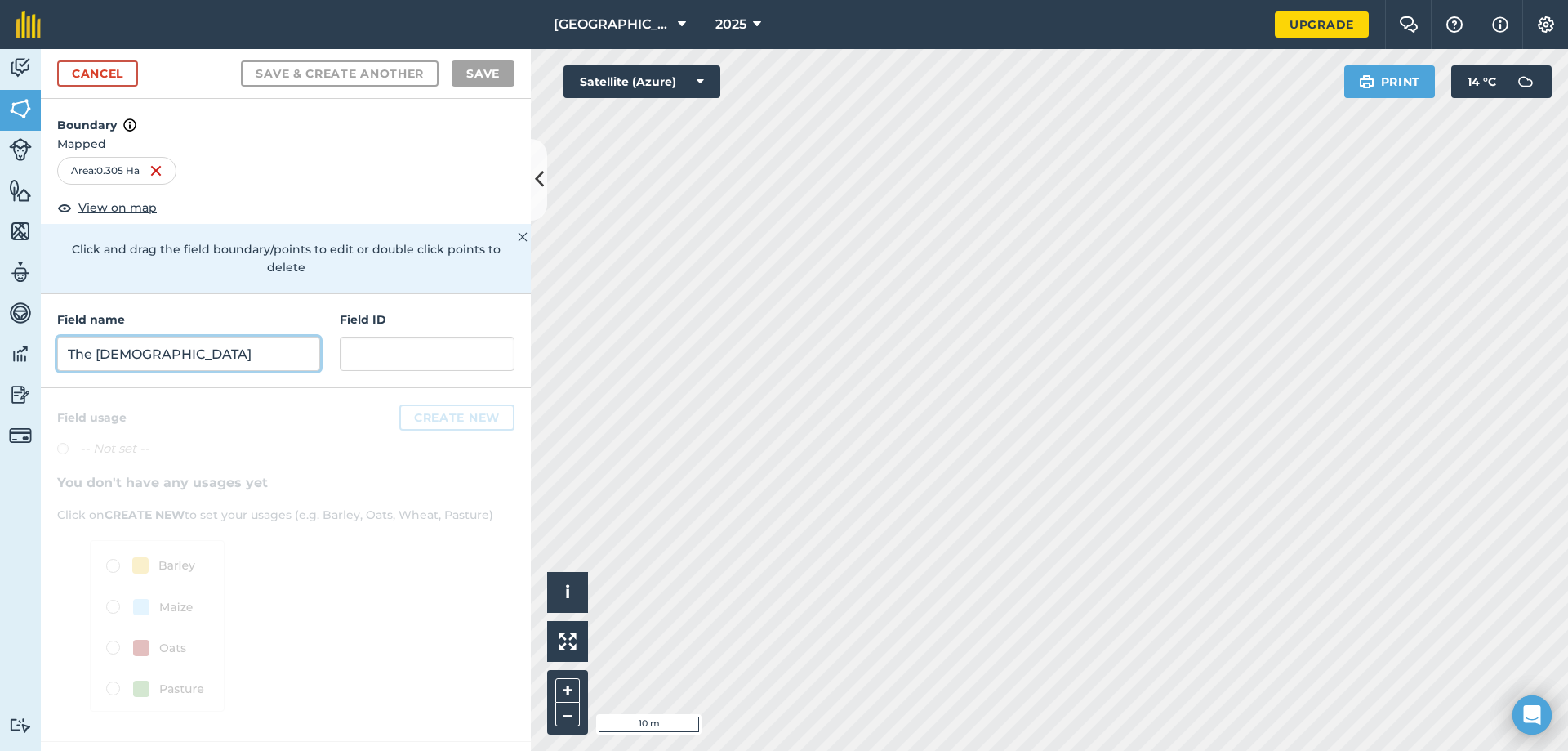
click at [124, 336] on input "The Bog" at bounding box center [188, 353] width 263 height 35
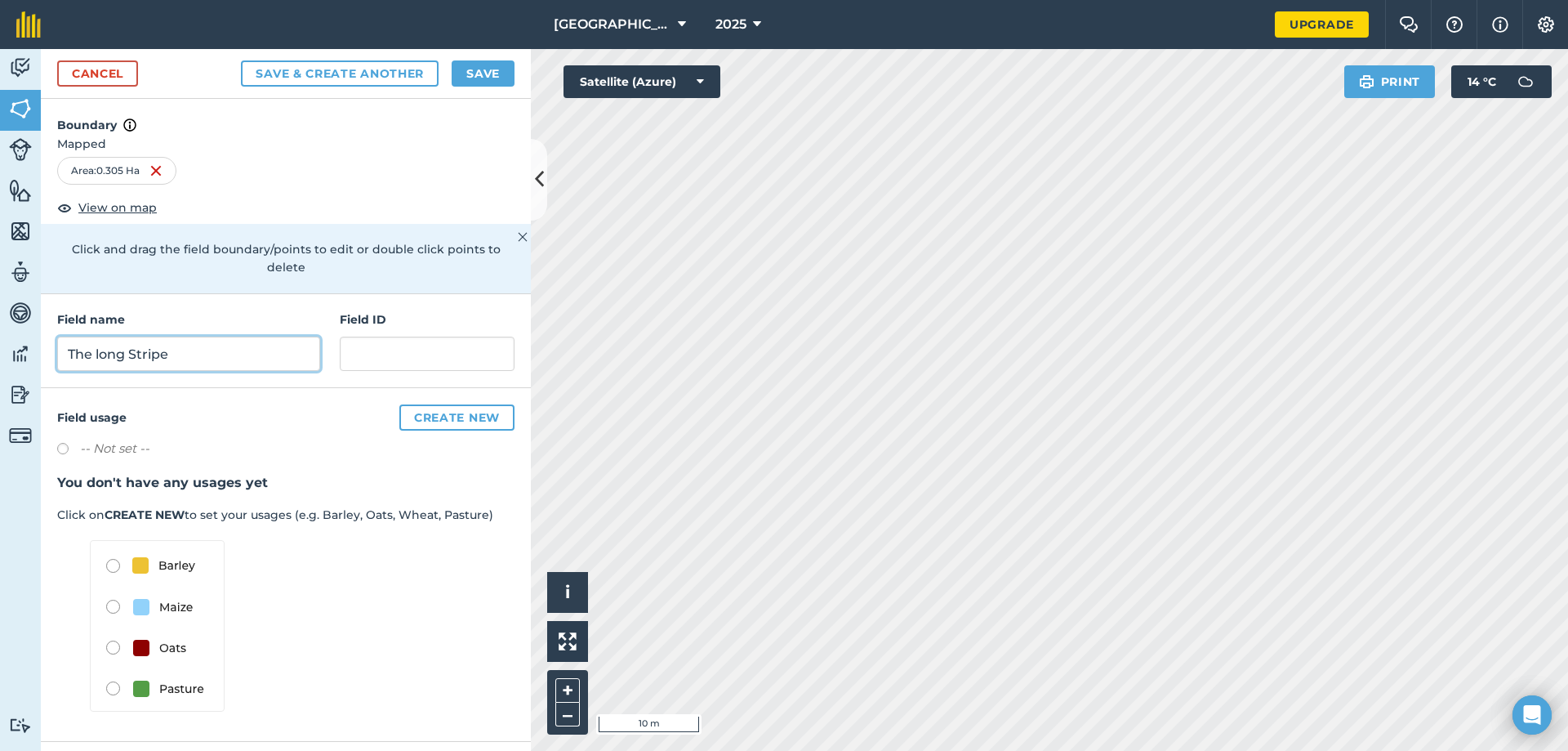
type input "The long Stripe"
click at [278, 67] on button "Save & Create Another" at bounding box center [339, 73] width 198 height 26
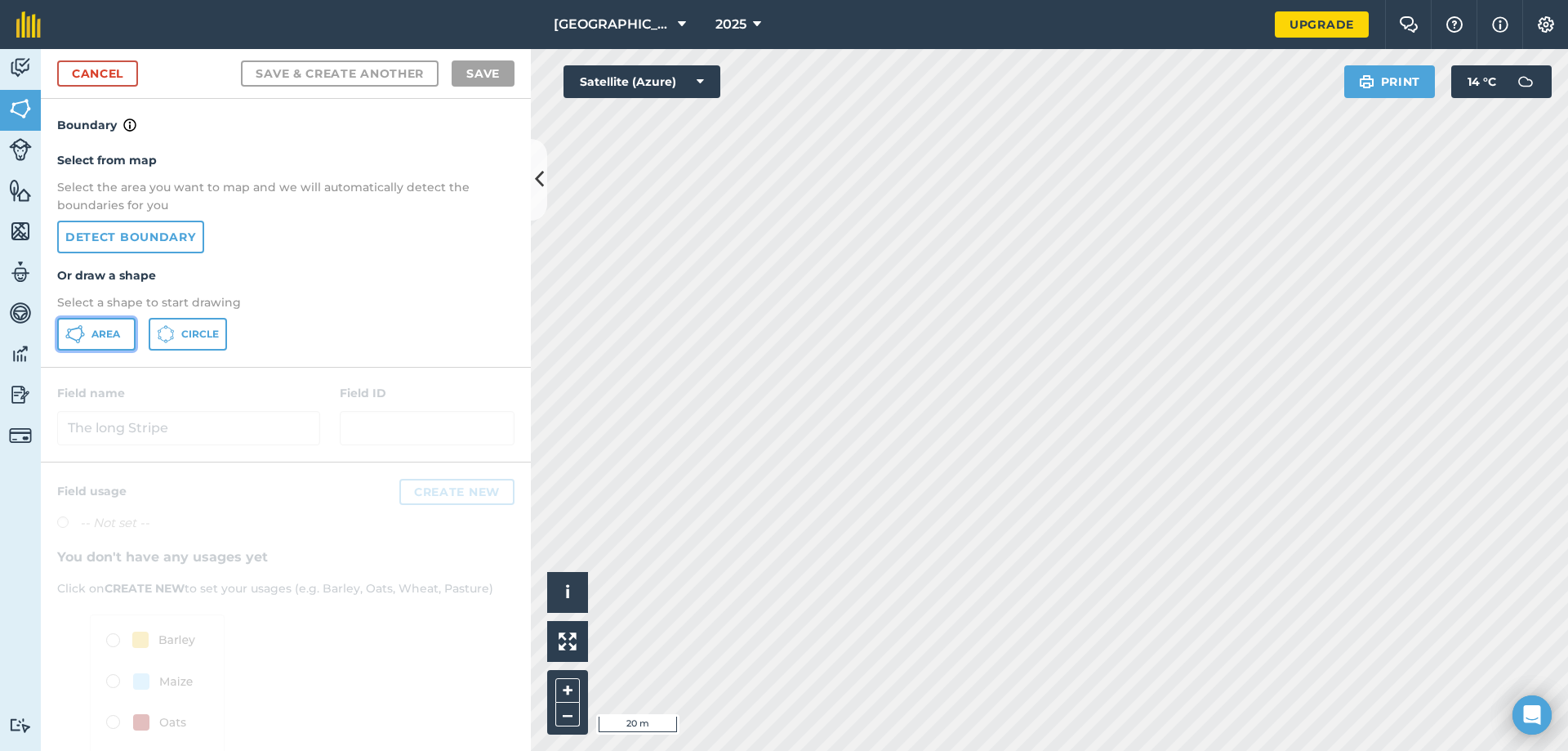
click at [95, 329] on span "Area" at bounding box center [106, 334] width 29 height 13
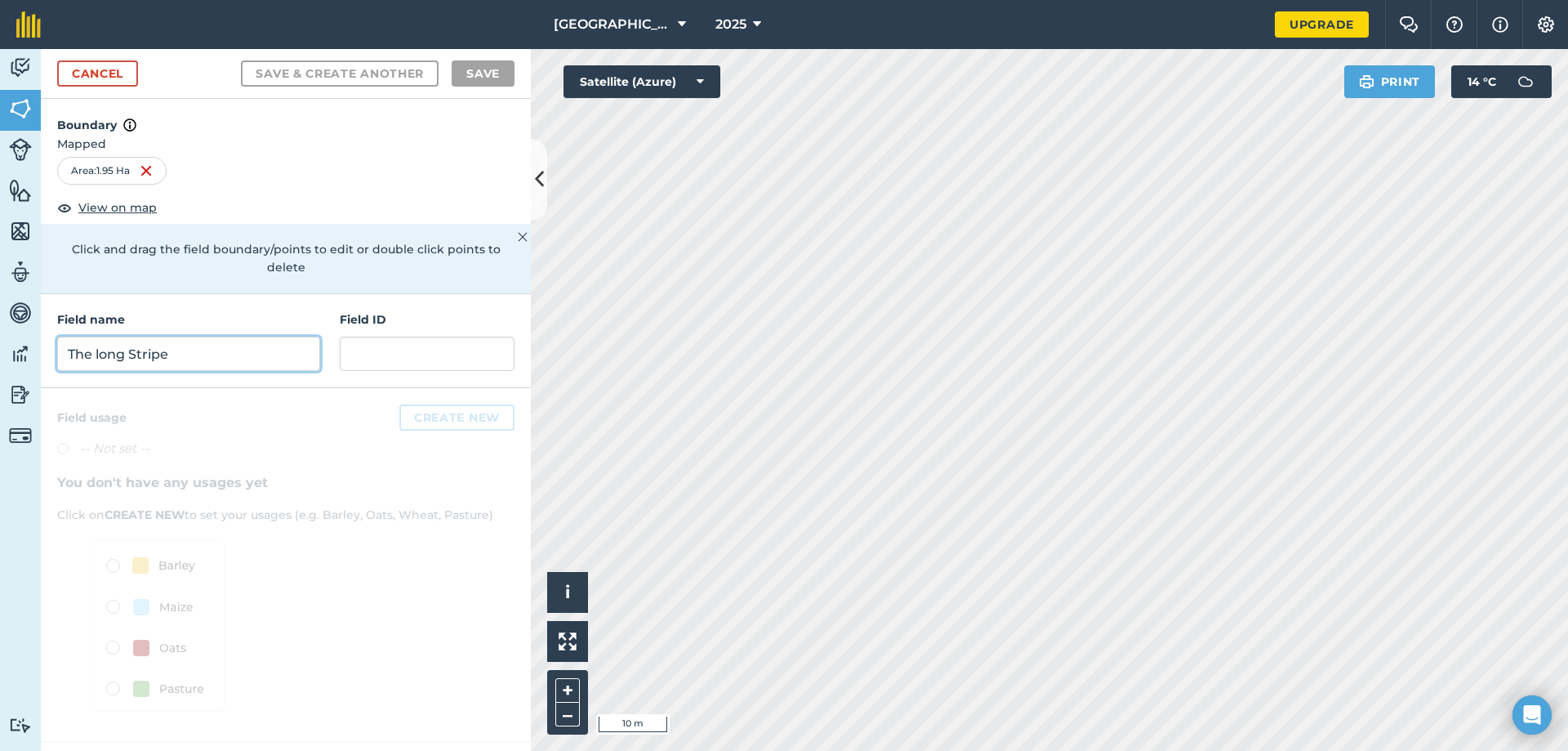
click at [219, 336] on input "The long Stripe" at bounding box center [188, 353] width 263 height 35
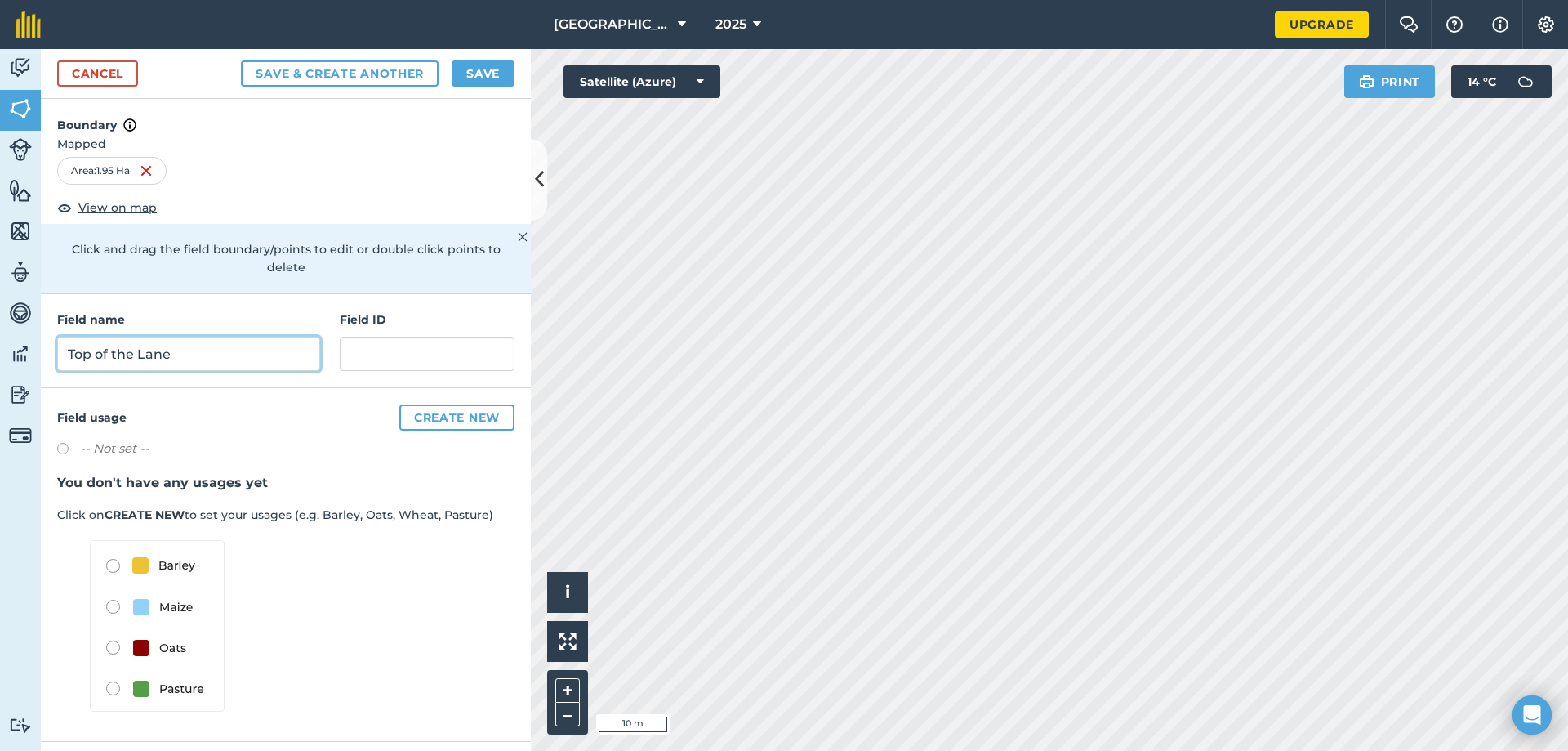
type input "Top of the Lane"
click at [307, 74] on button "Save & Create Another" at bounding box center [339, 73] width 198 height 26
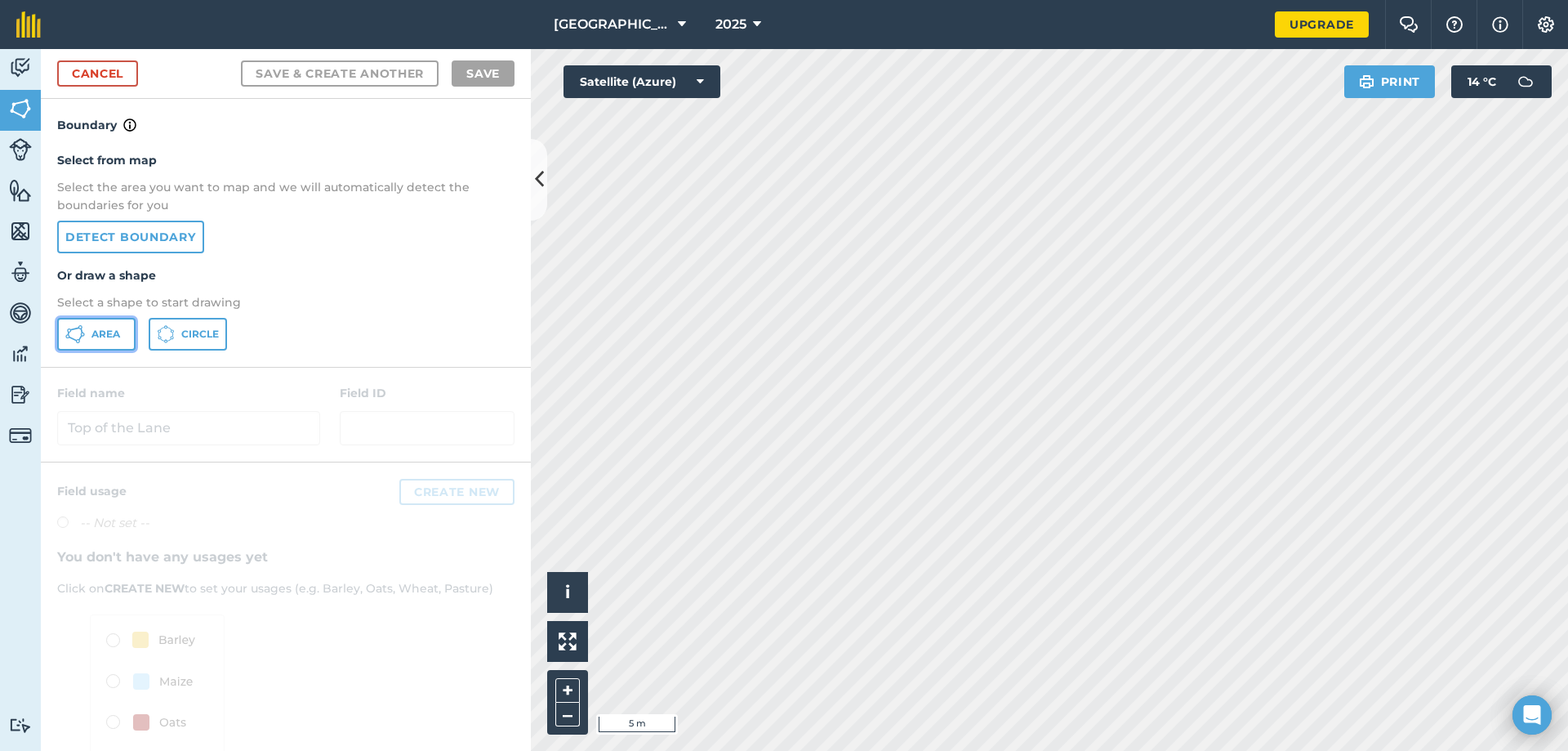
click at [87, 336] on button "Area" at bounding box center [96, 334] width 79 height 33
click at [923, 750] on html "Rosemount Farm 2025 Upgrade Farm Chat Help Info Settings Map printing is not av…" at bounding box center [784, 375] width 1568 height 751
click at [1005, 750] on html "Rosemount Farm 2025 Upgrade Farm Chat Help Info Settings Map printing is not av…" at bounding box center [784, 375] width 1568 height 751
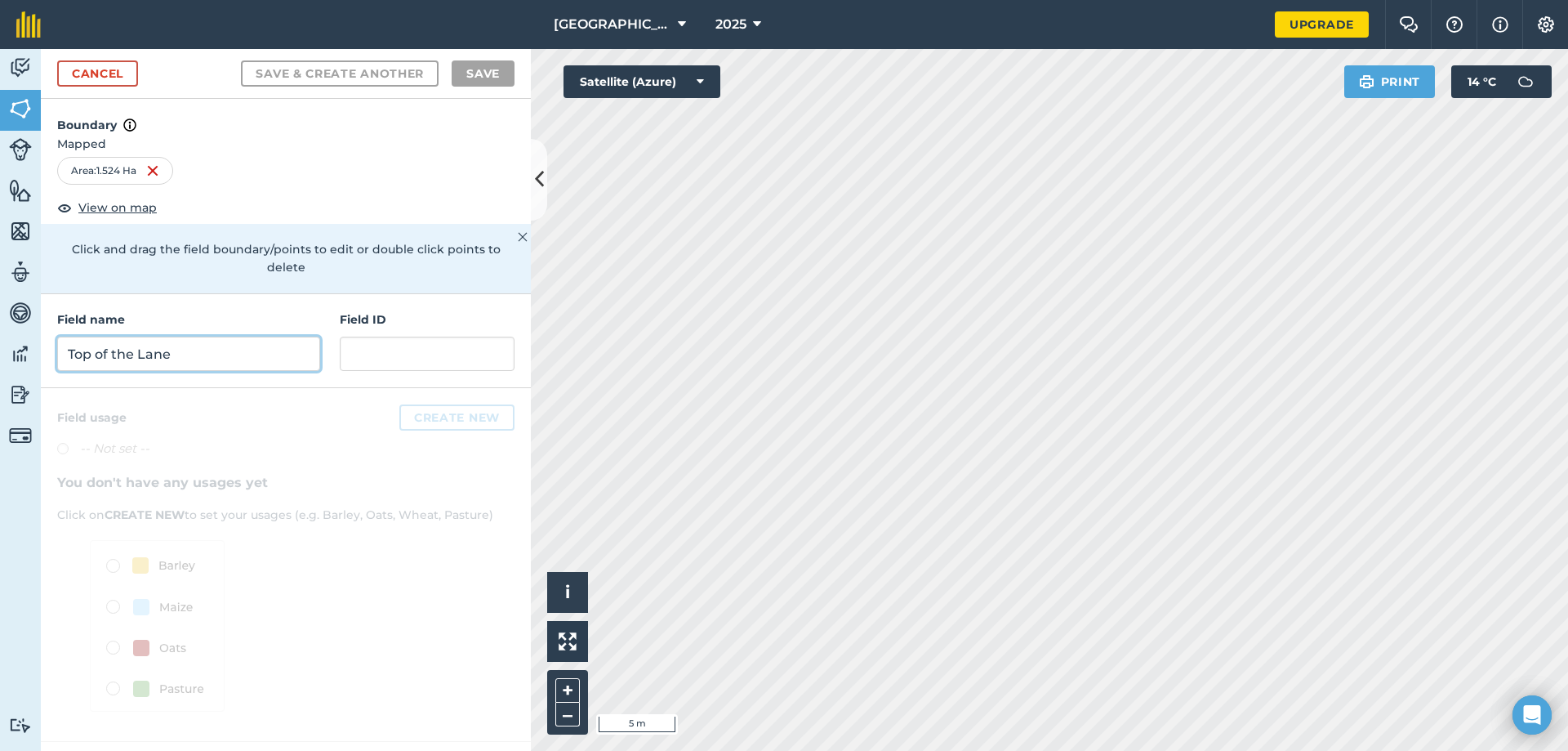
click at [160, 336] on input "Top of the Lane" at bounding box center [188, 353] width 263 height 35
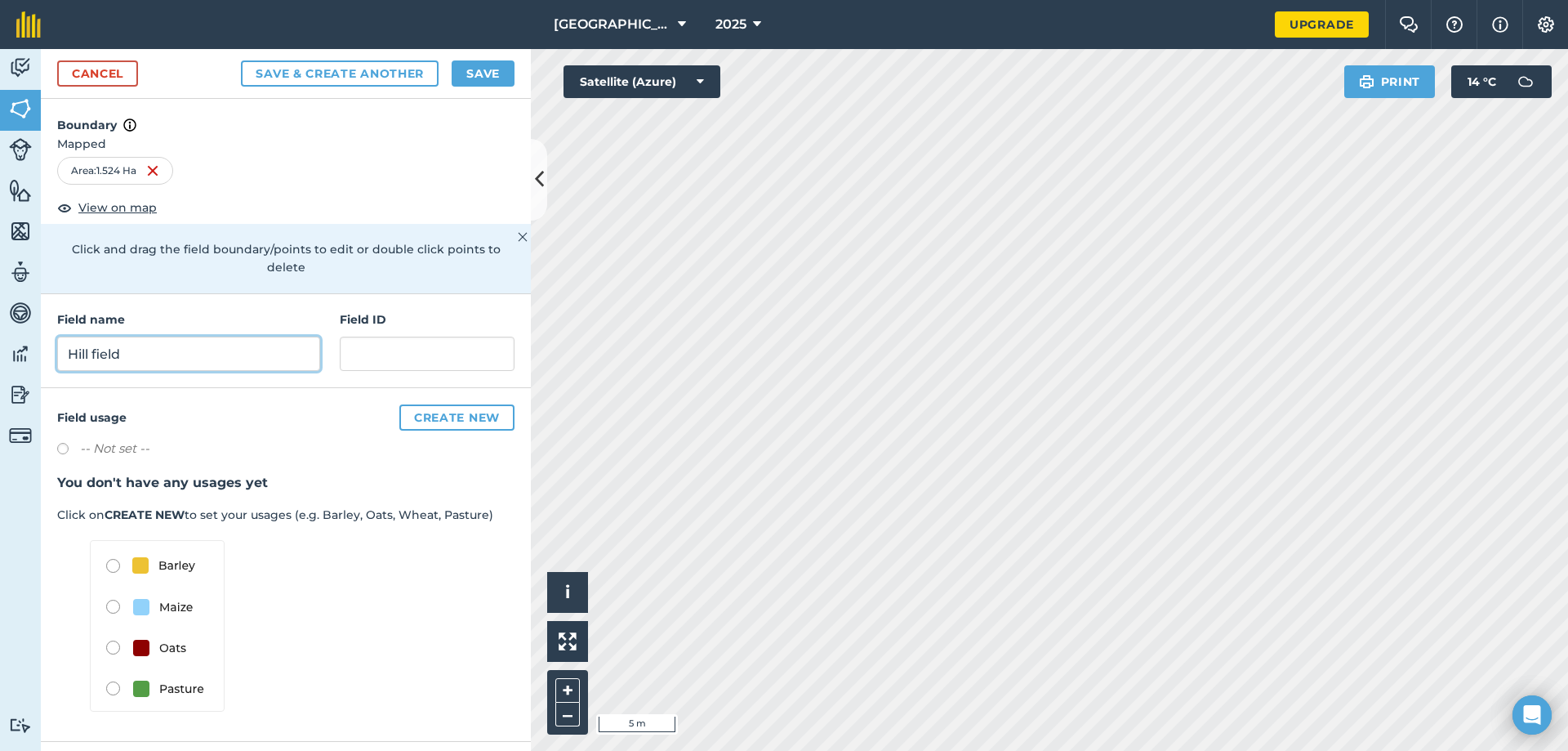
type input "Hill field"
drag, startPoint x: 478, startPoint y: 71, endPoint x: 486, endPoint y: 71, distance: 8.0
click at [479, 72] on button "Save" at bounding box center [483, 73] width 62 height 26
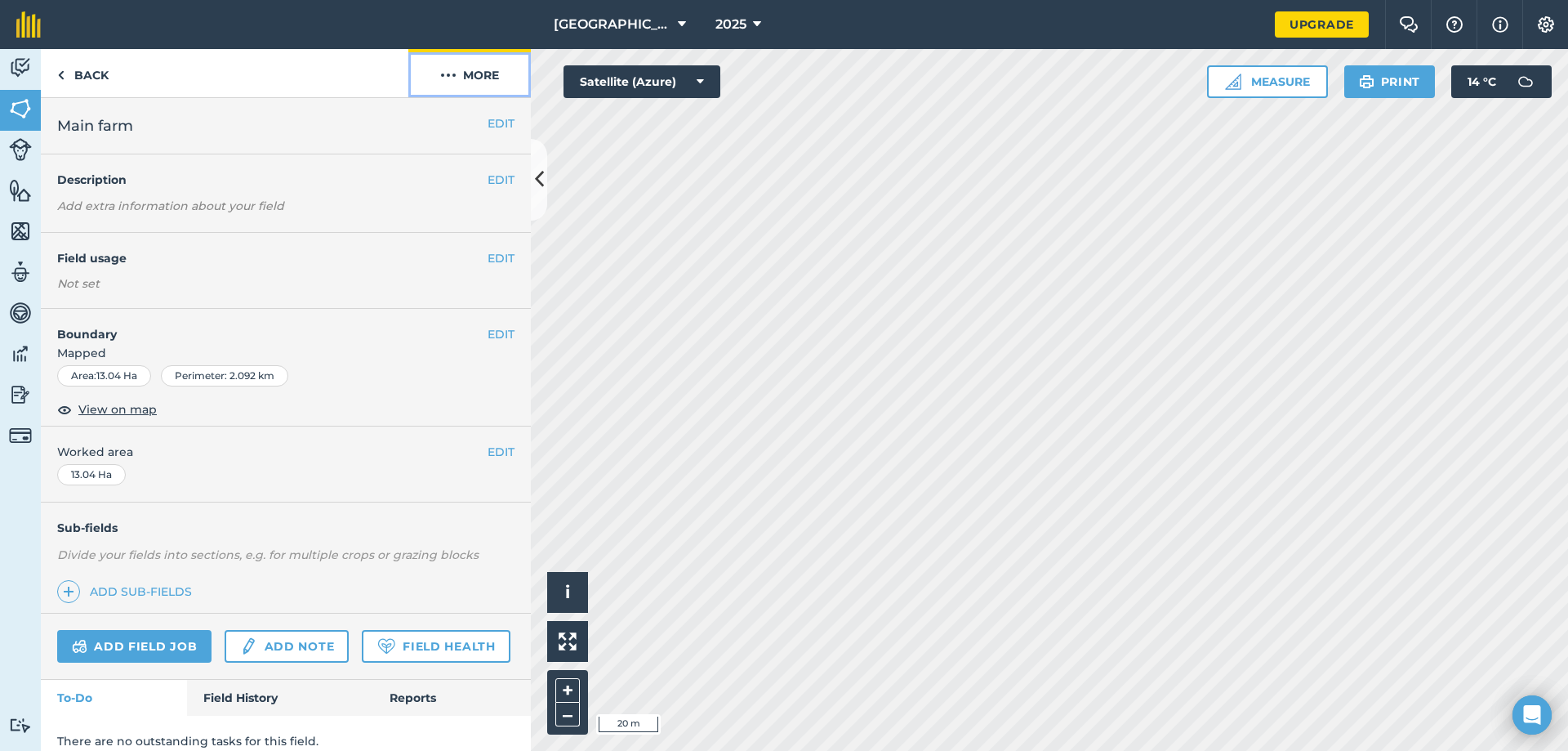
click at [462, 76] on button "More" at bounding box center [469, 73] width 122 height 48
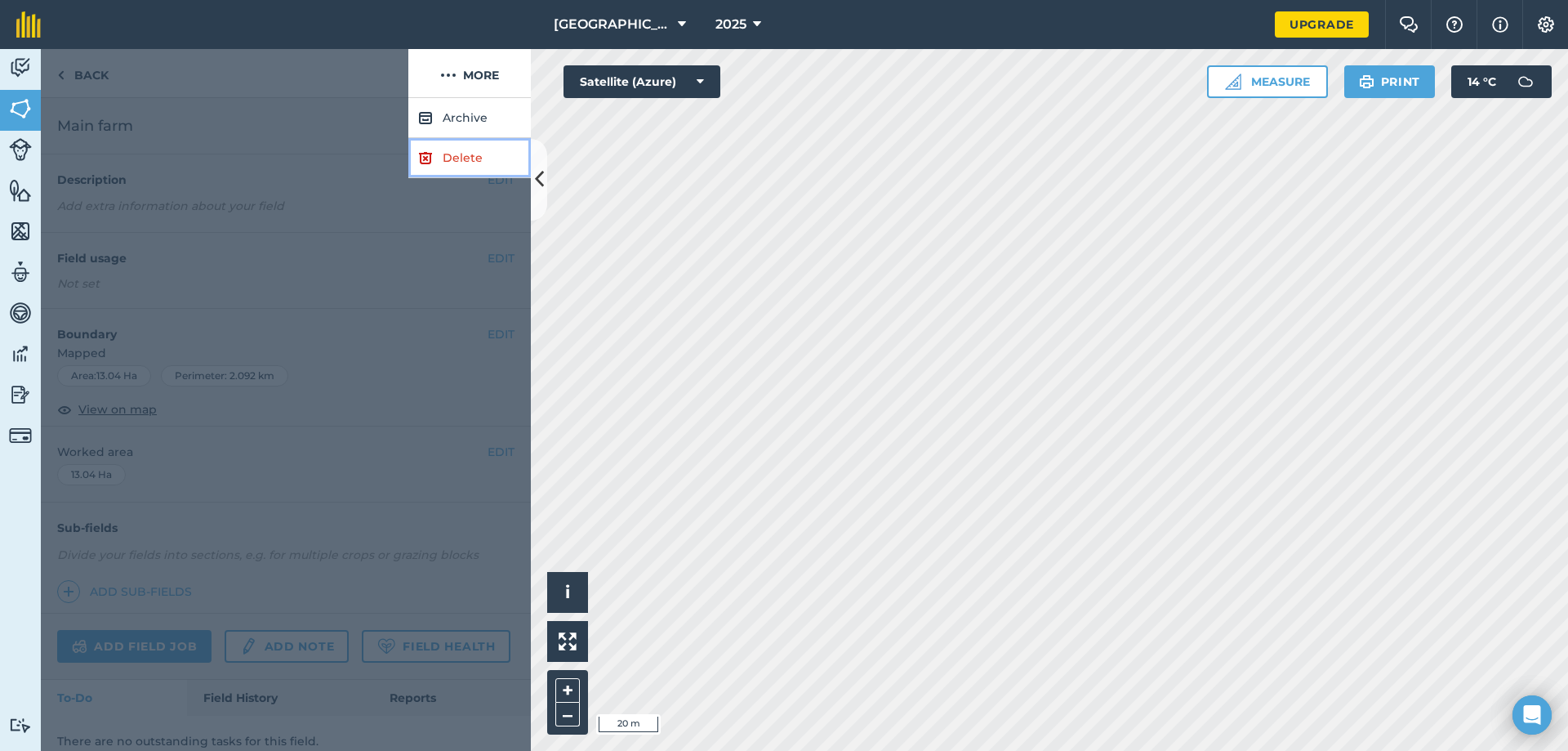
click at [462, 160] on link "Delete" at bounding box center [469, 157] width 122 height 40
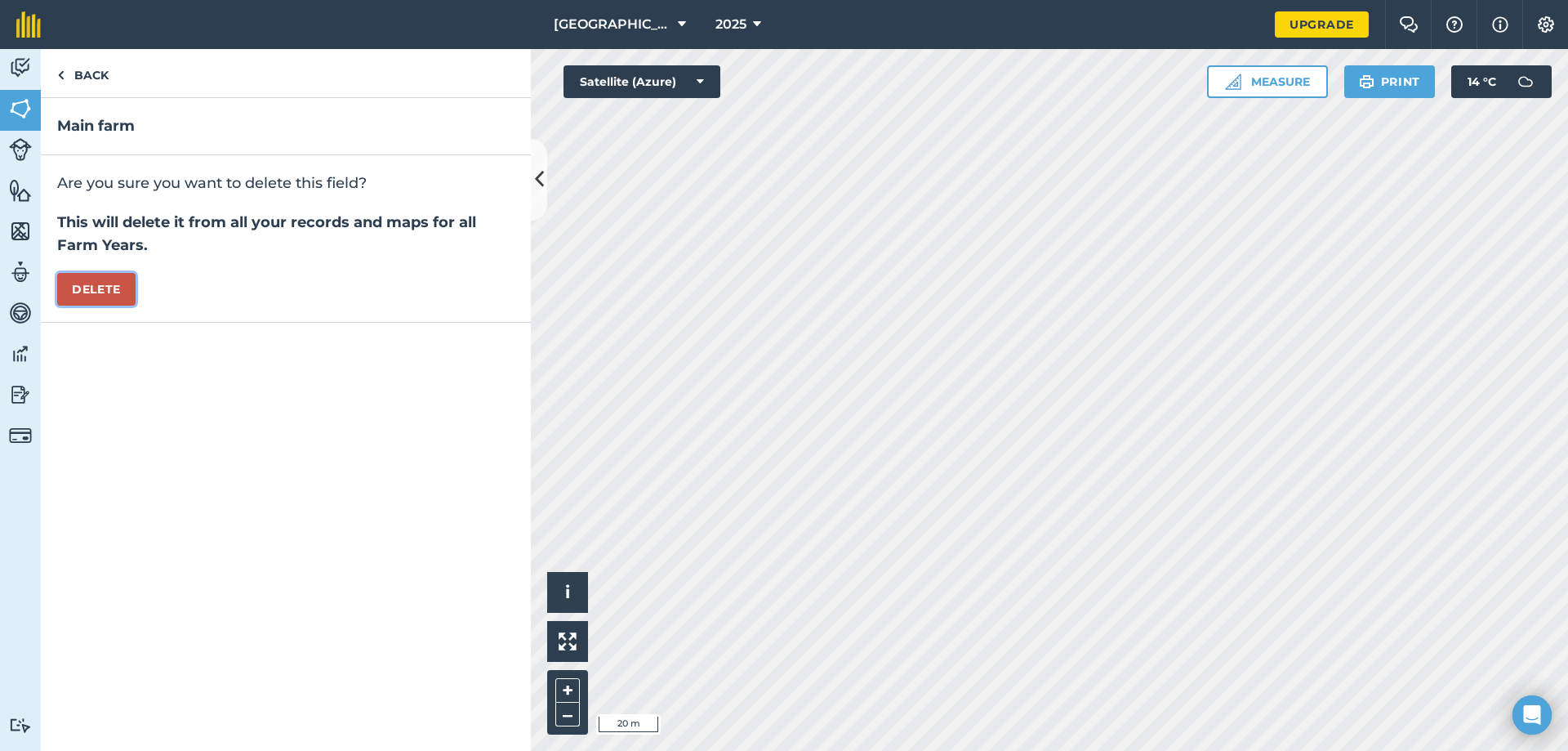
click at [117, 289] on button "Delete" at bounding box center [96, 289] width 79 height 33
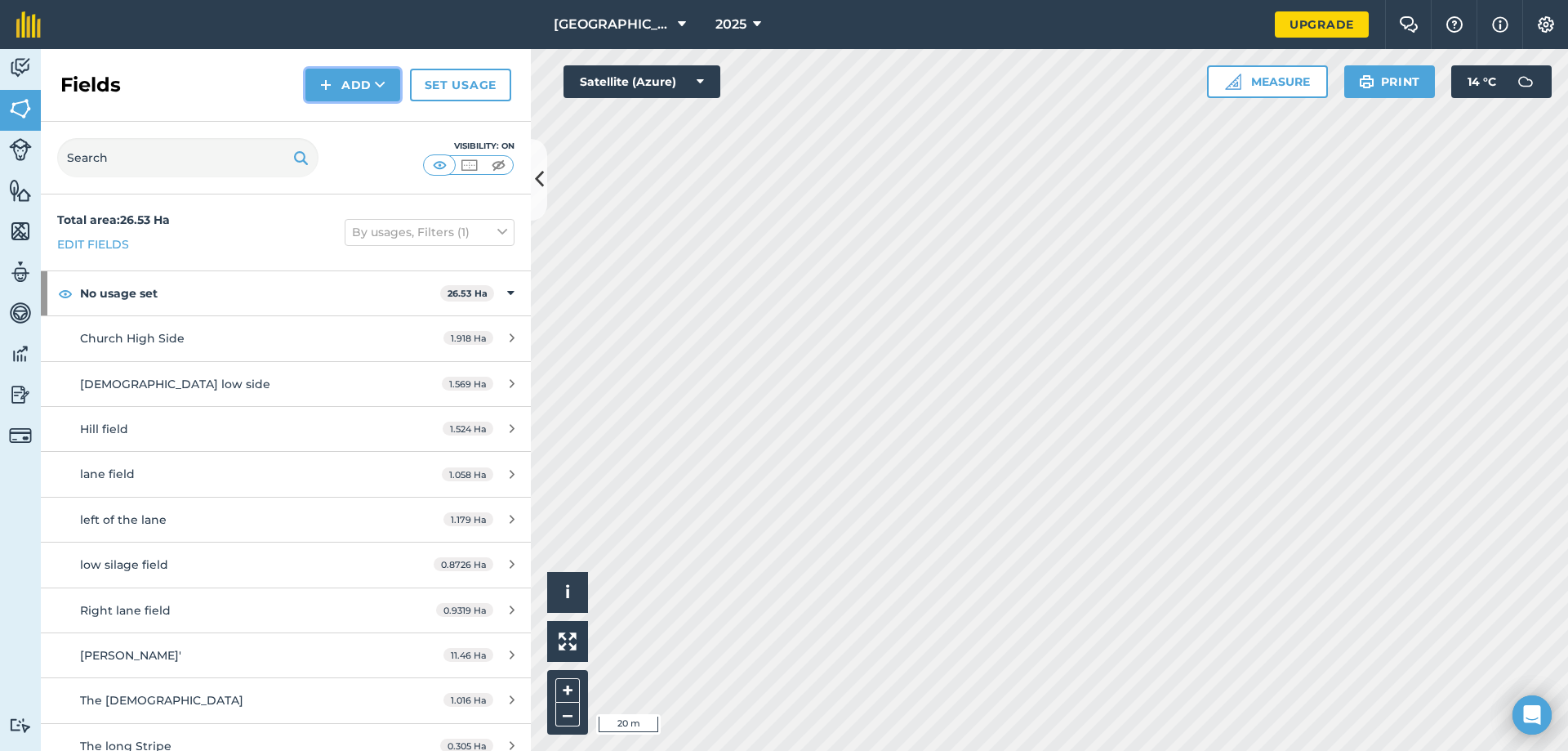
click at [364, 84] on button "Add" at bounding box center [353, 84] width 95 height 33
click at [362, 112] on link "Draw" at bounding box center [353, 122] width 90 height 36
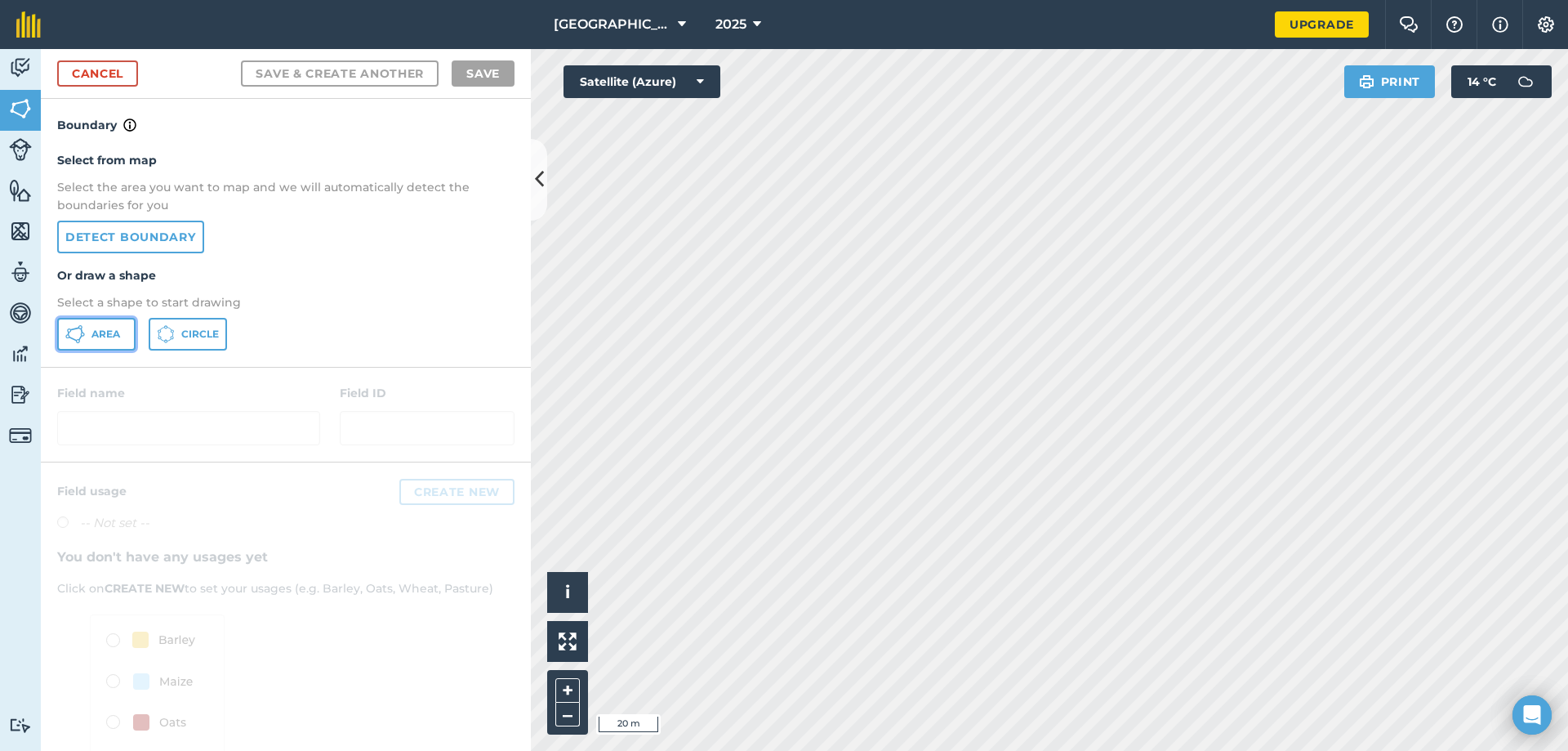
click at [116, 335] on span "Area" at bounding box center [106, 334] width 29 height 13
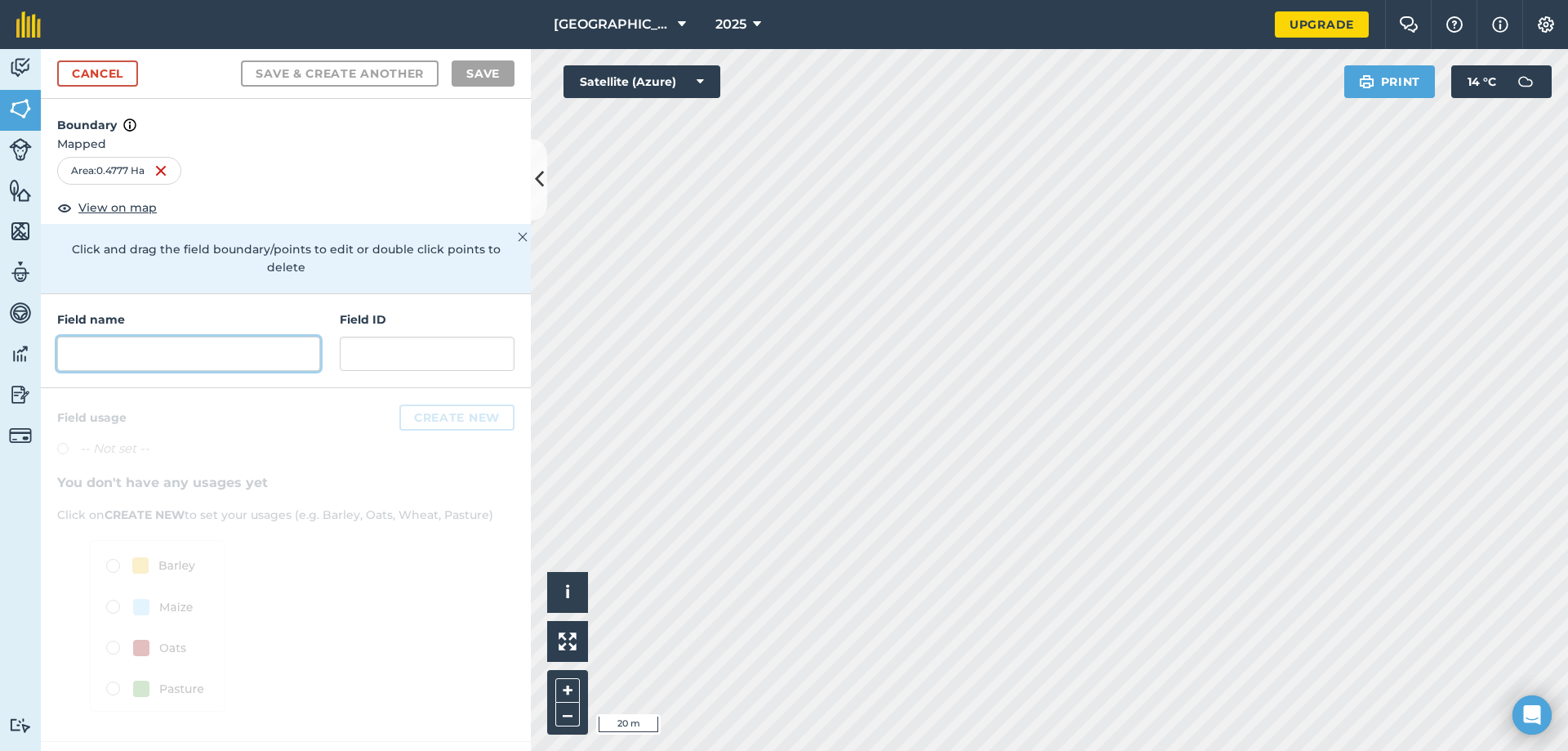
click at [164, 339] on input "text" at bounding box center [188, 353] width 263 height 35
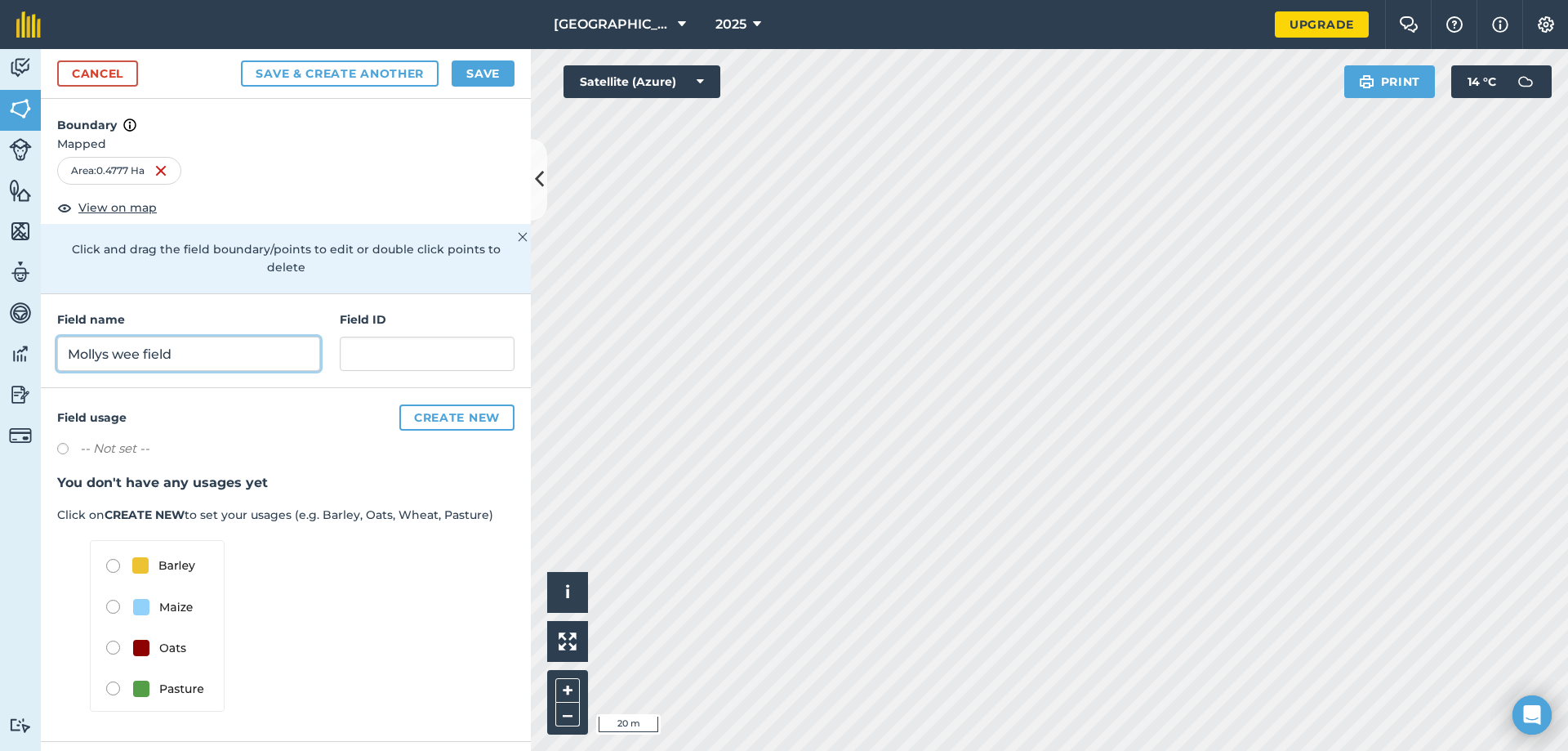
type input "Mollys wee field"
click at [361, 73] on button "Save & Create Another" at bounding box center [339, 73] width 198 height 26
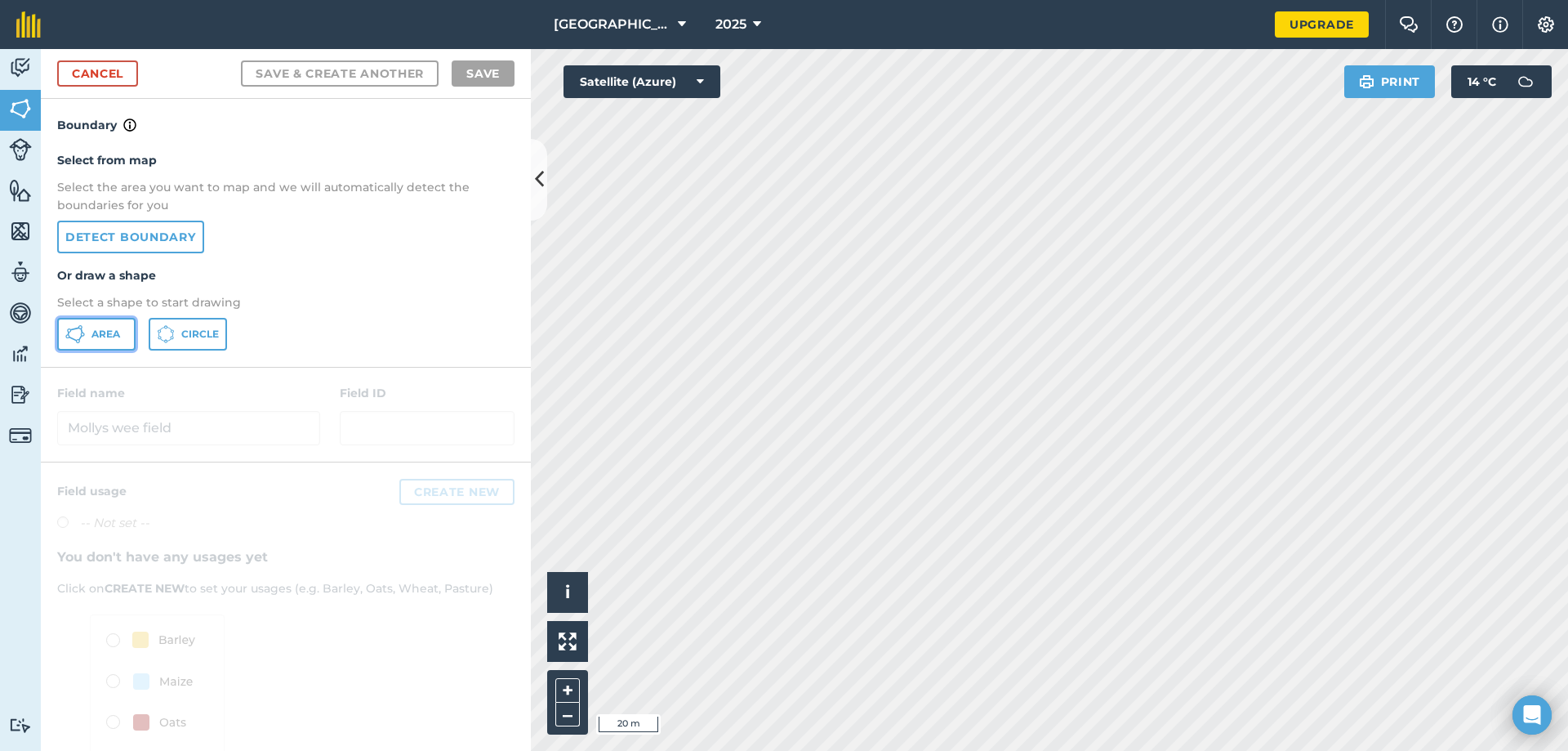
click at [95, 335] on span "Area" at bounding box center [106, 334] width 29 height 13
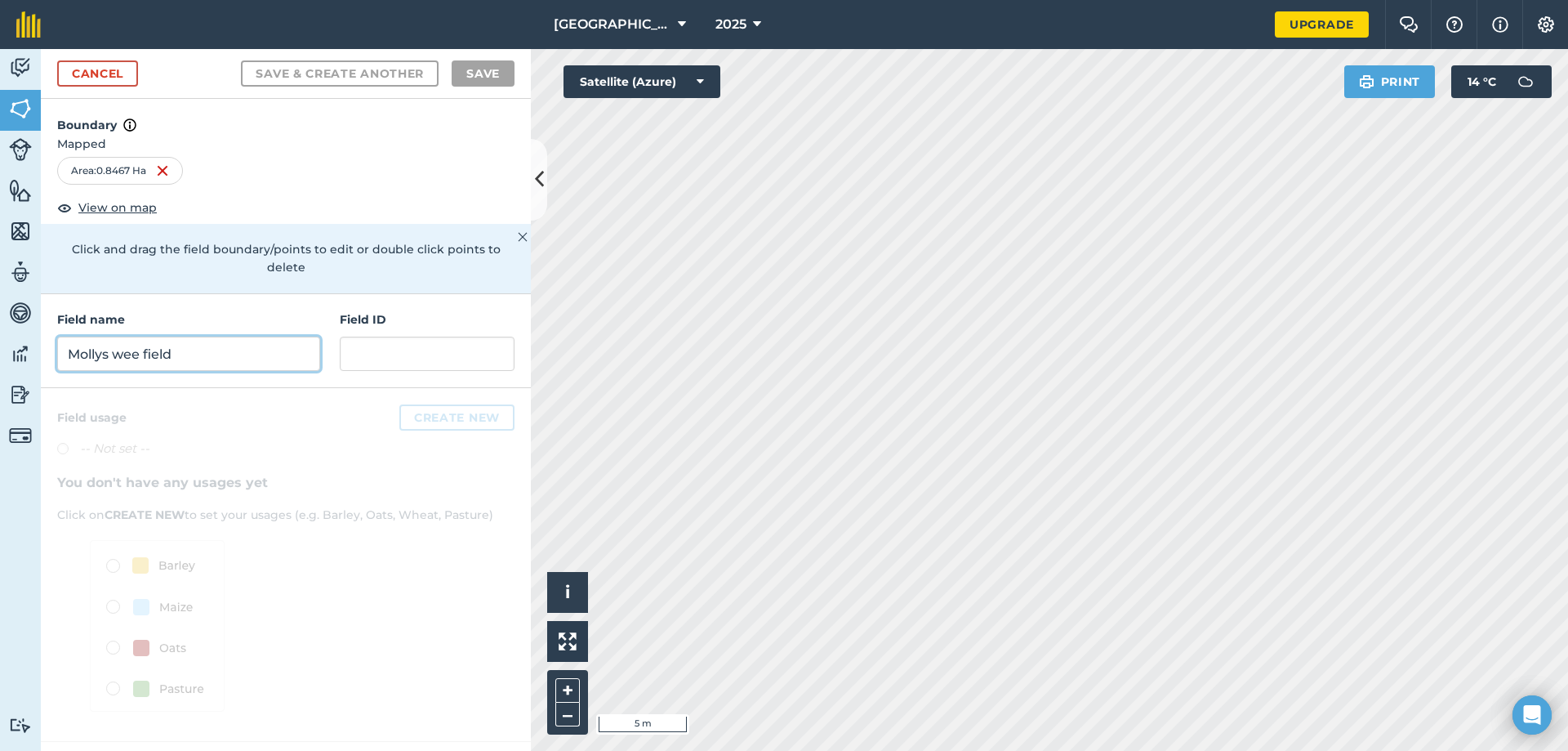
click at [131, 336] on input "Mollys wee field" at bounding box center [188, 353] width 263 height 35
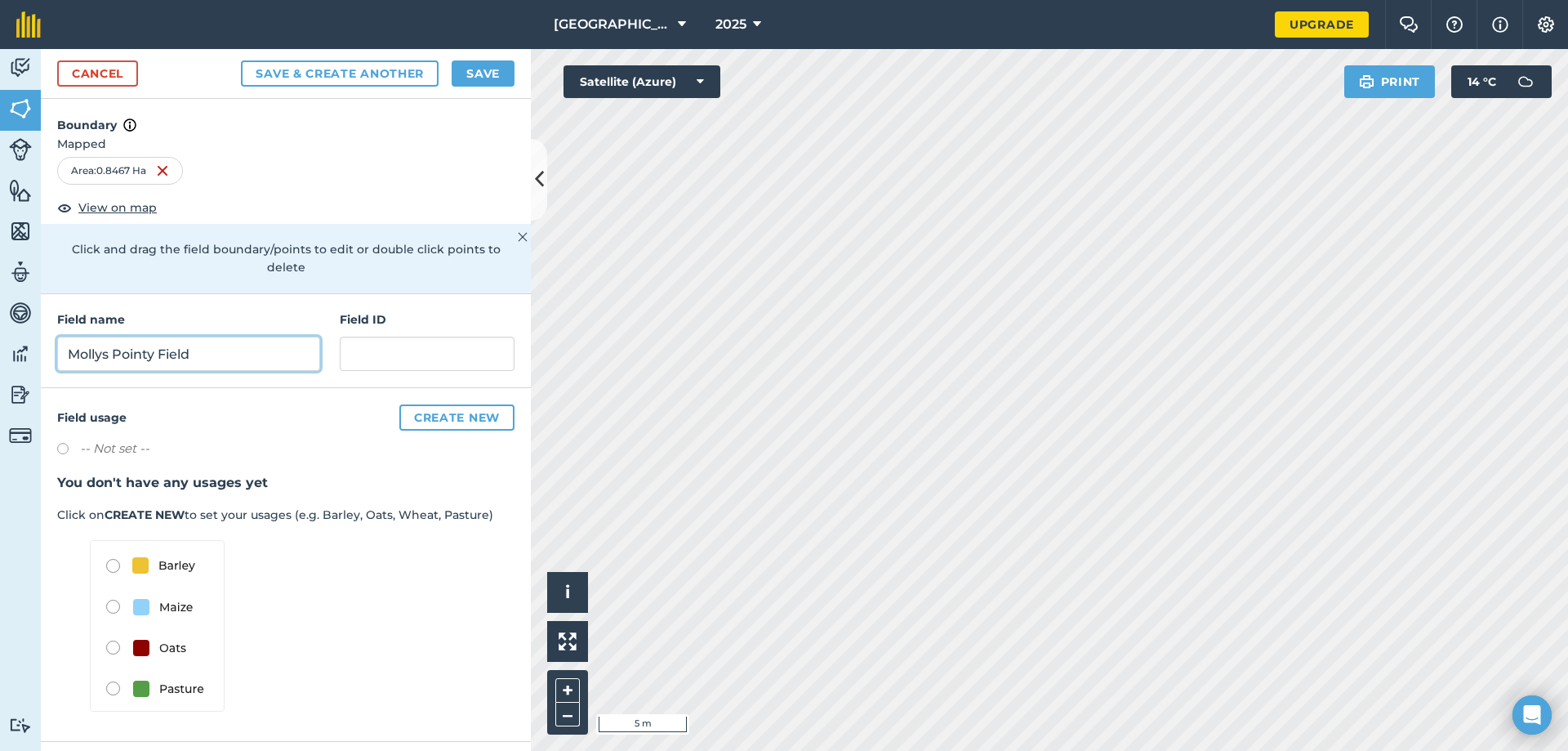
type input "Mollys Pointy Field"
click at [404, 71] on button "Save & Create Another" at bounding box center [339, 73] width 198 height 26
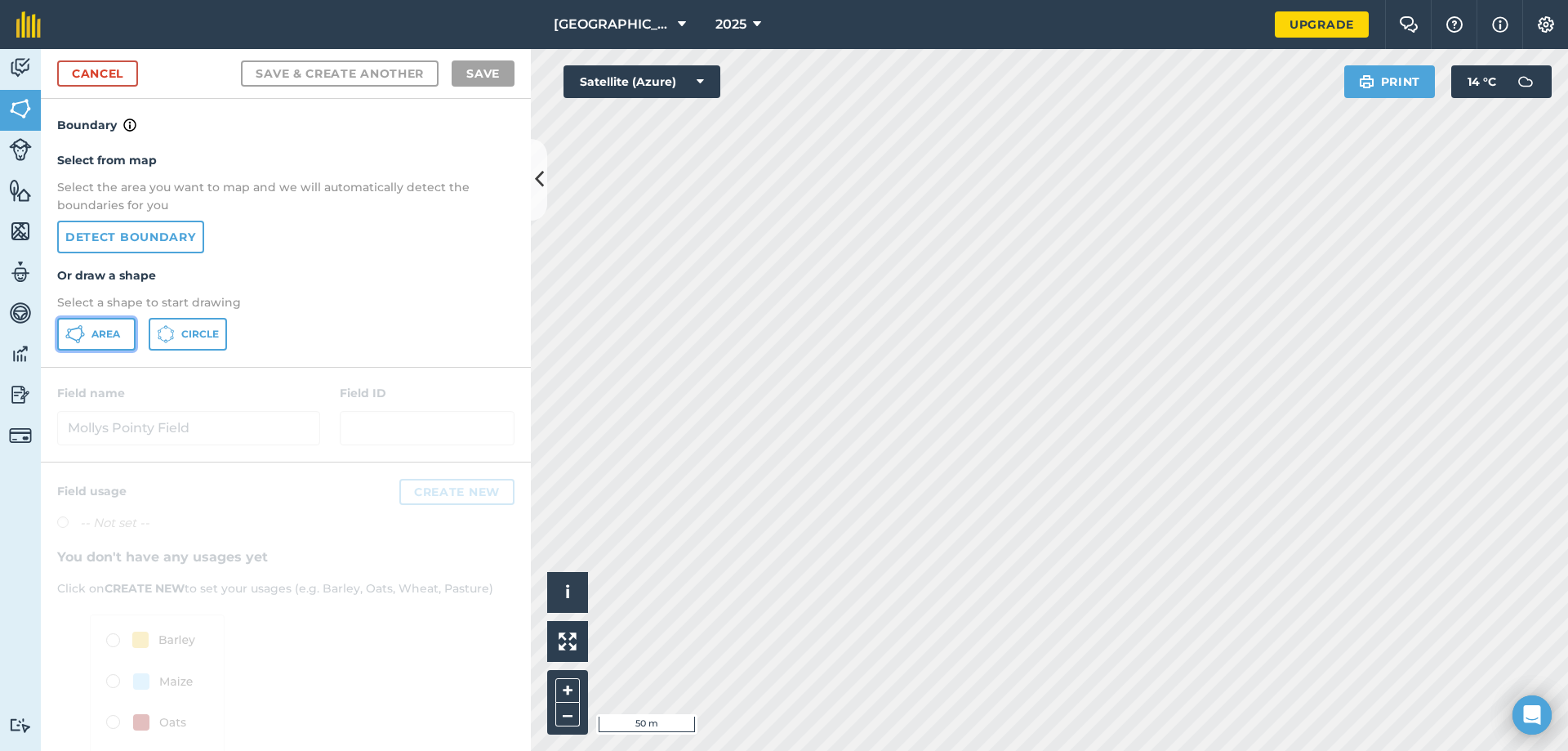
click at [113, 335] on span "Area" at bounding box center [106, 334] width 29 height 13
click at [501, 537] on div "Activity Fields Livestock Features Maps Team Vehicles Data Reporting Billing Tu…" at bounding box center [784, 400] width 1568 height 702
click at [1257, 750] on html "Rosemount Farm 2025 Upgrade Farm Chat Help Info Settings Map printing is not av…" at bounding box center [784, 375] width 1568 height 751
click at [1137, 750] on html "Rosemount Farm 2025 Upgrade Farm Chat Help Info Settings Map printing is not av…" at bounding box center [784, 375] width 1568 height 751
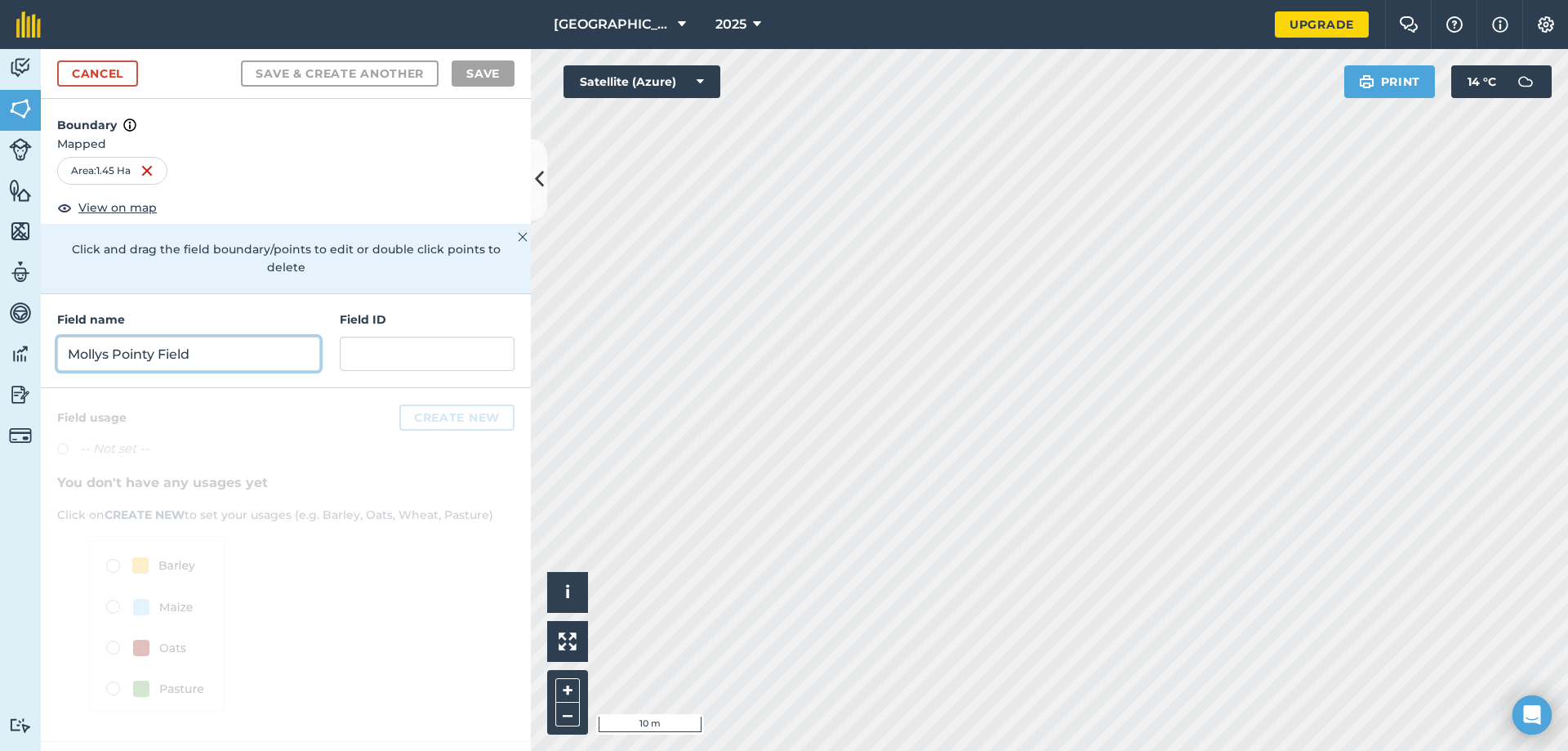
click at [282, 343] on input "Mollys Pointy Field" at bounding box center [188, 353] width 263 height 35
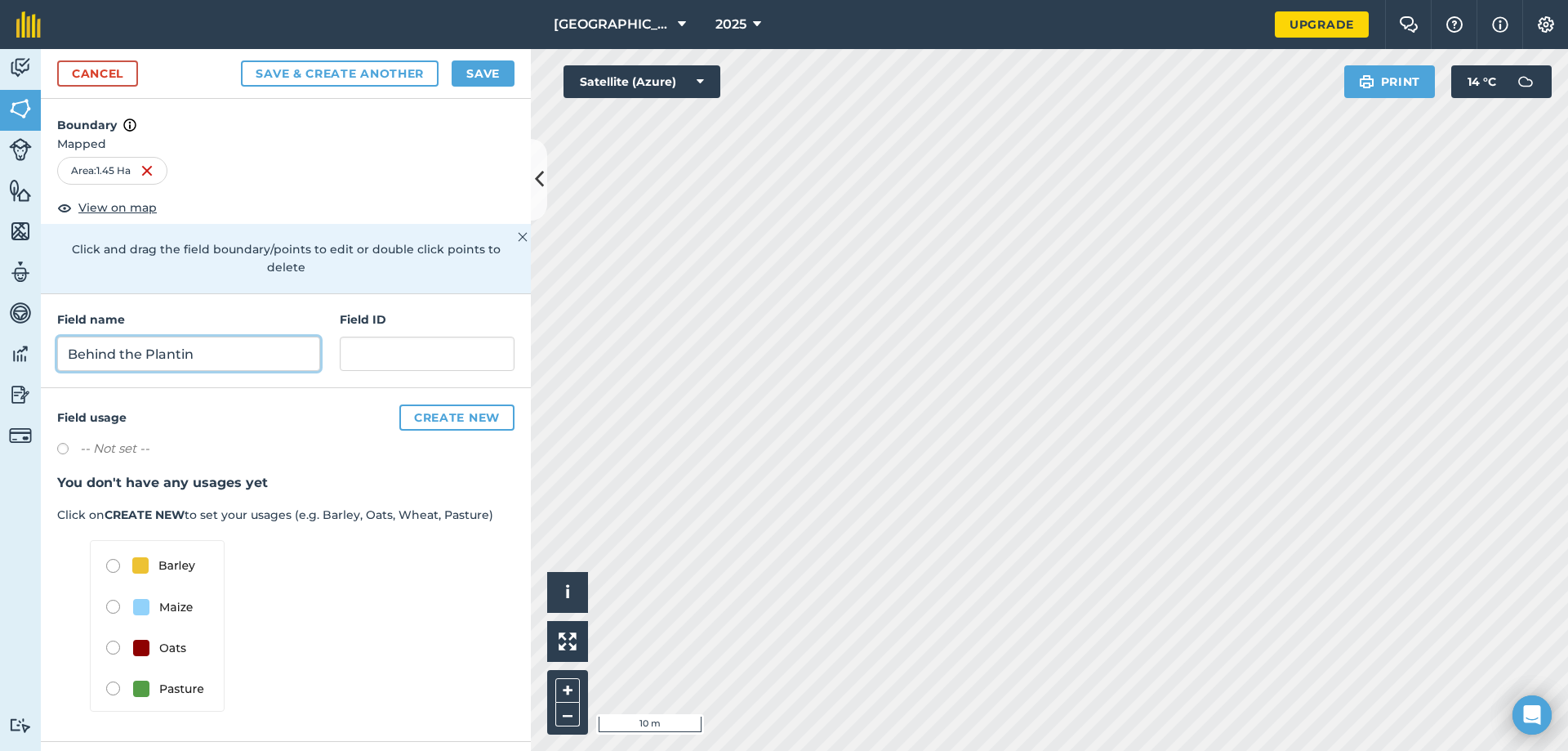
type input "Behind the Plantin"
click at [300, 75] on button "Save & Create Another" at bounding box center [339, 73] width 198 height 26
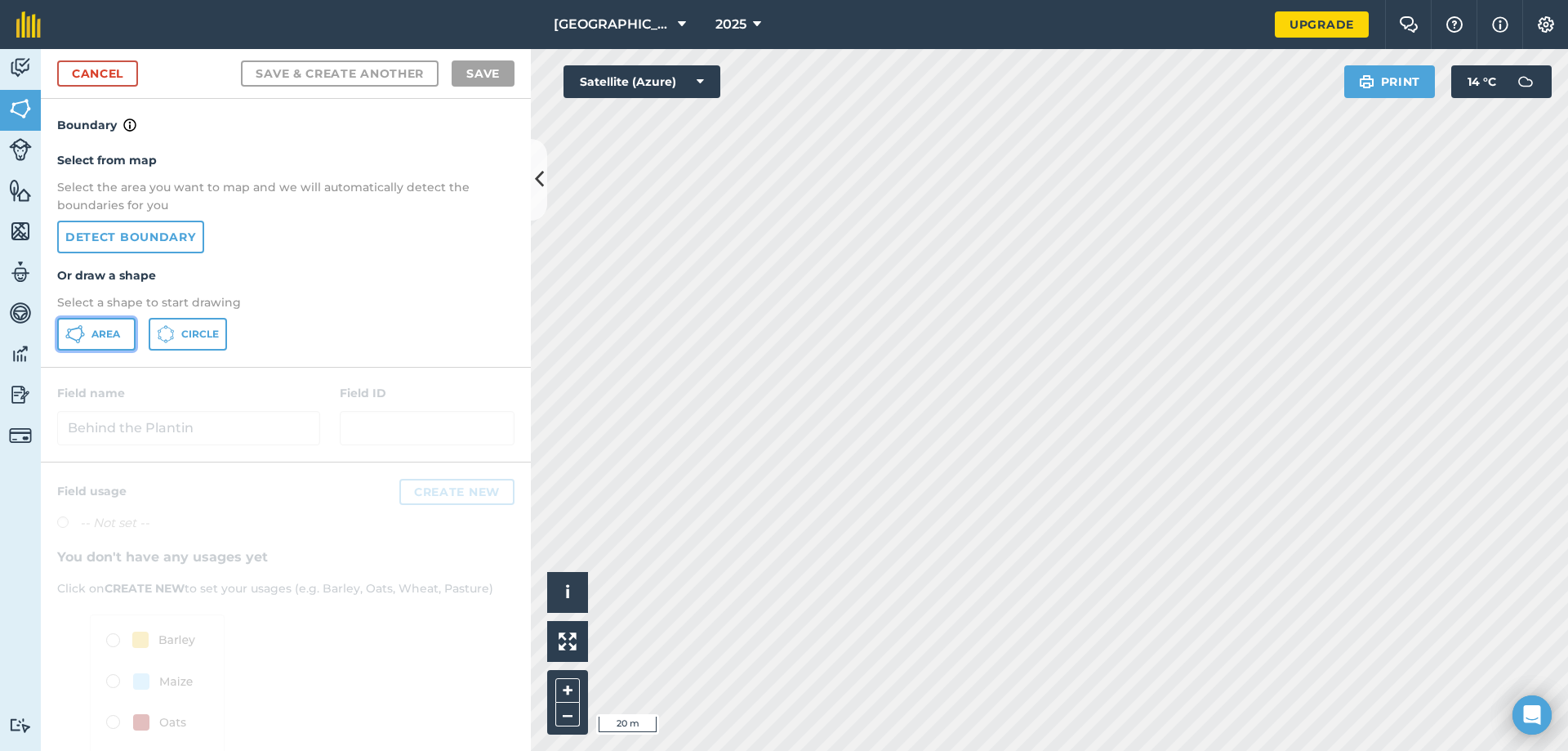
click at [98, 335] on span "Area" at bounding box center [106, 334] width 29 height 13
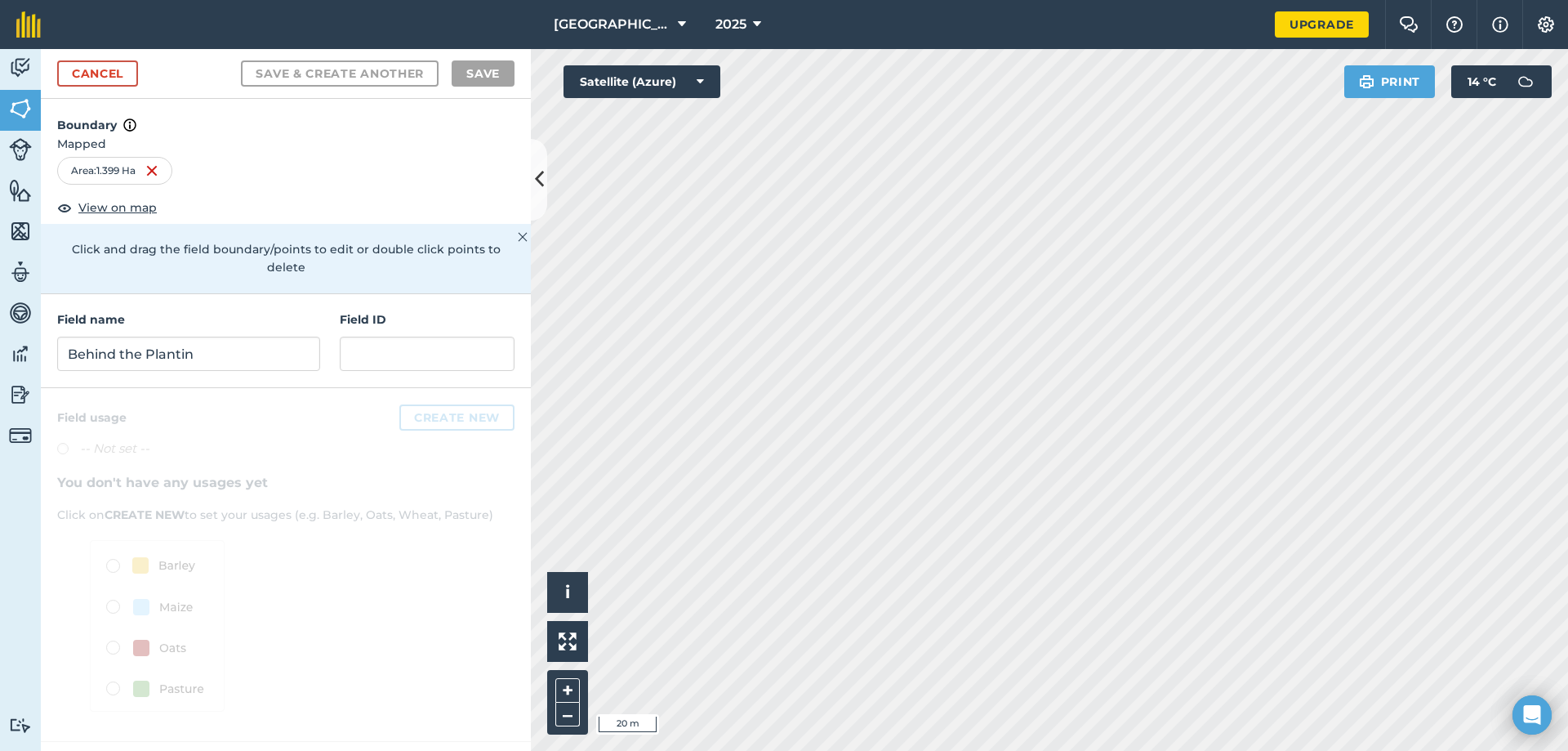
click at [155, 316] on div "Field name Behind the Plantin" at bounding box center [188, 341] width 263 height 61
click at [164, 336] on input "Behind the Plantin" at bounding box center [188, 353] width 263 height 35
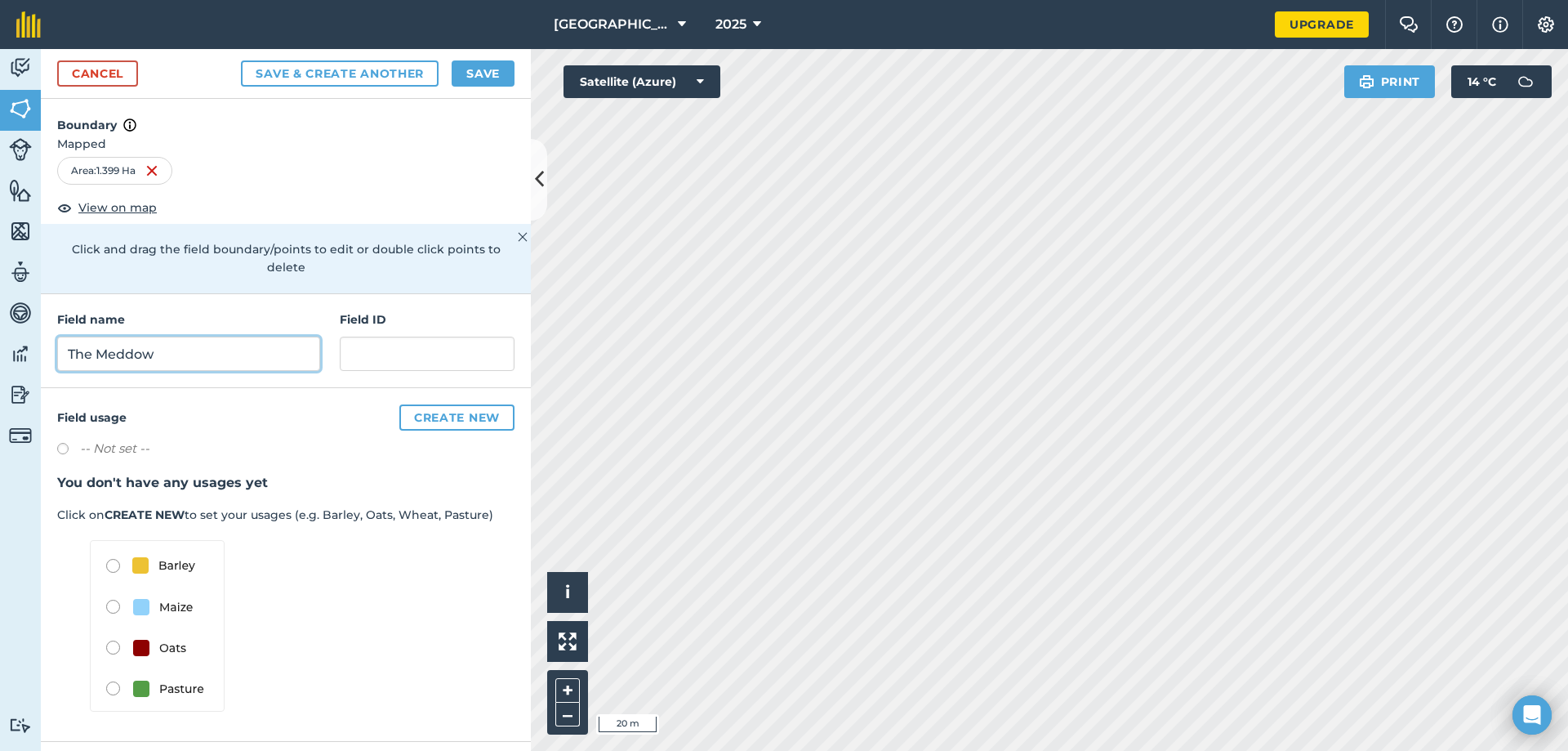
click at [133, 336] on input "The Meddow" at bounding box center [188, 353] width 263 height 35
type input "The Medow"
click at [326, 73] on button "Save & Create Another" at bounding box center [339, 73] width 198 height 26
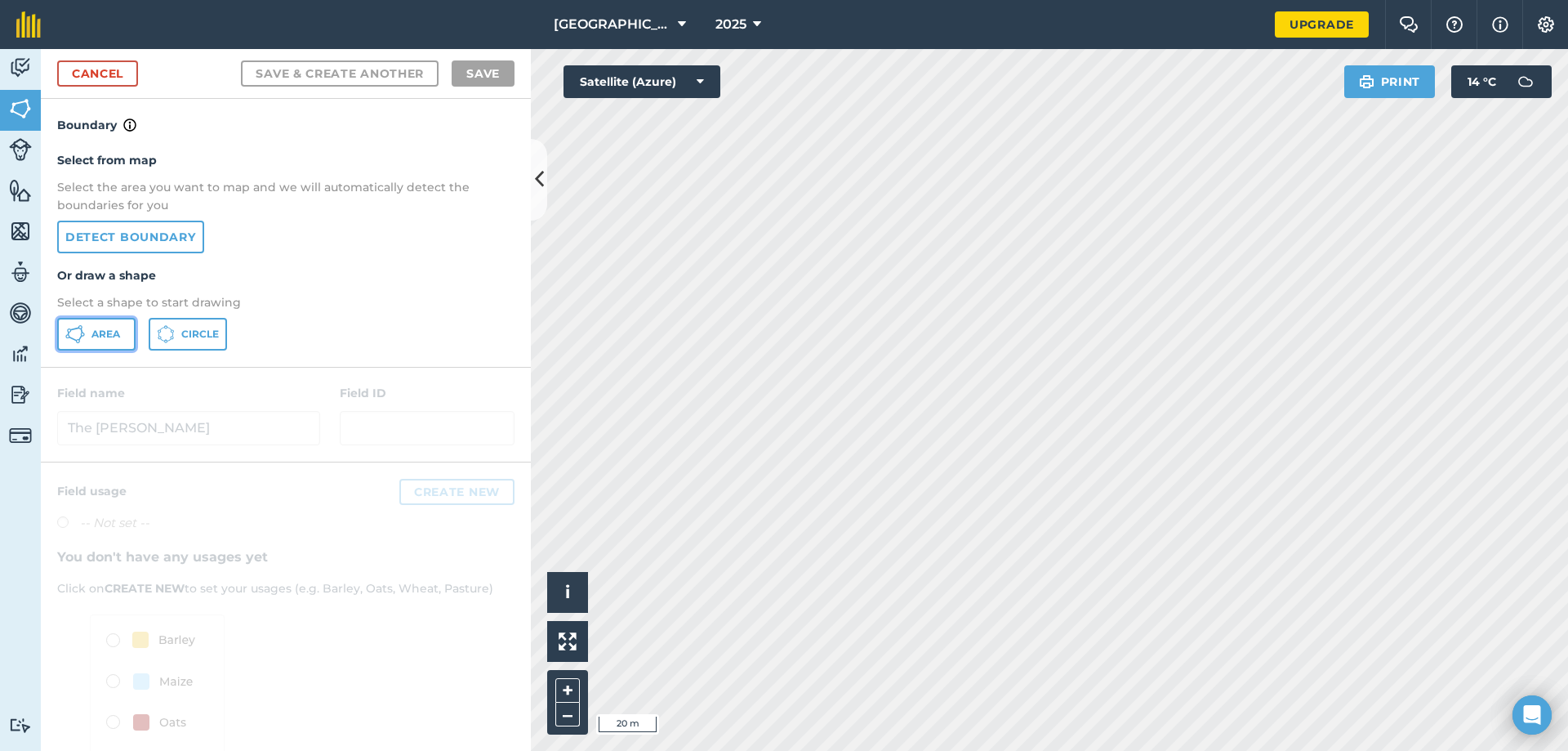
click at [99, 334] on span "Area" at bounding box center [106, 334] width 29 height 13
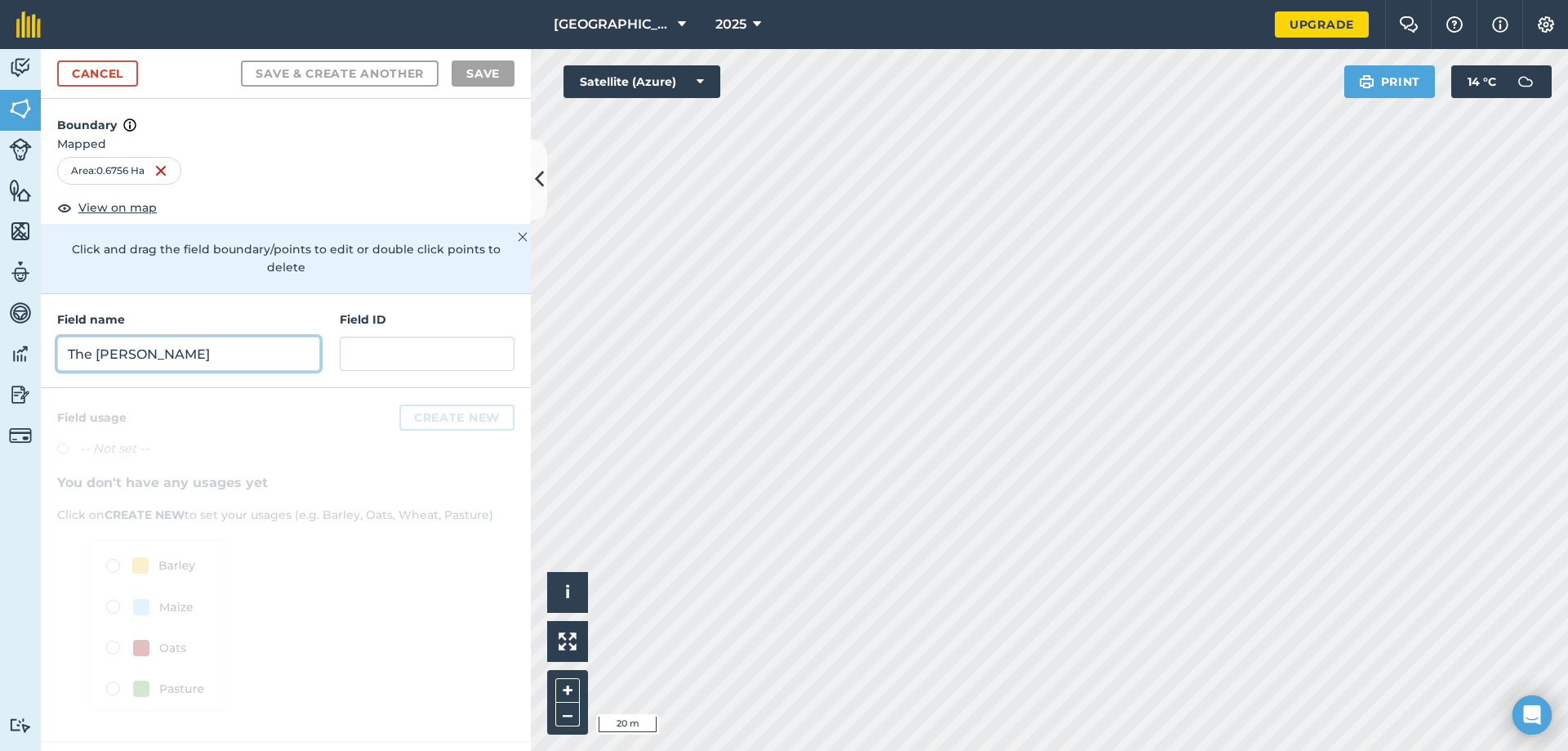
click at [192, 339] on input "The Medow" at bounding box center [188, 353] width 263 height 35
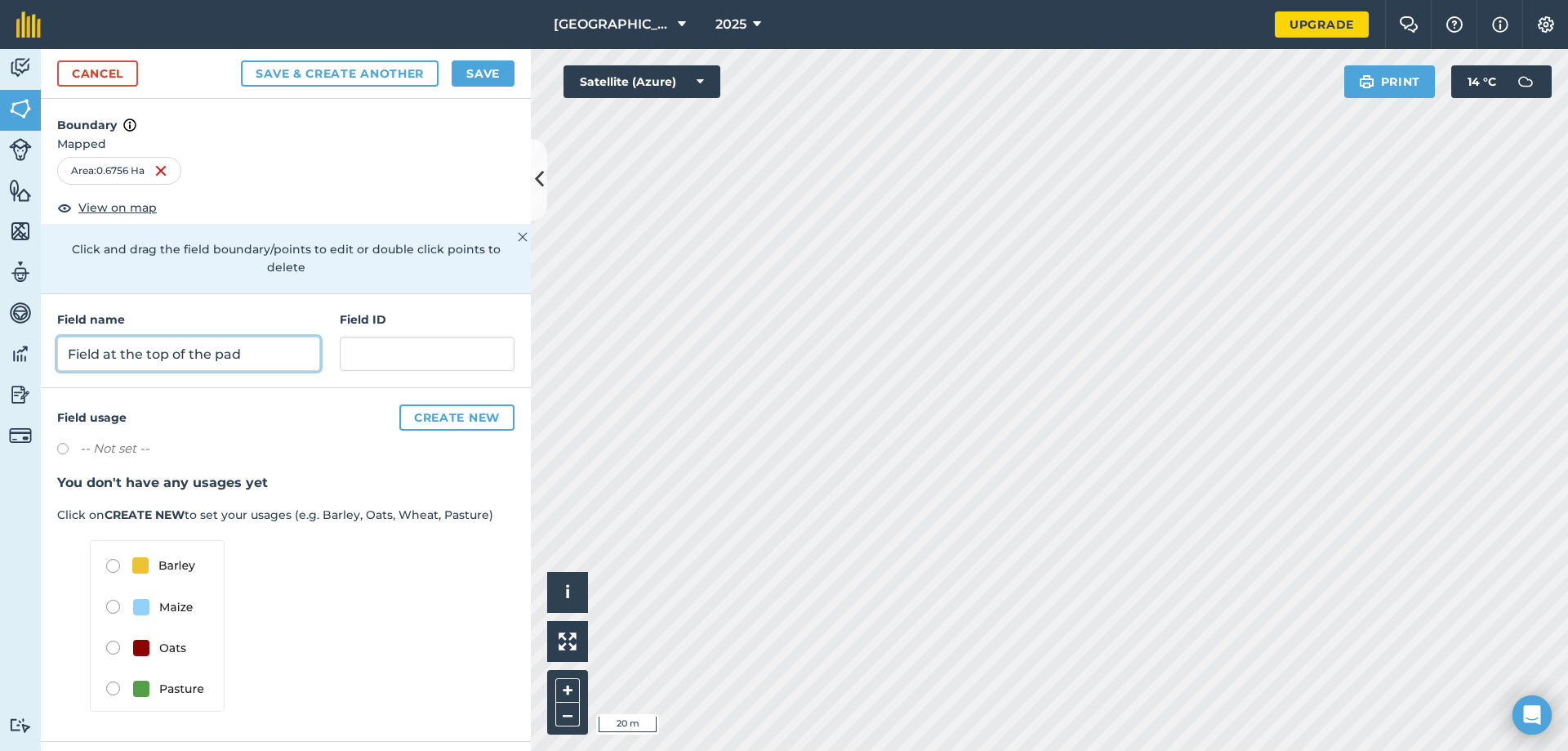
type input "Field at the top of the pad"
click at [371, 68] on button "Save & Create Another" at bounding box center [339, 73] width 198 height 26
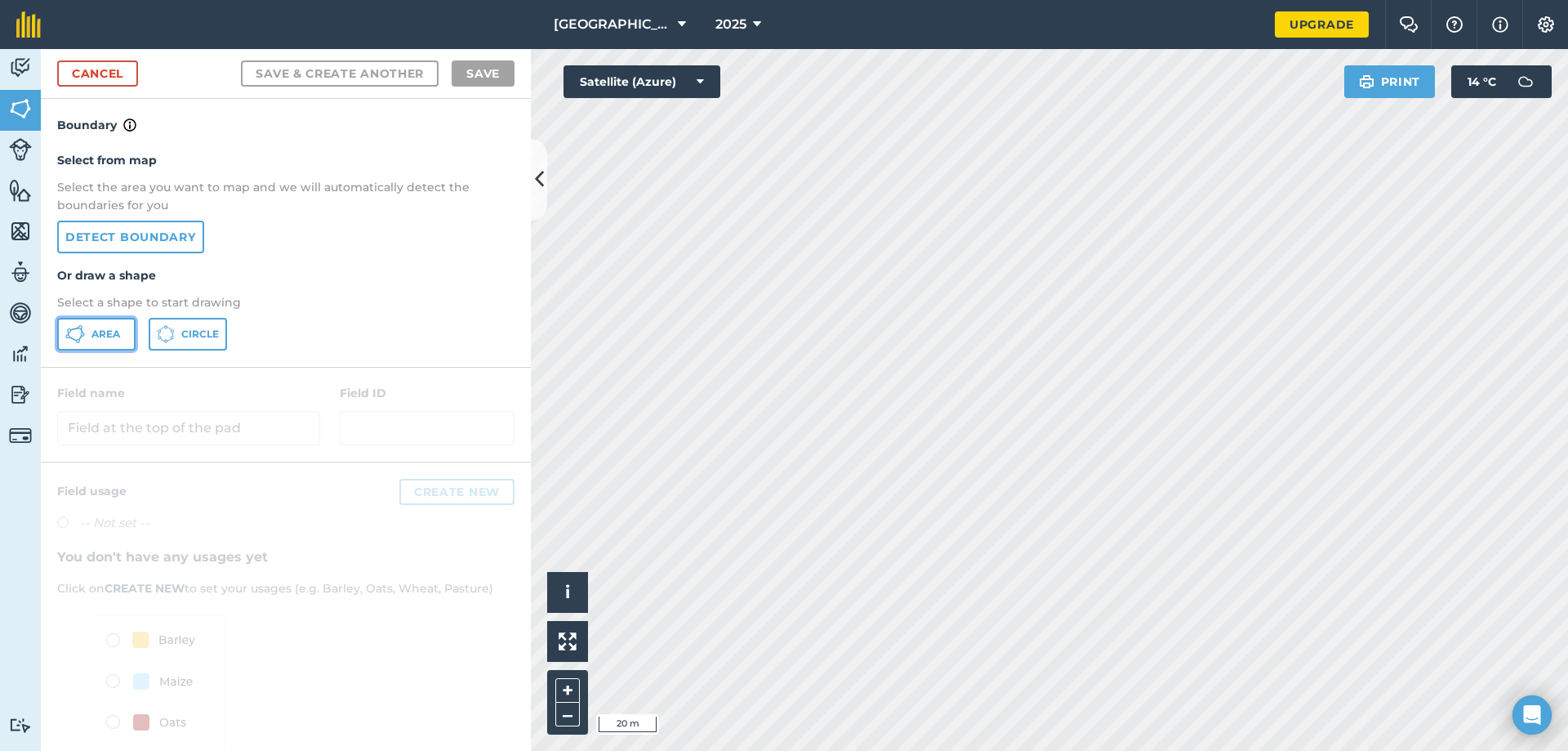
click at [111, 335] on span "Area" at bounding box center [106, 334] width 29 height 13
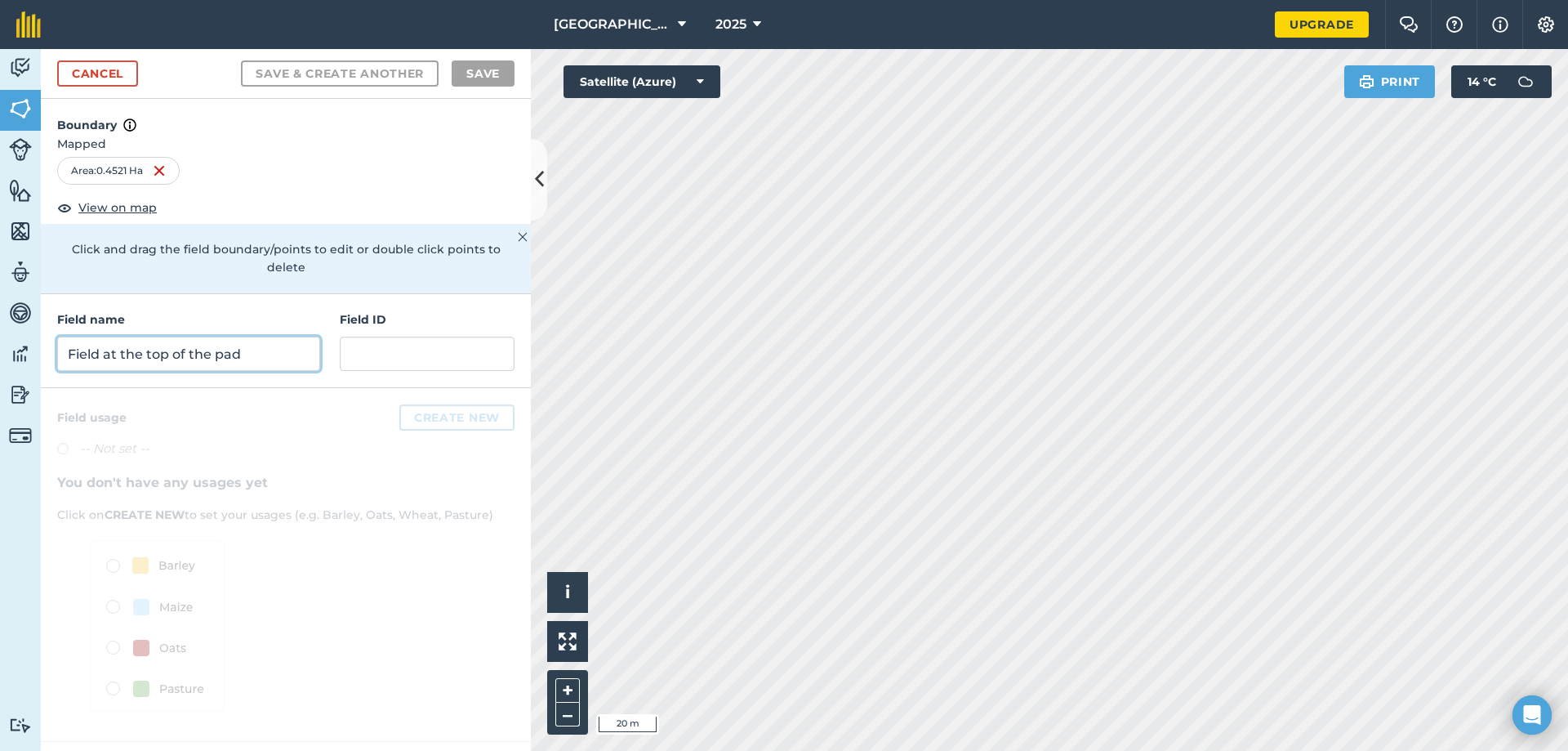
click at [144, 336] on input "Field at the top of the pad" at bounding box center [188, 353] width 263 height 35
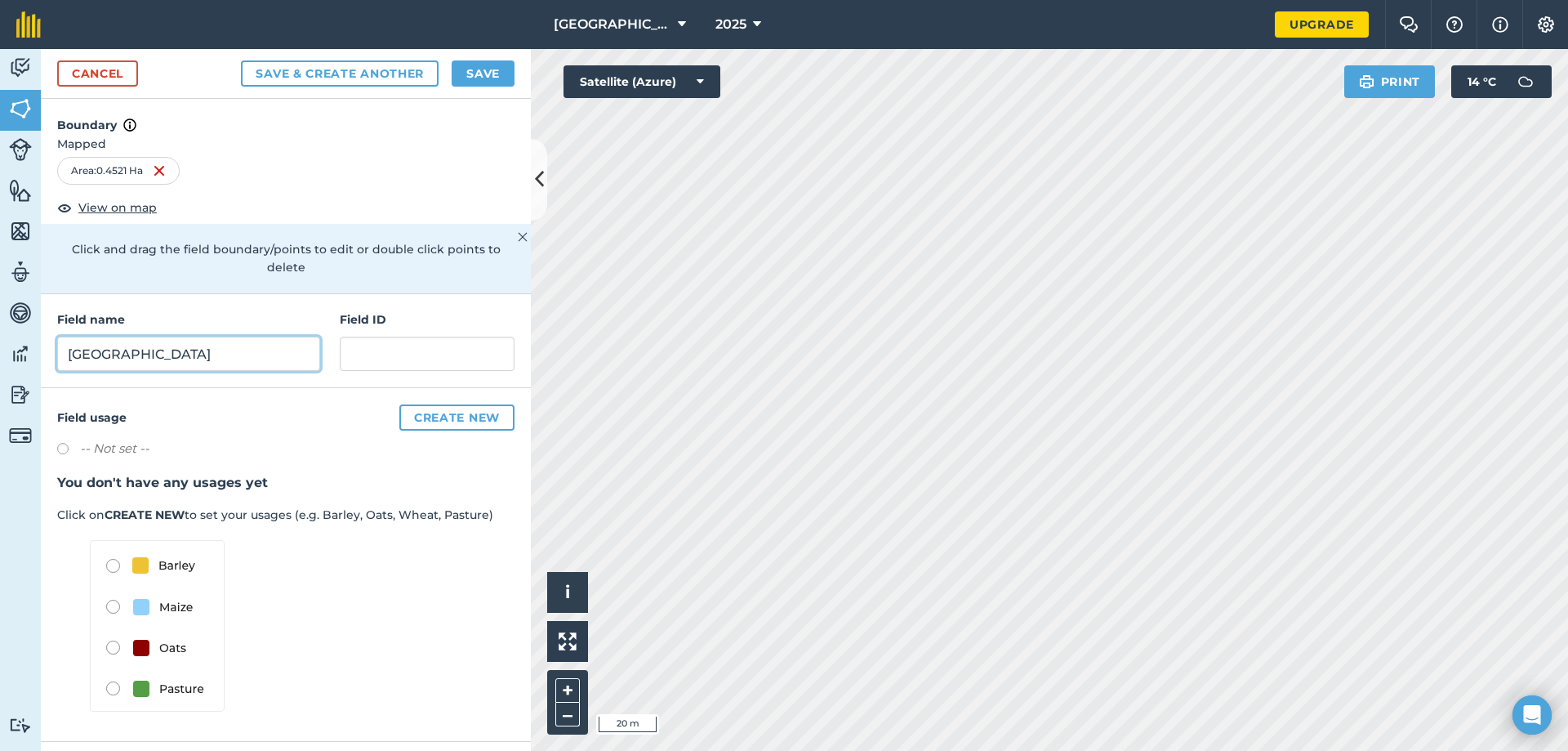
type input "Middle Hill"
click at [324, 71] on button "Save & Create Another" at bounding box center [339, 73] width 198 height 26
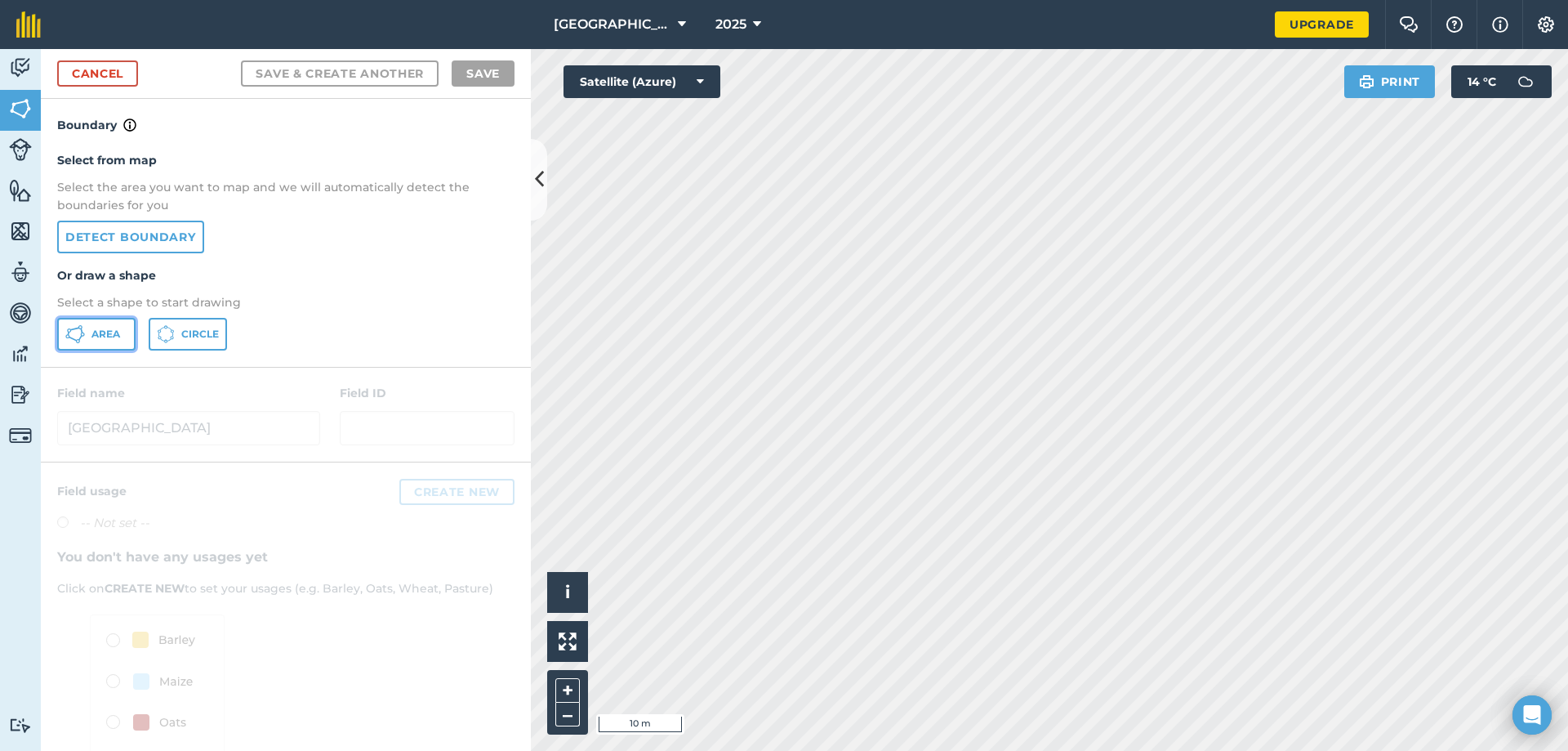
click at [103, 336] on span "Area" at bounding box center [106, 334] width 29 height 13
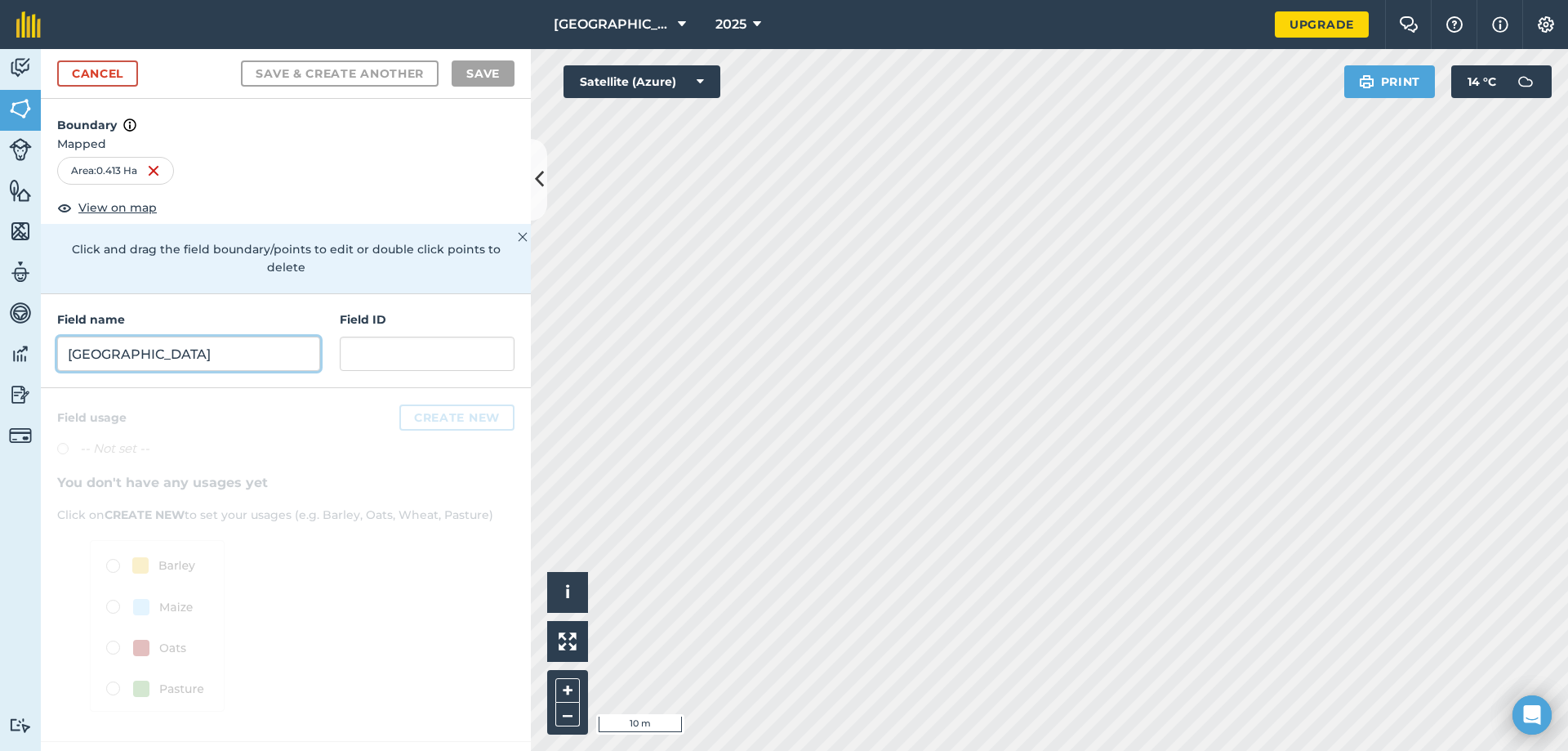
click at [163, 336] on input "Middle Hill" at bounding box center [188, 353] width 263 height 35
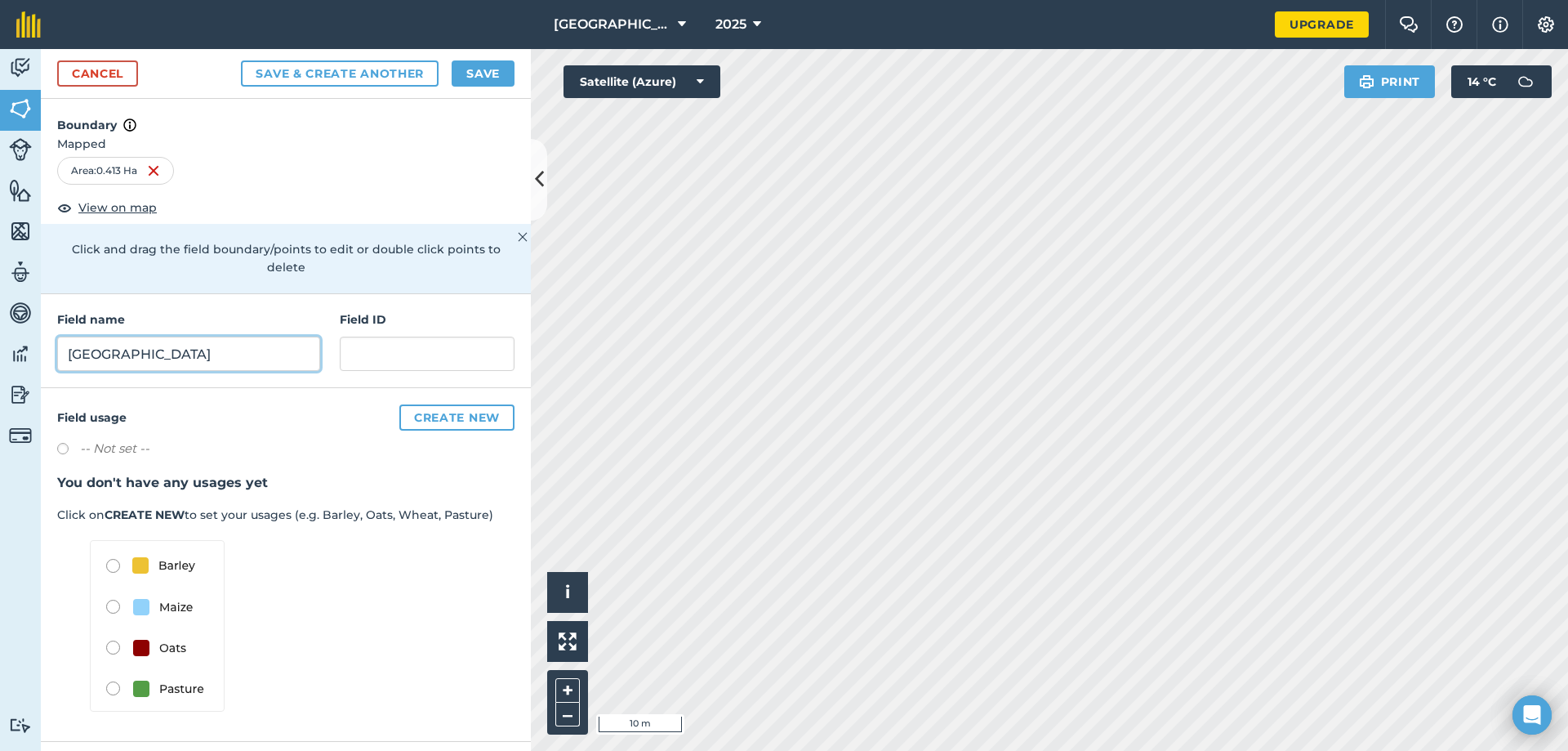
type input "Steep Hill"
click at [283, 70] on button "Save & Create Another" at bounding box center [339, 73] width 198 height 26
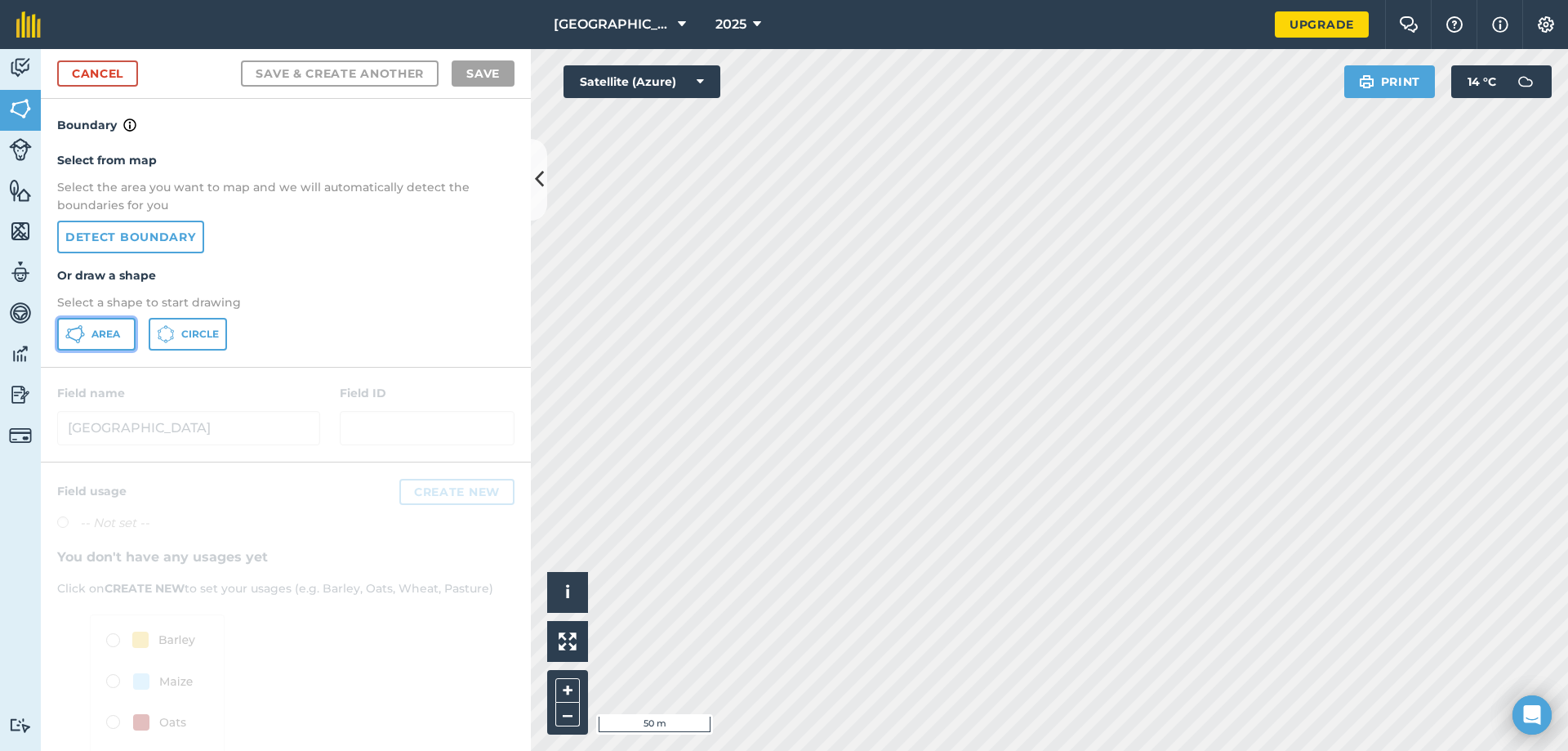
click at [96, 337] on span "Area" at bounding box center [106, 334] width 29 height 13
click at [572, 681] on div "Click to start drawing i © 2025 TomTom, Microsoft 5 m + –" at bounding box center [1050, 400] width 1037 height 702
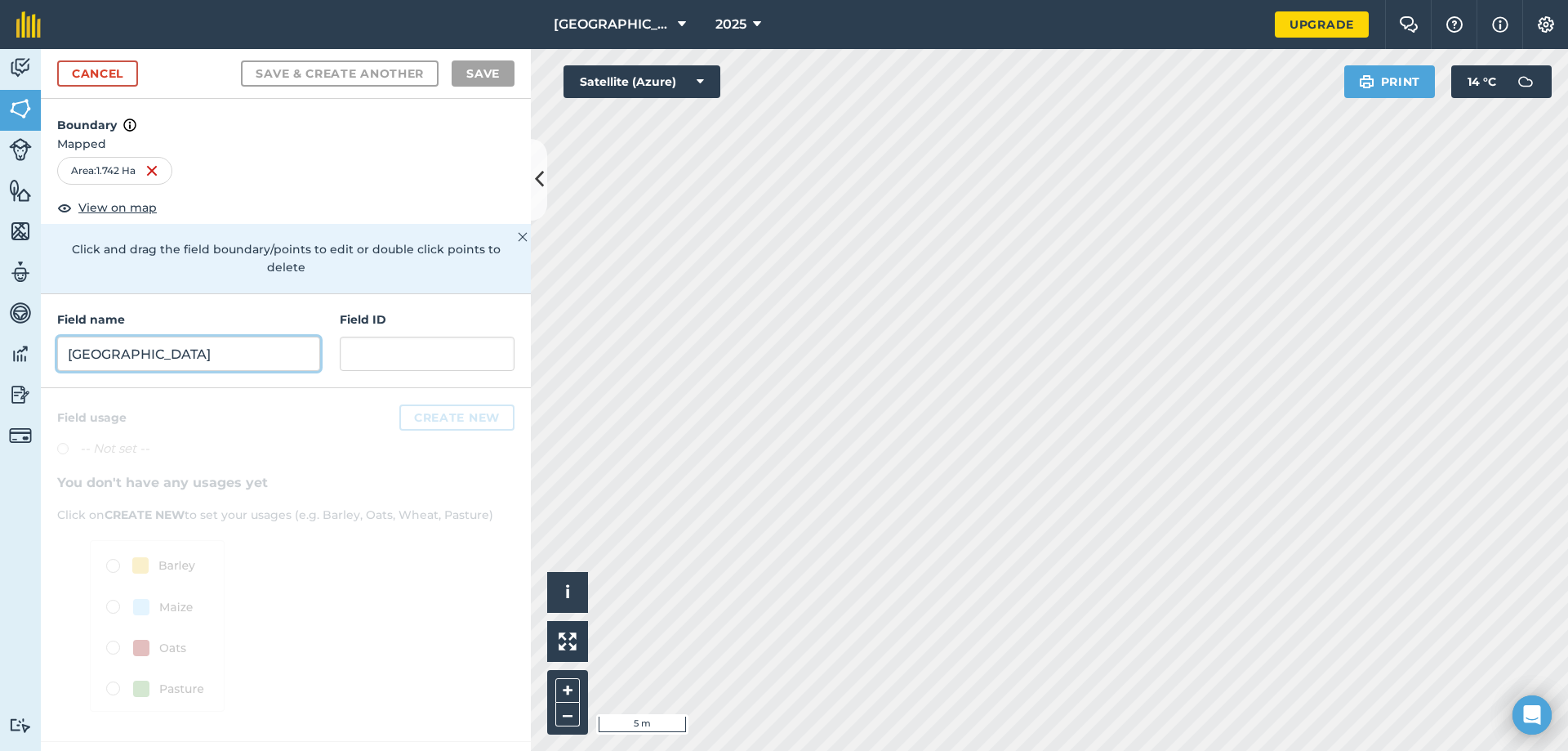
click at [186, 336] on input "Steep Hill" at bounding box center [188, 353] width 263 height 35
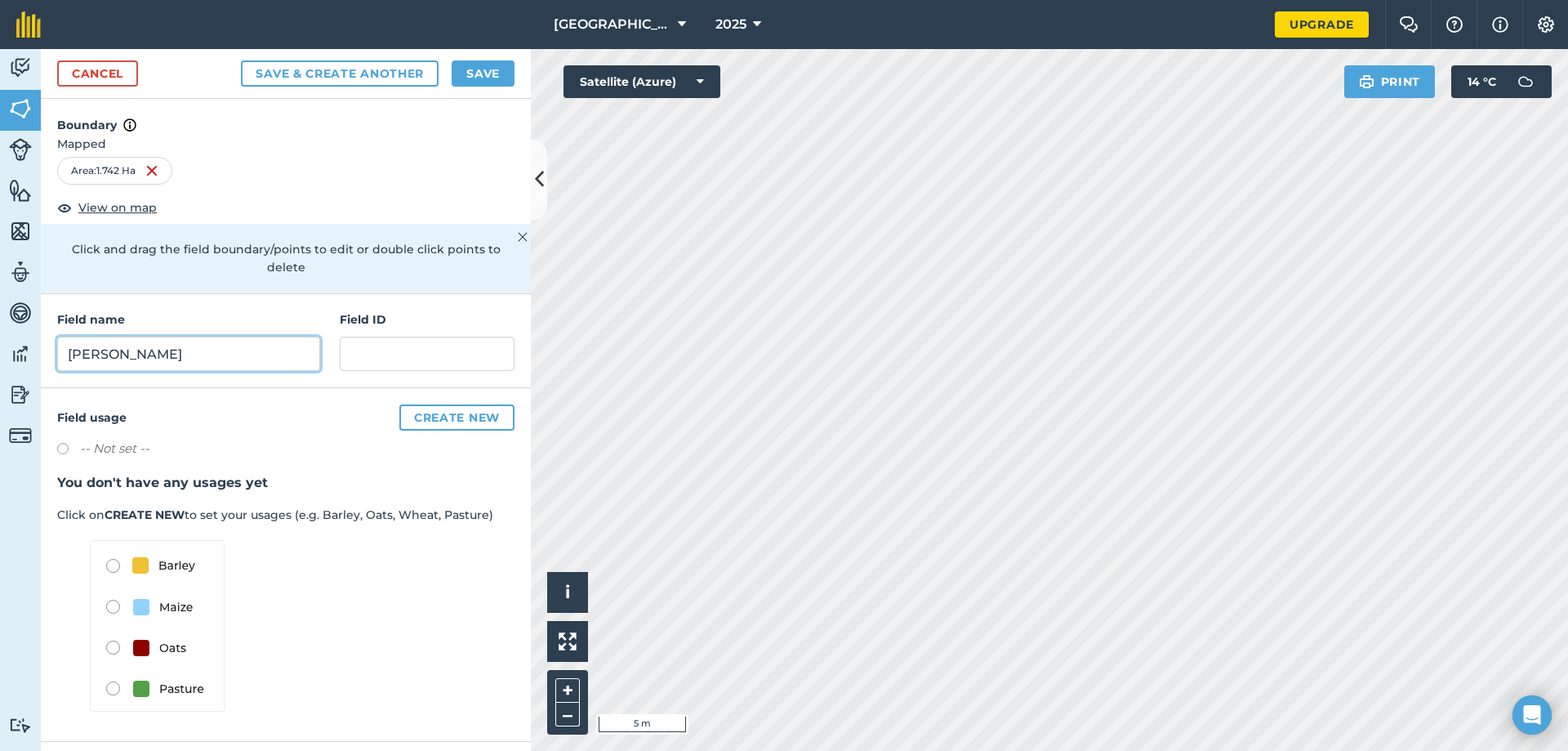
type input "Flax Stan"
click at [338, 71] on button "Save & Create Another" at bounding box center [339, 73] width 198 height 26
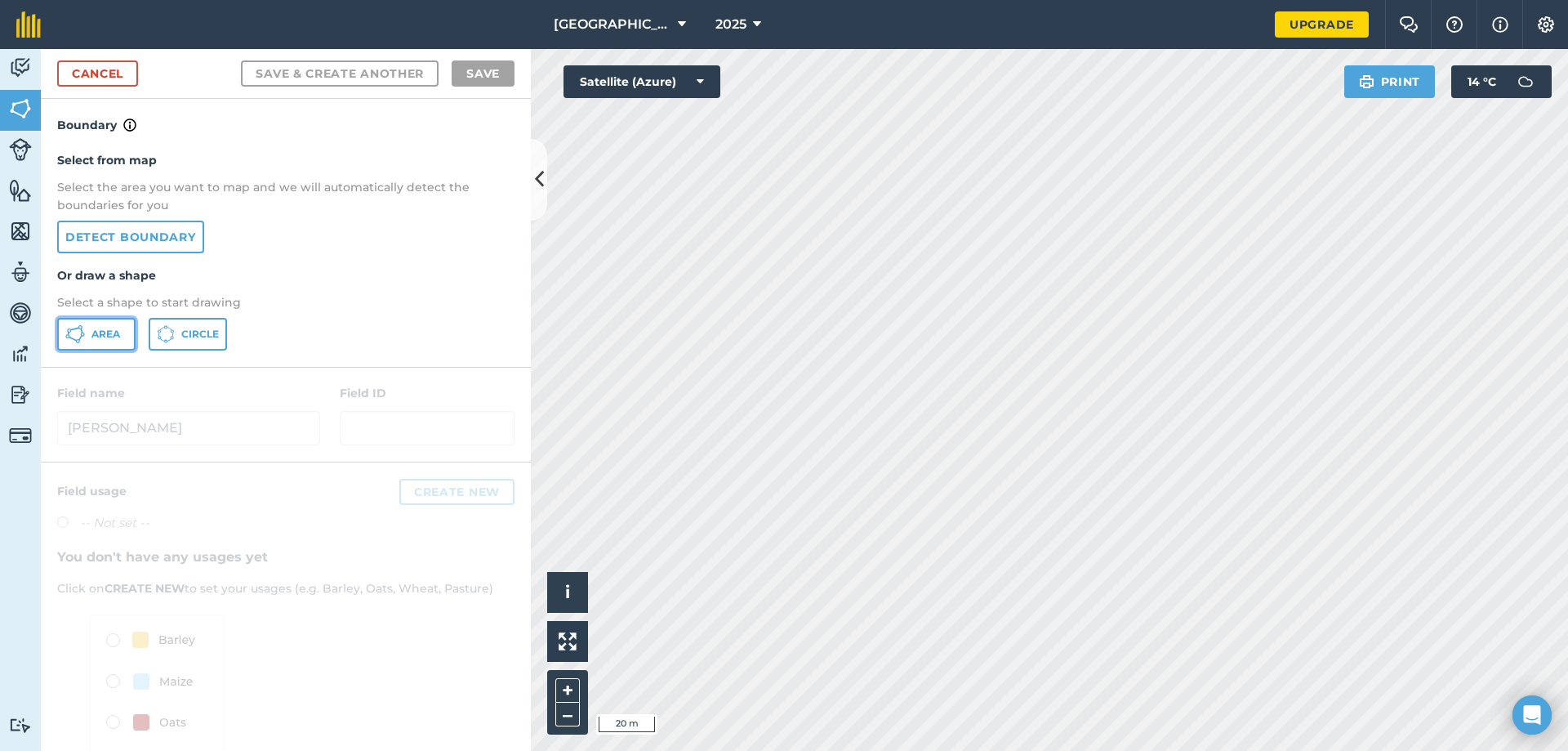
drag, startPoint x: 75, startPoint y: 335, endPoint x: 191, endPoint y: 354, distance: 117.5
click at [76, 335] on icon at bounding box center [74, 334] width 19 height 19
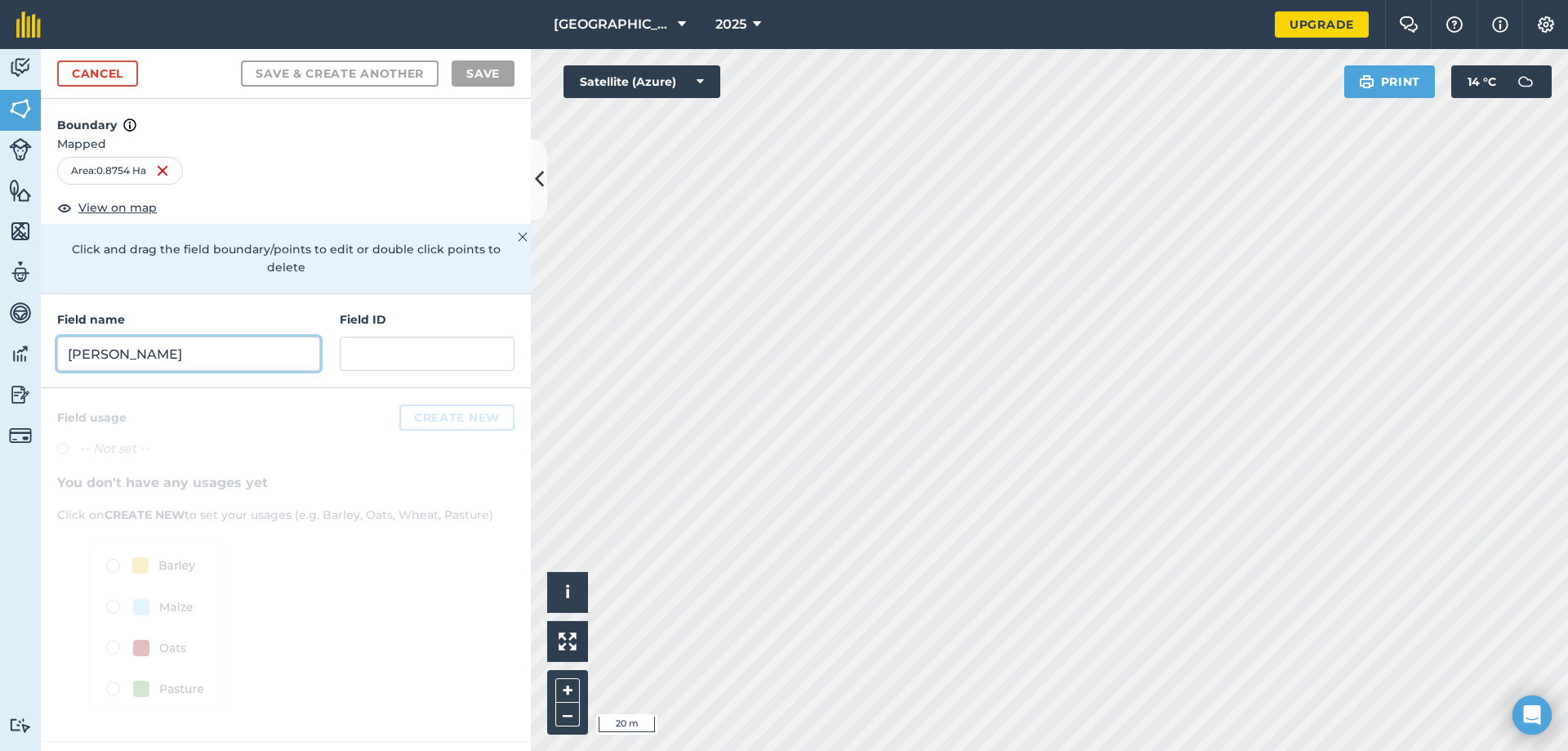
click at [234, 344] on input "Flax Stan" at bounding box center [188, 353] width 263 height 35
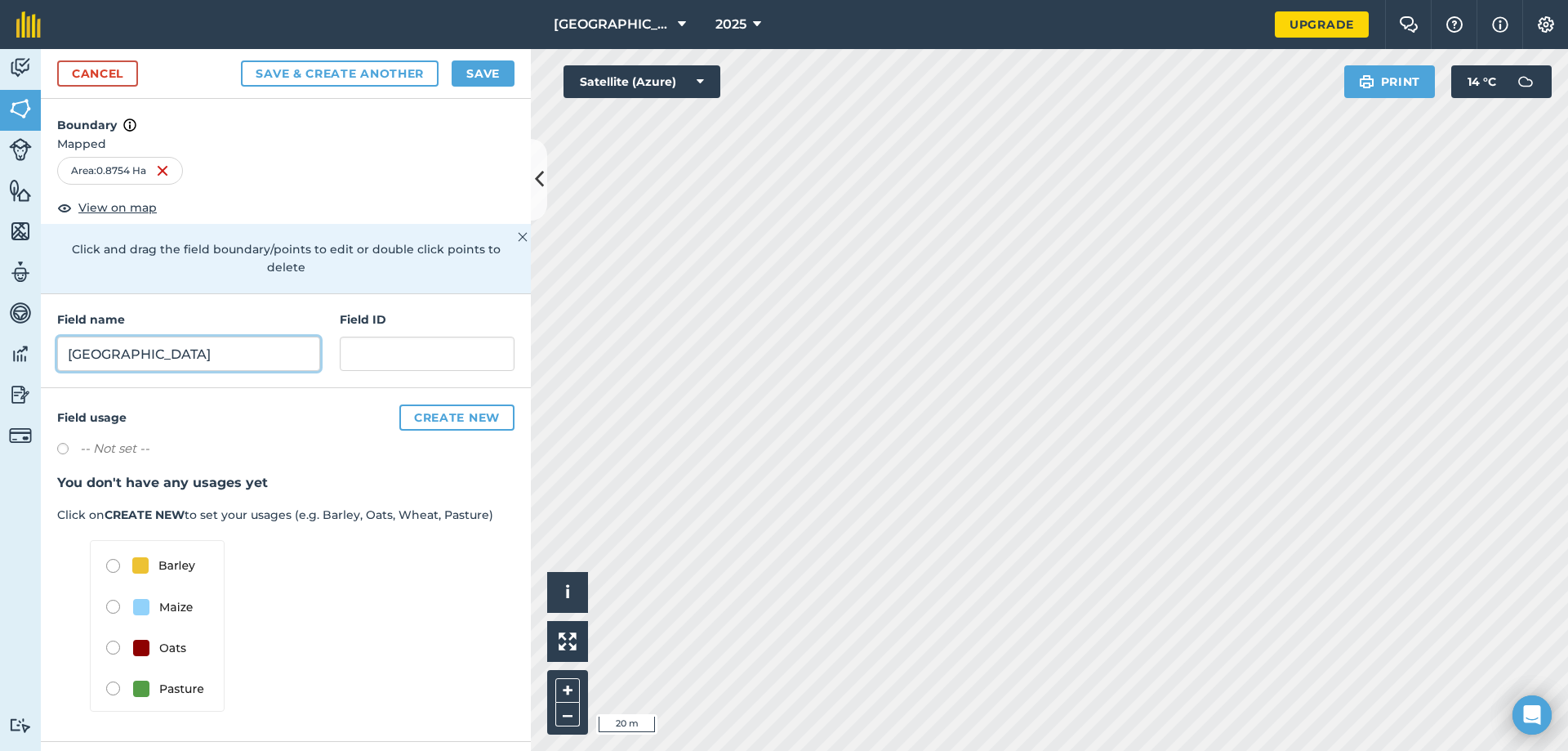
type input "Hatchet Field"
click at [296, 69] on button "Save & Create Another" at bounding box center [339, 73] width 198 height 26
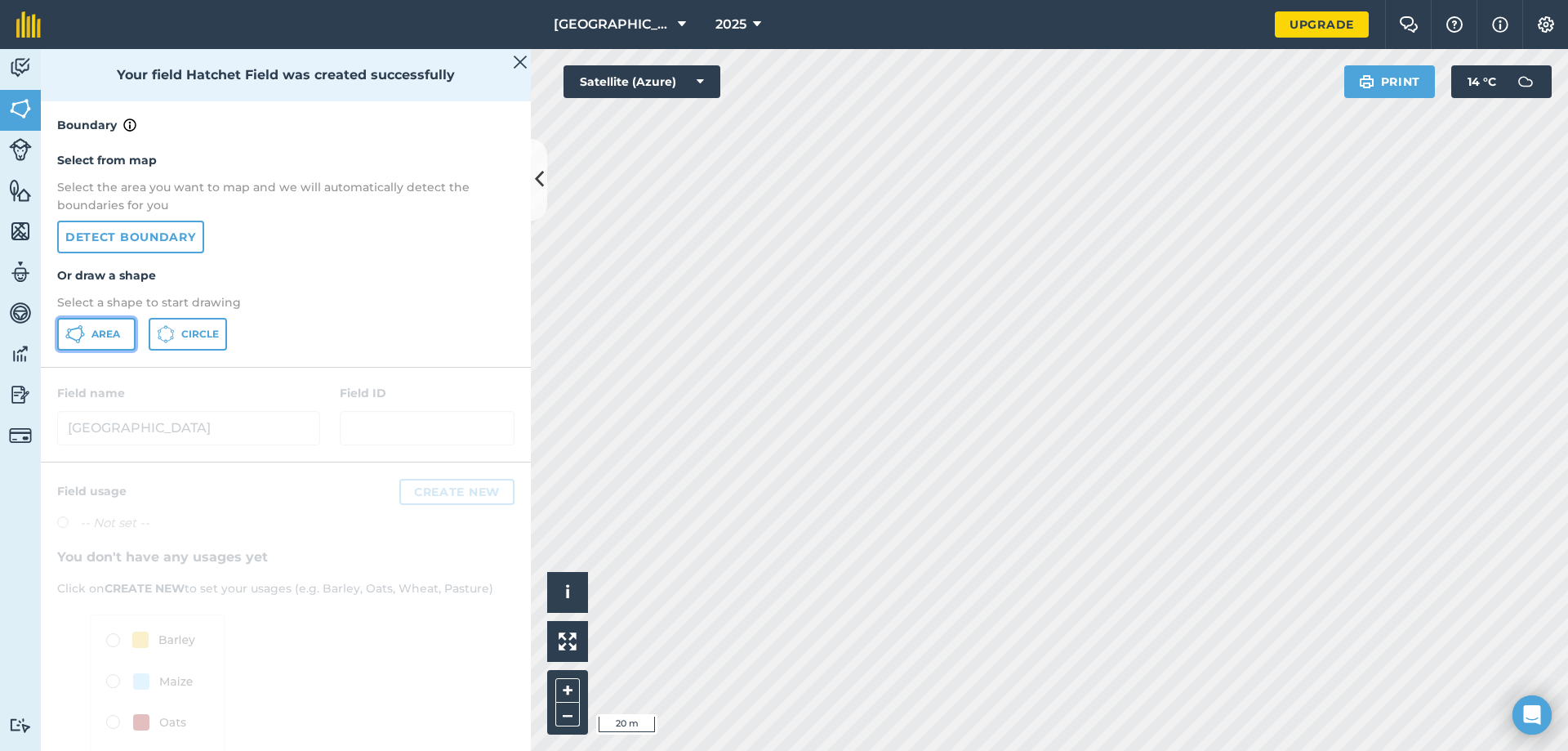
drag, startPoint x: 109, startPoint y: 335, endPoint x: 269, endPoint y: 331, distance: 160.0
click at [110, 335] on span "Area" at bounding box center [106, 334] width 29 height 13
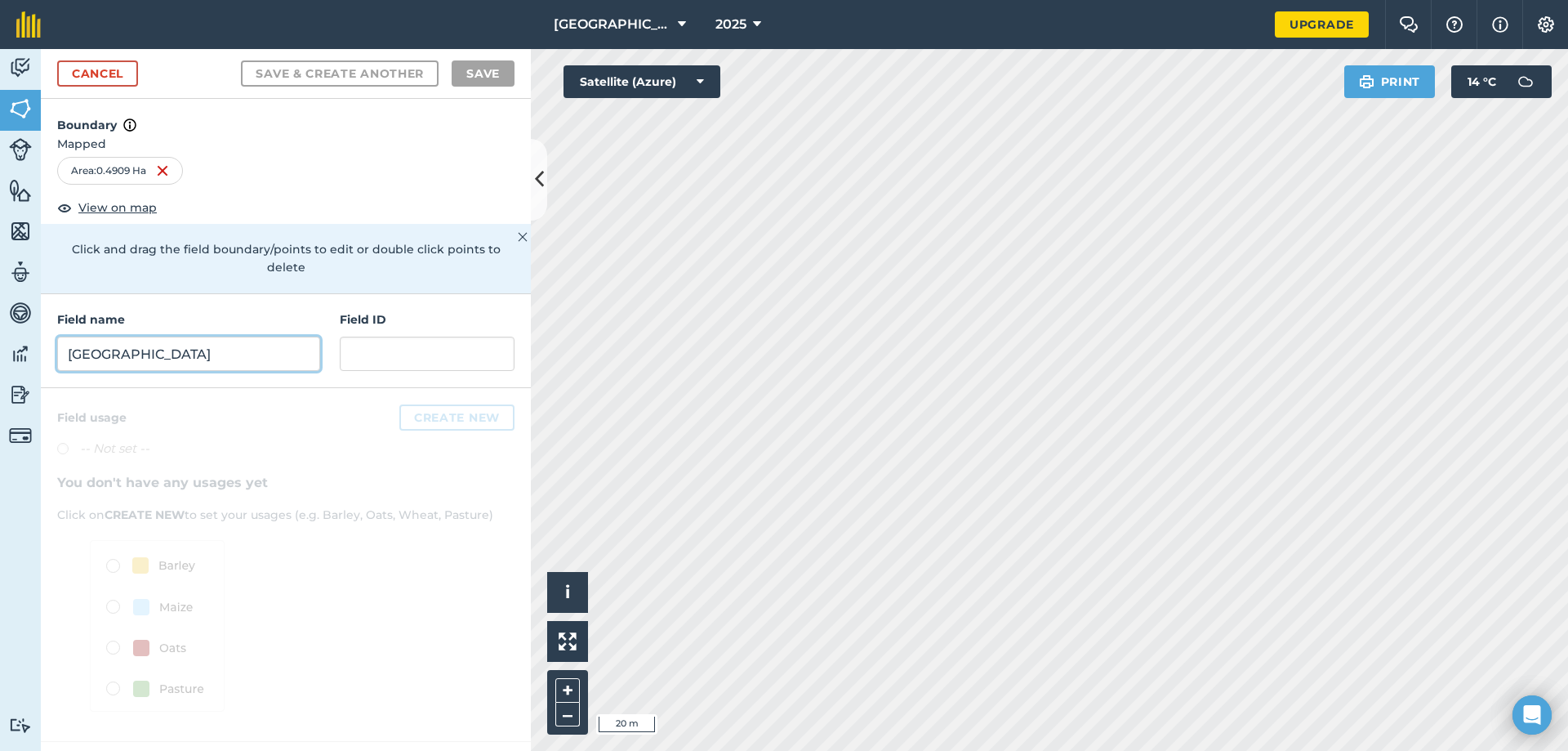
click at [236, 336] on input "Hatchet Field" at bounding box center [188, 353] width 263 height 35
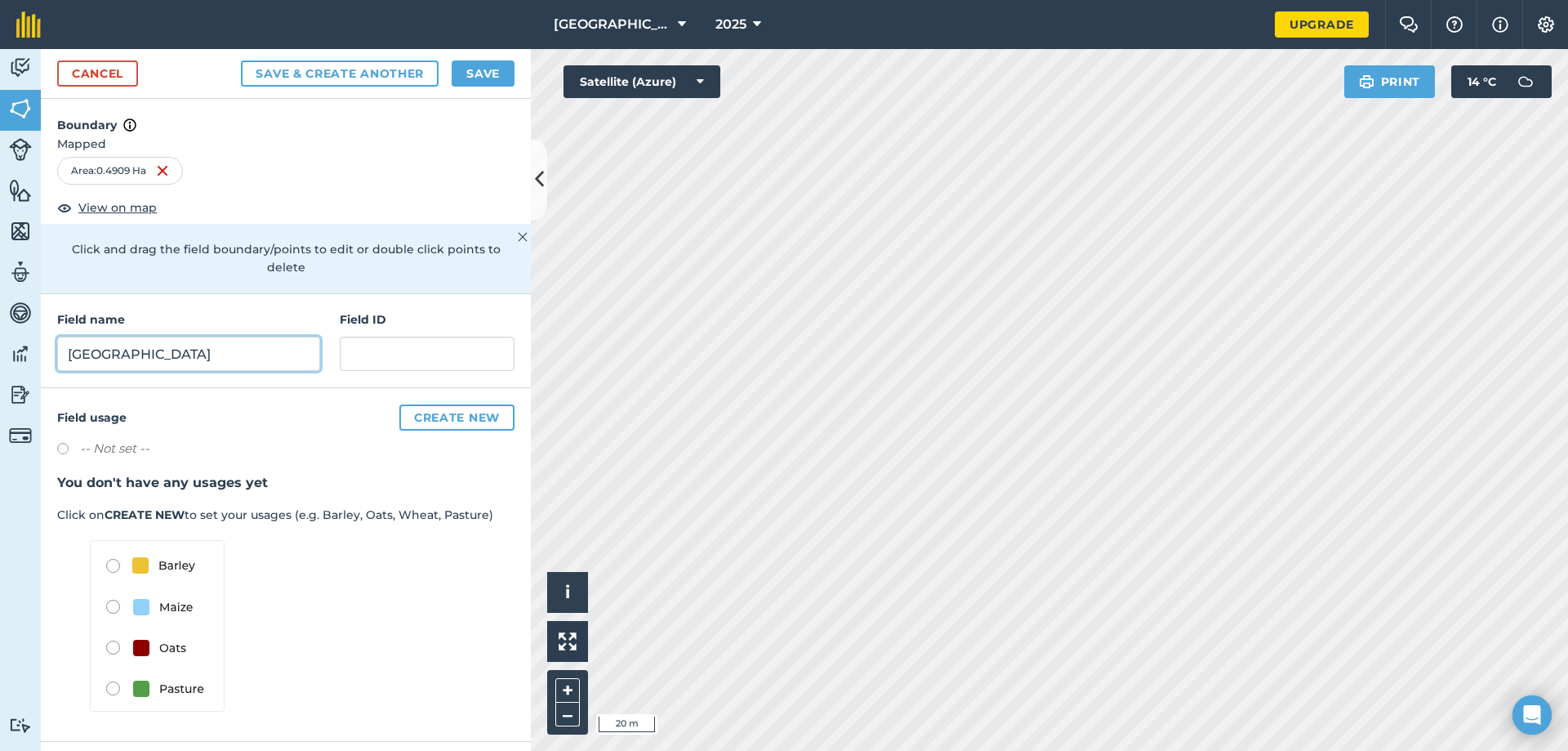
type input "Point Hill"
click at [307, 71] on button "Save & Create Another" at bounding box center [339, 73] width 198 height 26
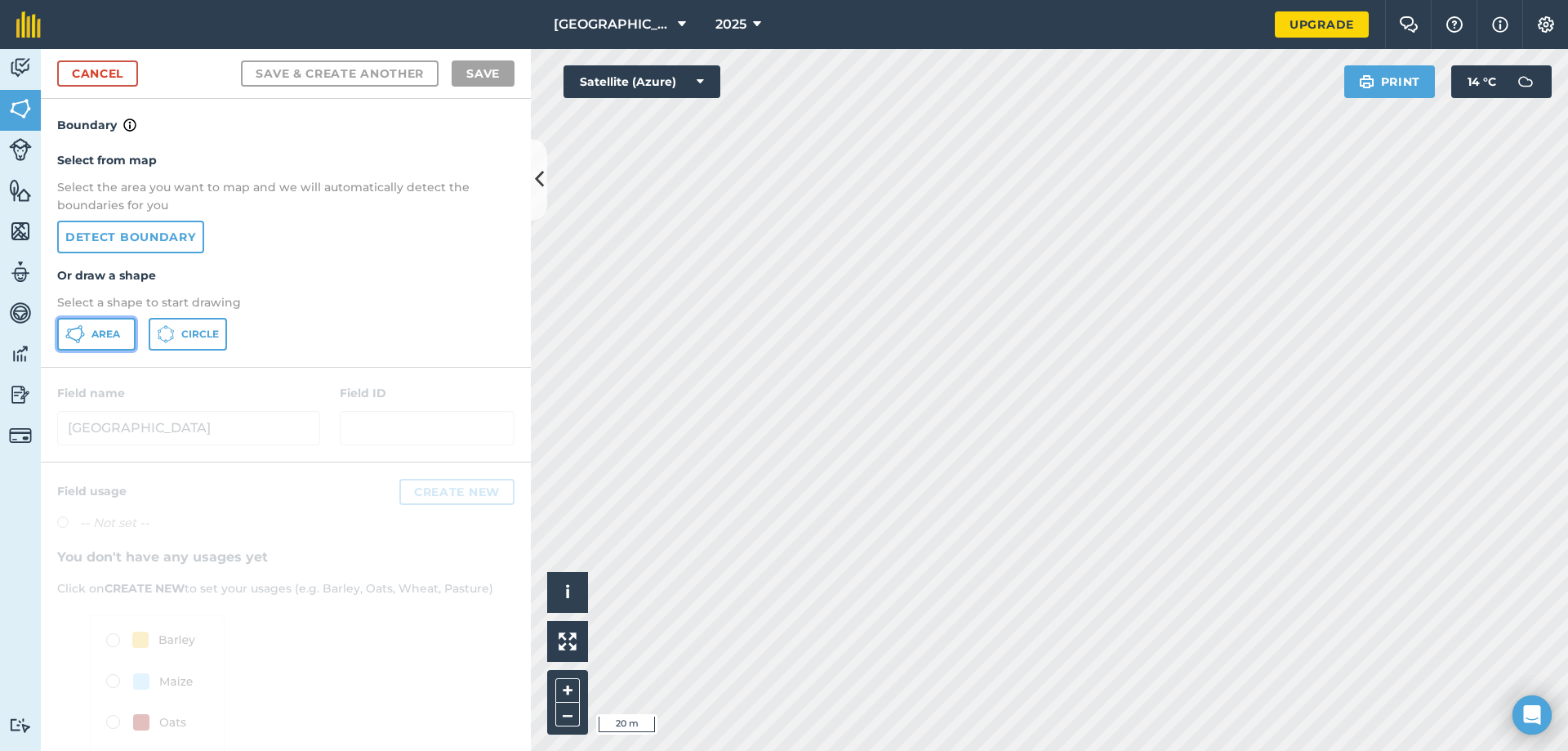
click at [106, 335] on span "Area" at bounding box center [106, 334] width 29 height 13
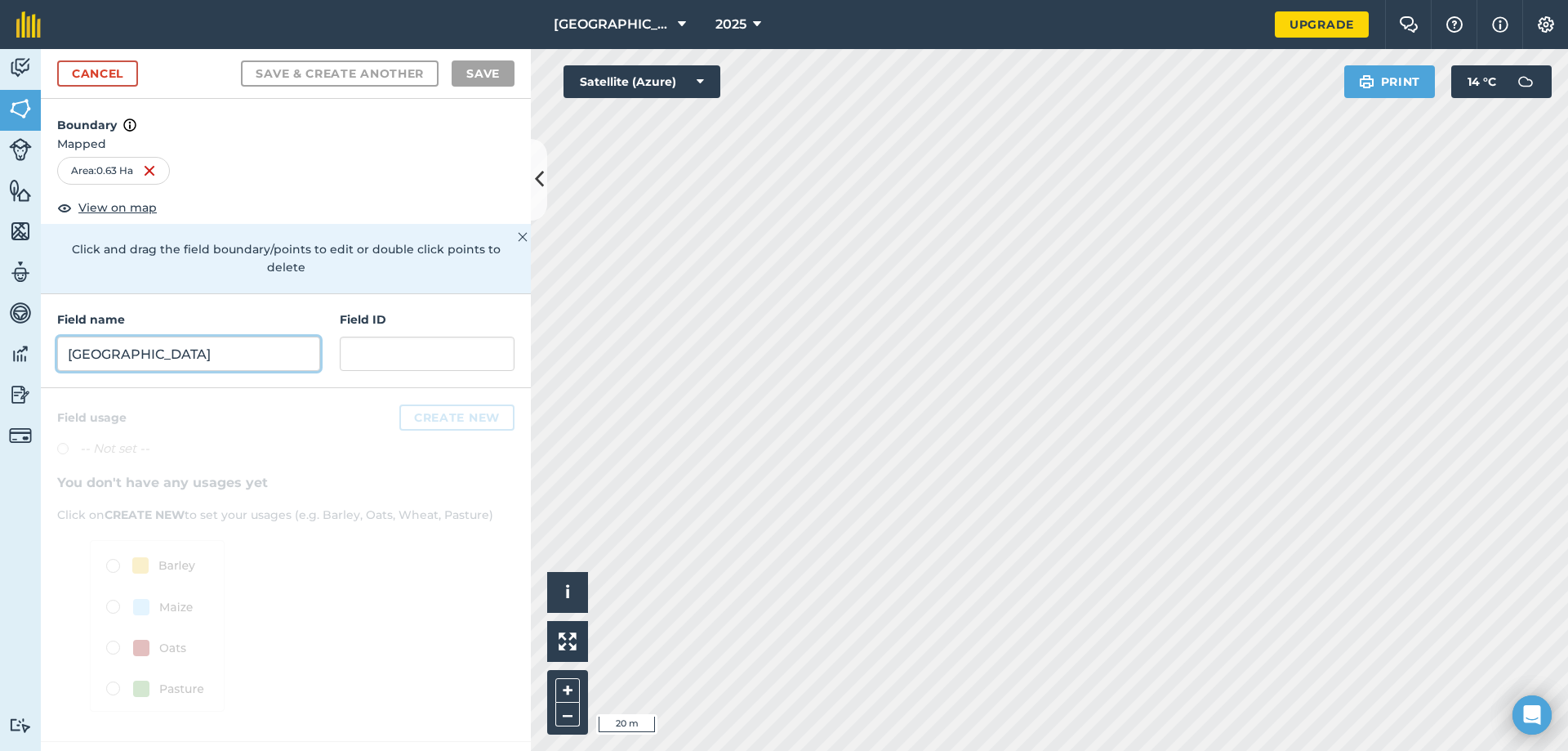
click at [241, 336] on input "Point Hill" at bounding box center [188, 353] width 263 height 35
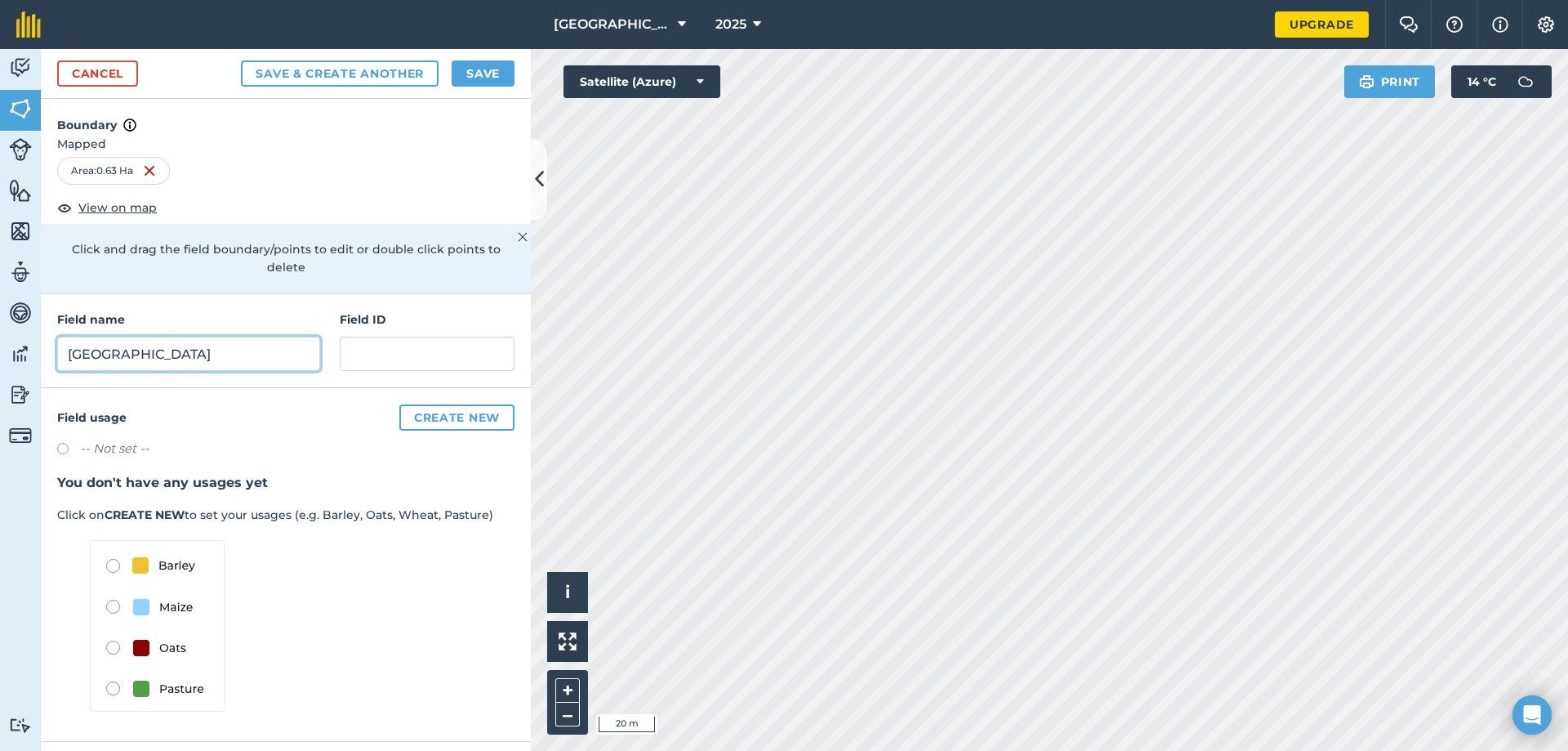
type input "Duncle Field"
click at [328, 67] on button "Save & Create Another" at bounding box center [339, 73] width 198 height 26
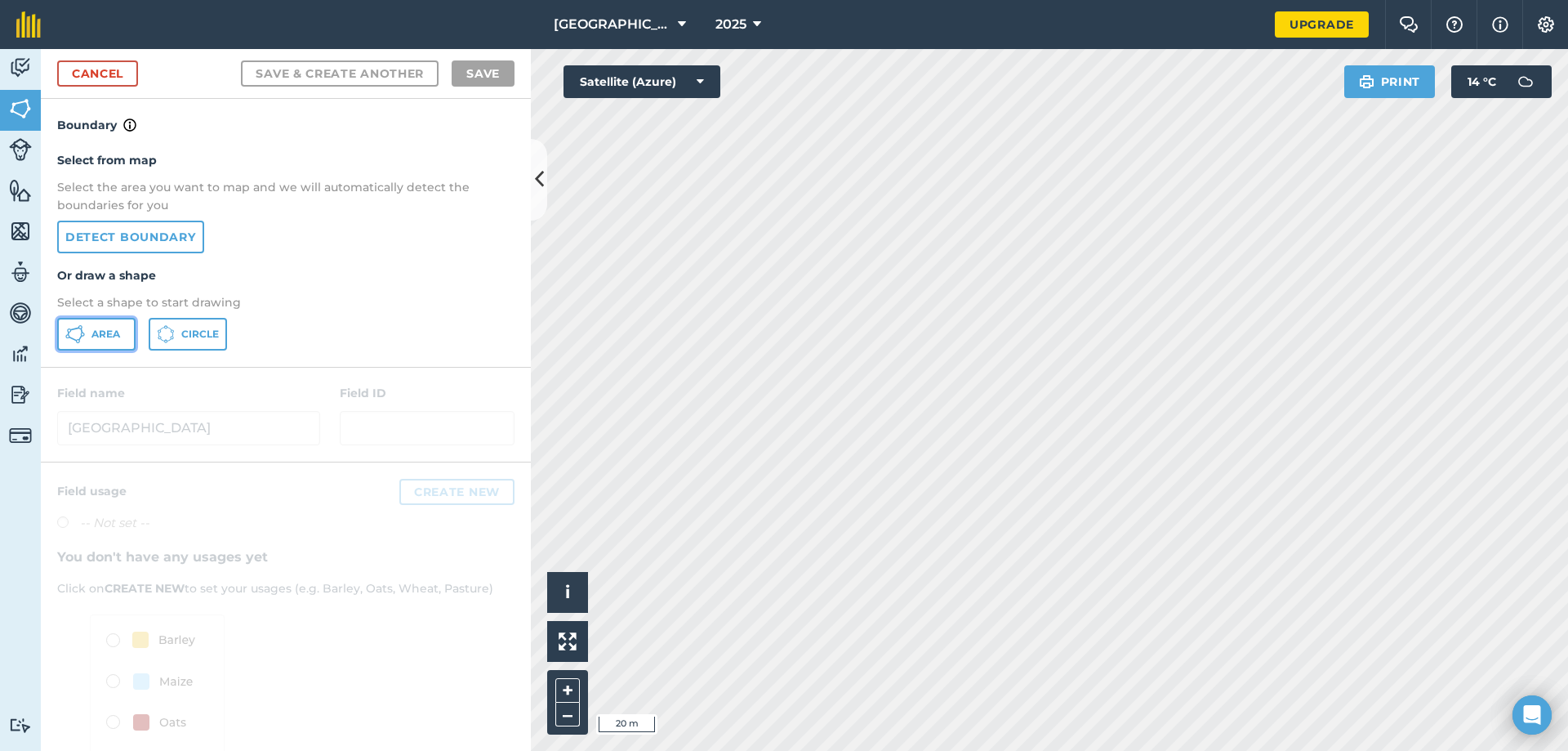
click at [100, 339] on span "Area" at bounding box center [106, 334] width 29 height 13
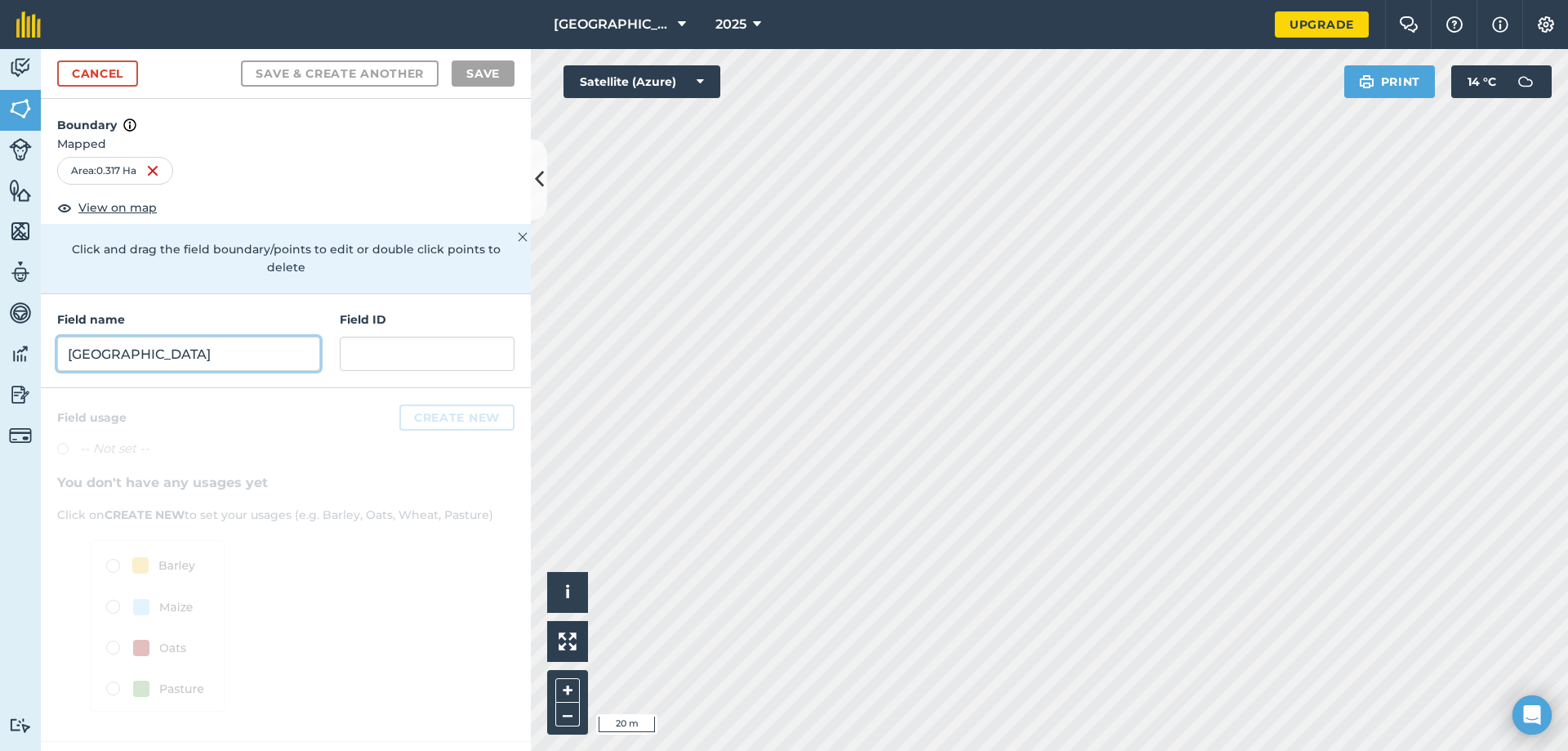
click at [216, 336] on input "Duncle Field" at bounding box center [188, 353] width 263 height 35
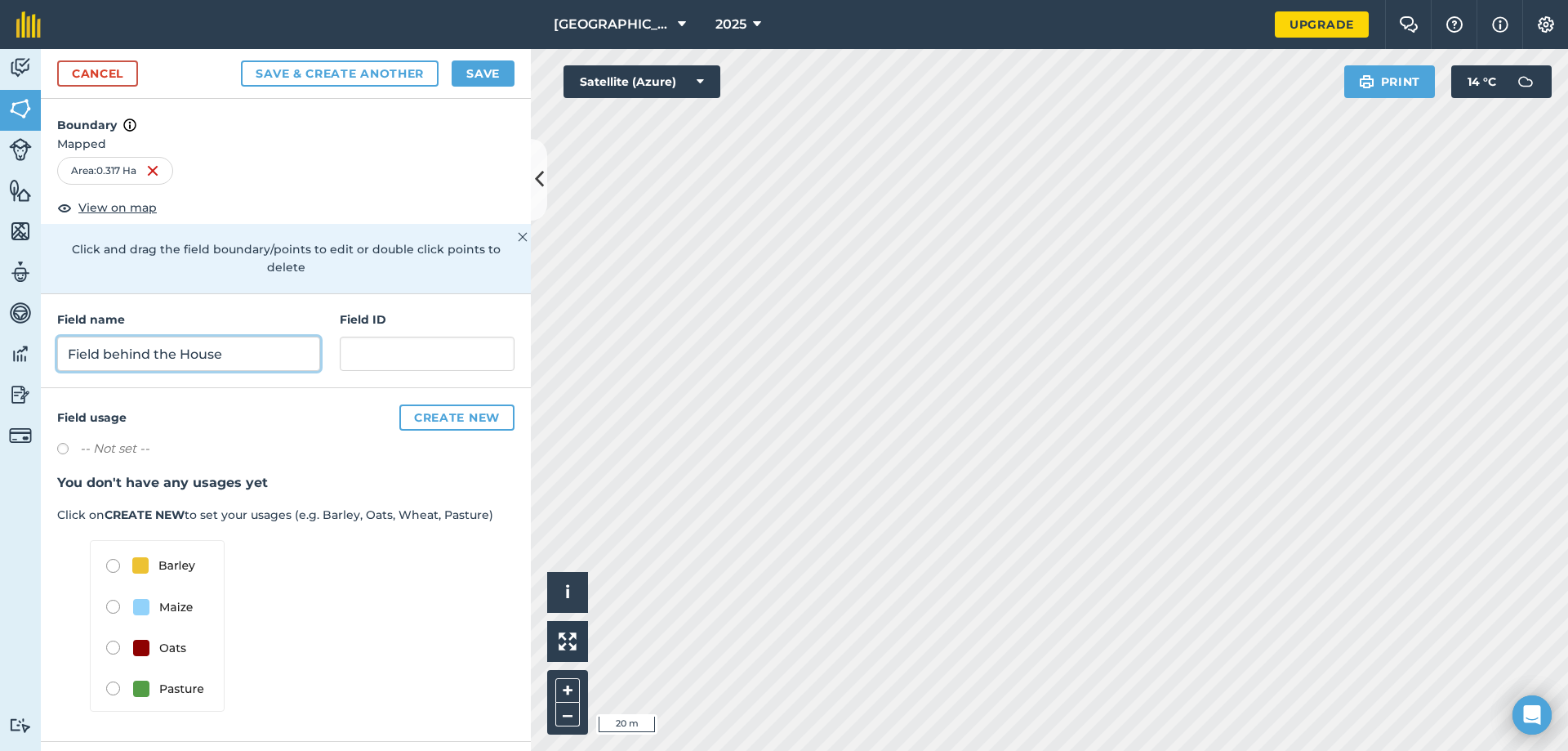
type input "Field behind the House"
click at [263, 68] on button "Save & Create Another" at bounding box center [339, 73] width 198 height 26
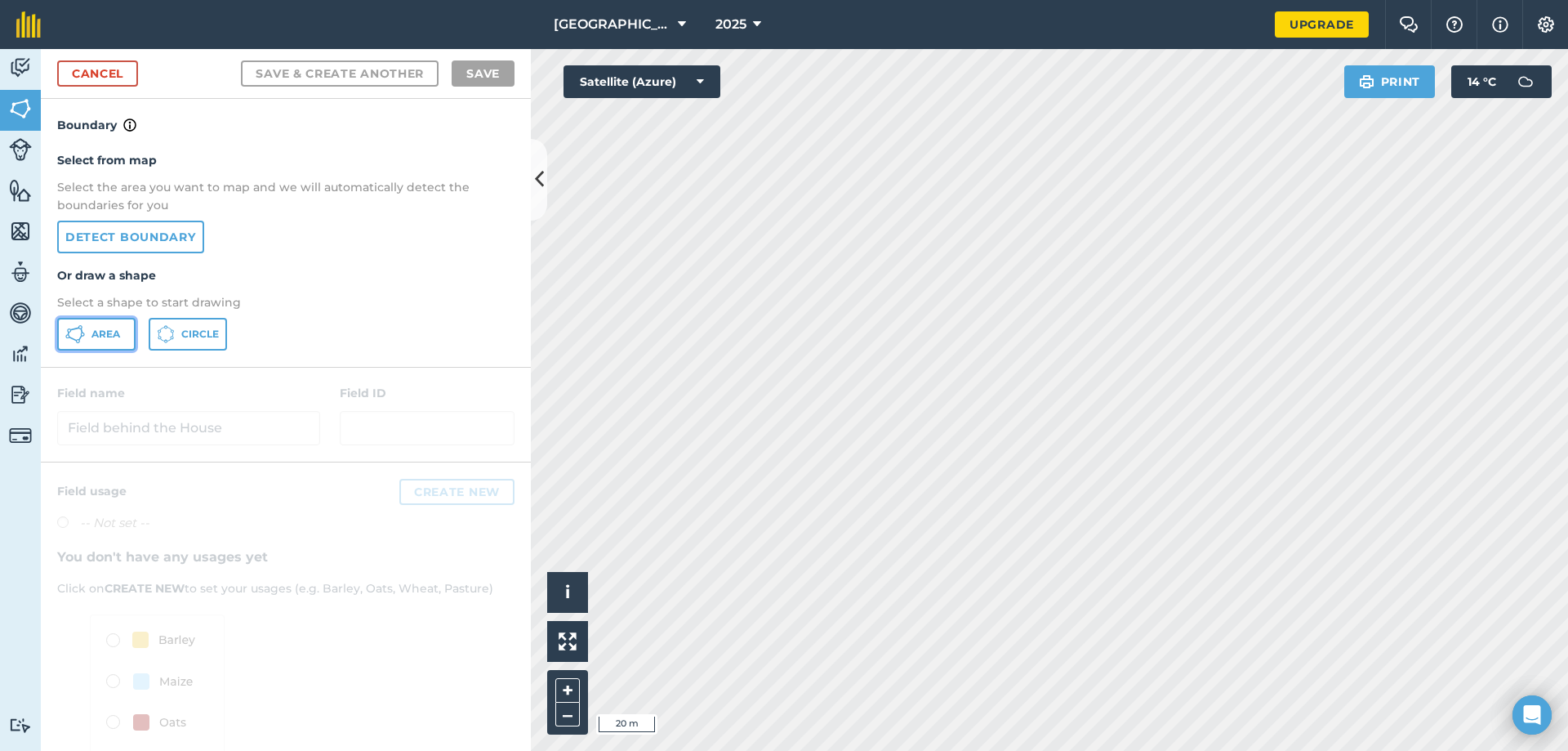
click at [104, 330] on span "Area" at bounding box center [106, 334] width 29 height 13
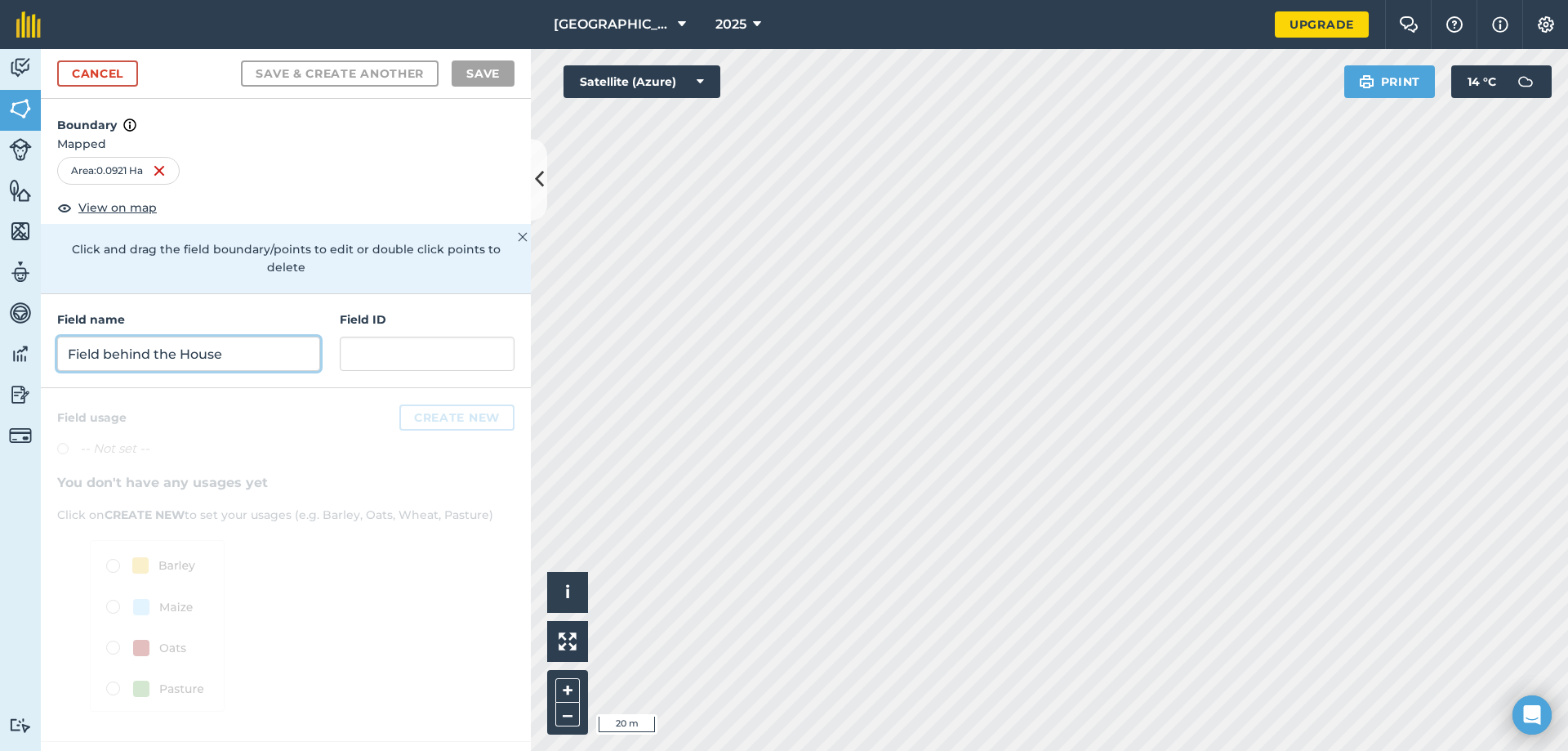
click at [181, 342] on input "Field behind the House" at bounding box center [188, 353] width 263 height 35
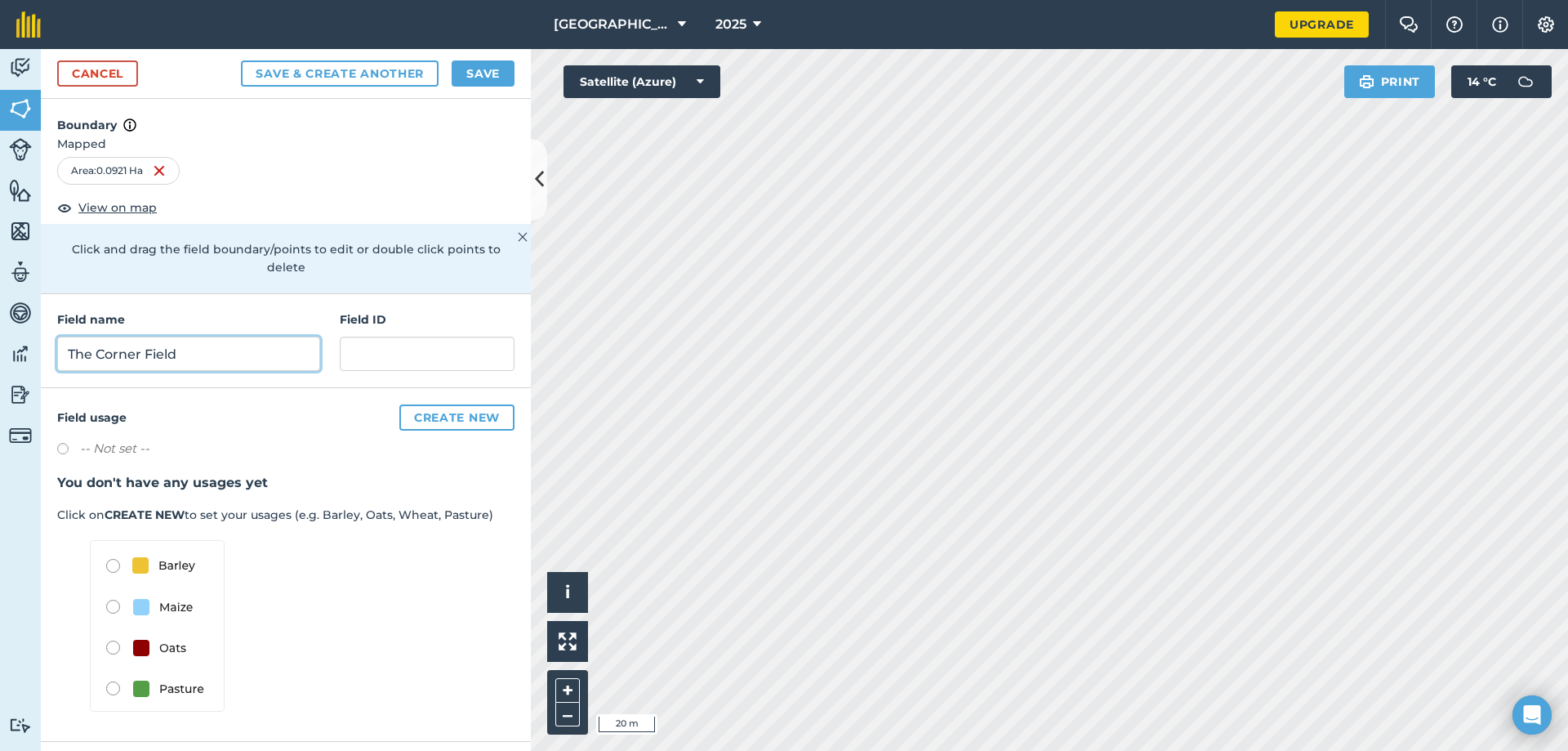
type input "The Corner Field"
click at [342, 72] on button "Save & Create Another" at bounding box center [339, 73] width 198 height 26
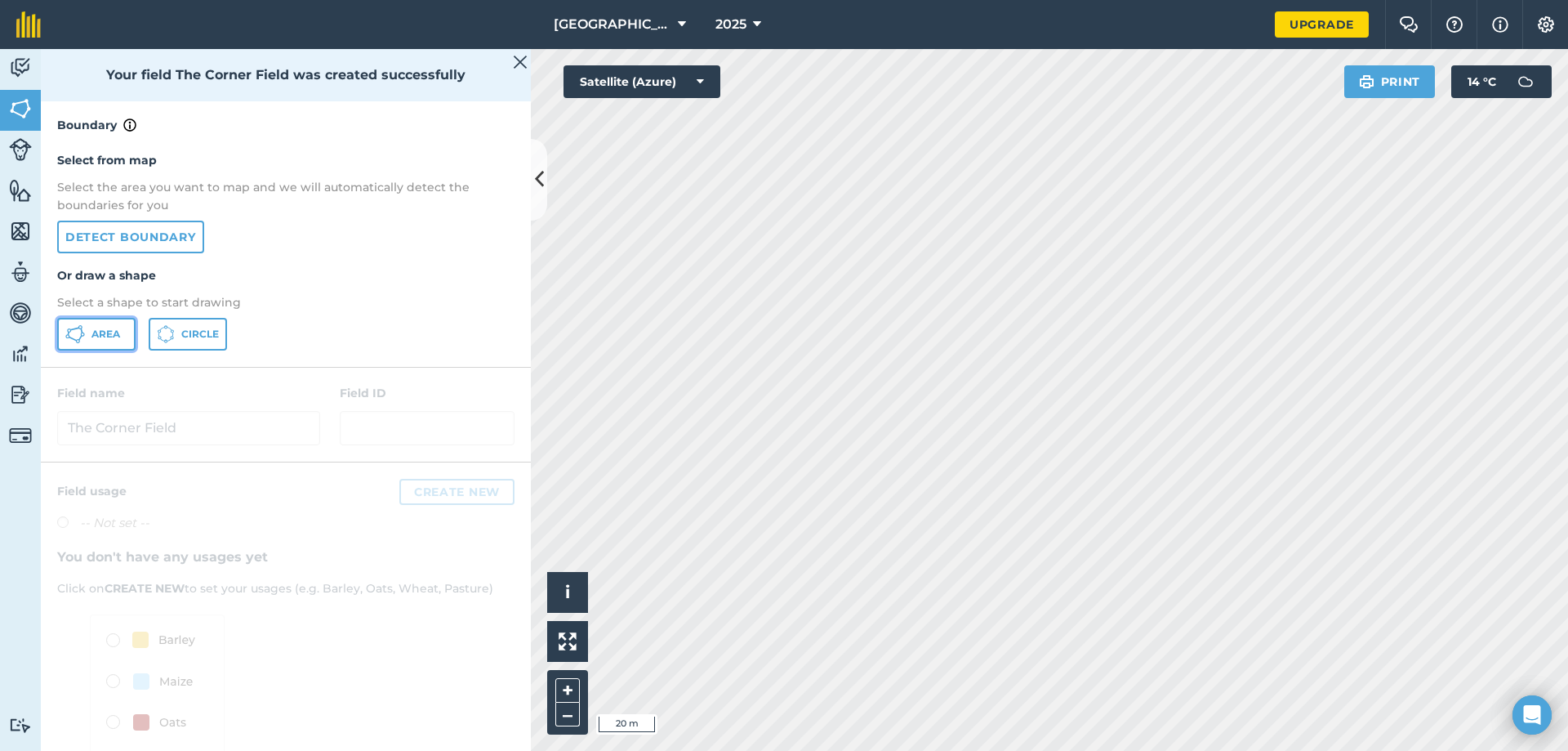
drag, startPoint x: 119, startPoint y: 333, endPoint x: 393, endPoint y: 399, distance: 281.8
click at [120, 333] on span "Area" at bounding box center [106, 334] width 29 height 13
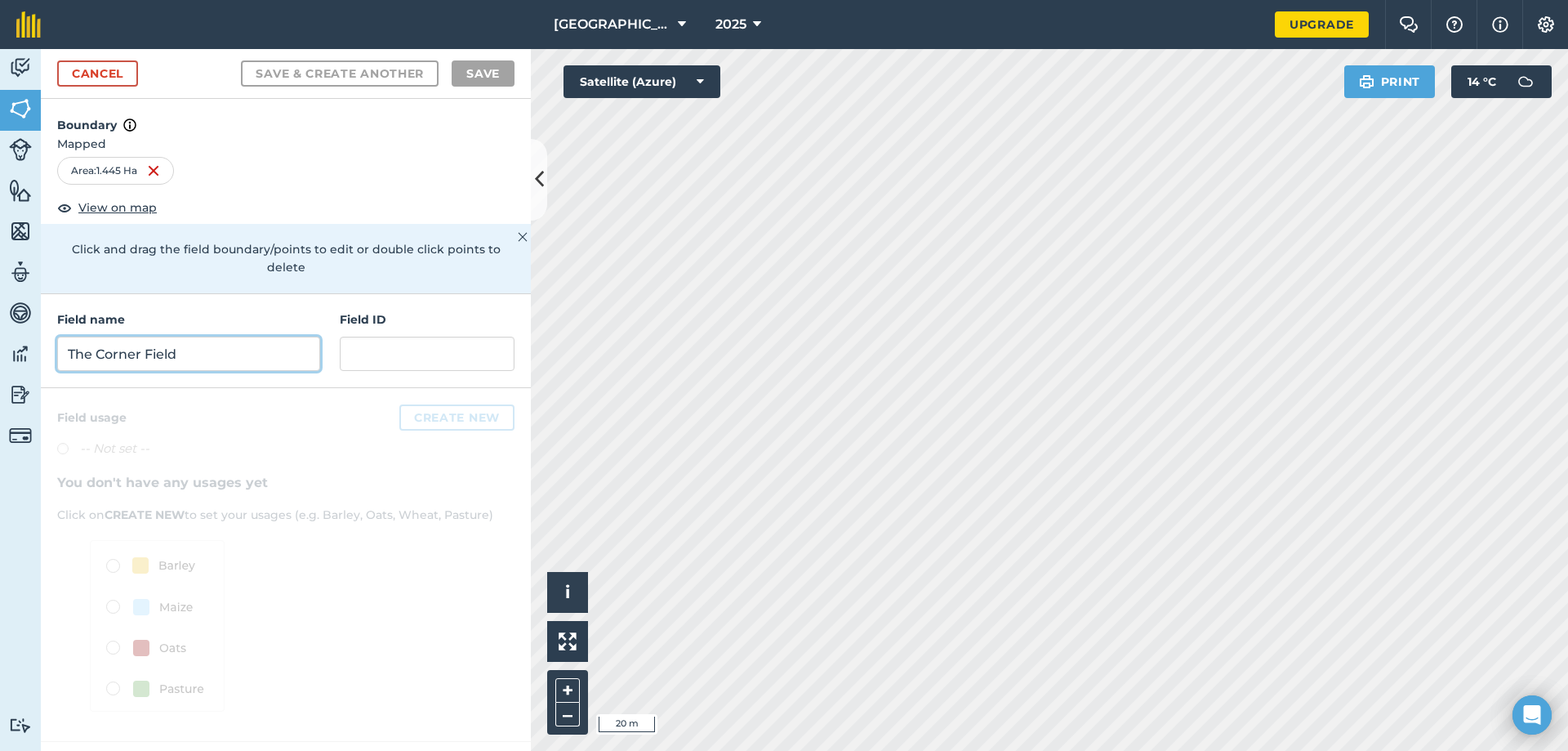
click at [217, 336] on input "The Corner Field" at bounding box center [188, 353] width 263 height 35
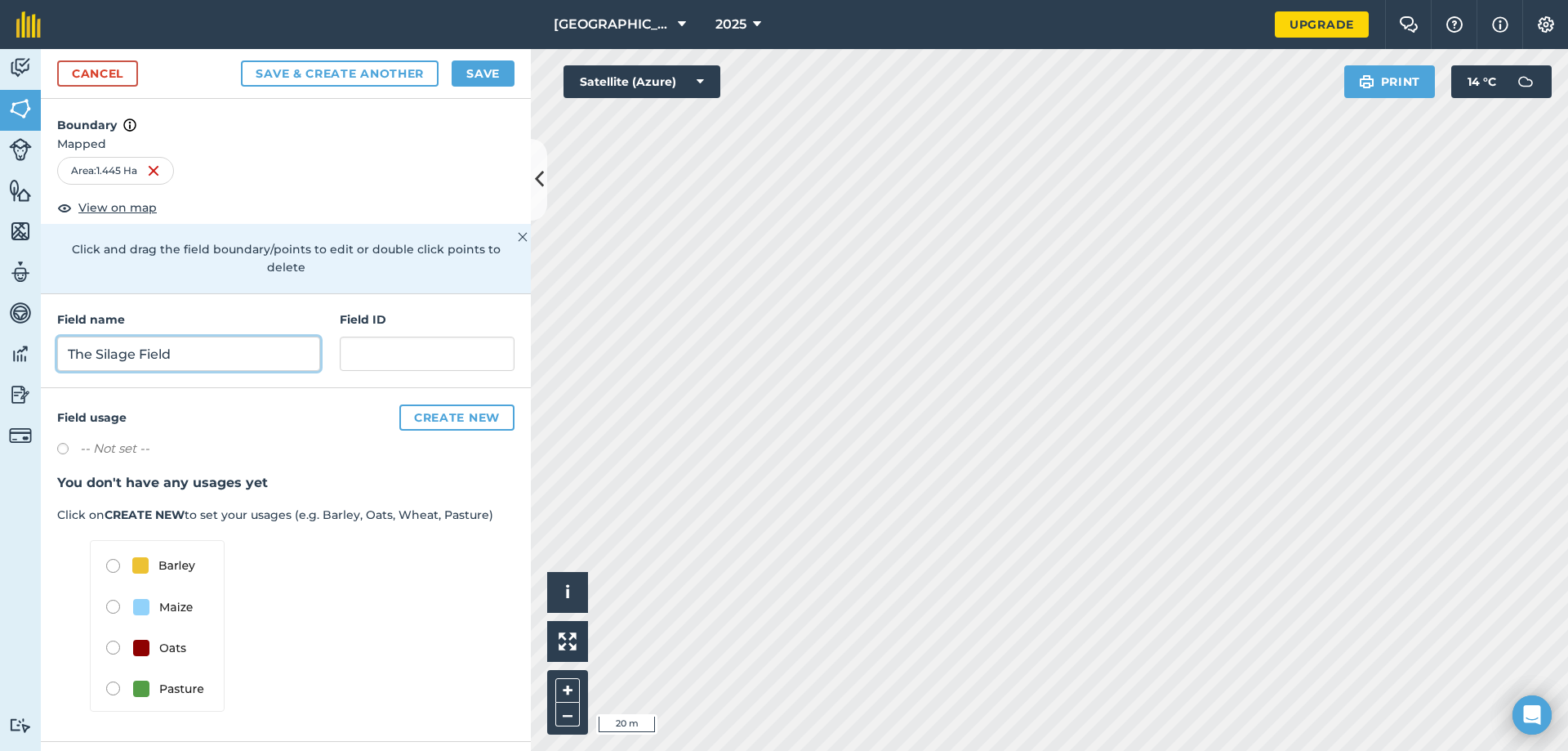
type input "The Silage Field"
click at [342, 69] on button "Save & Create Another" at bounding box center [339, 73] width 198 height 26
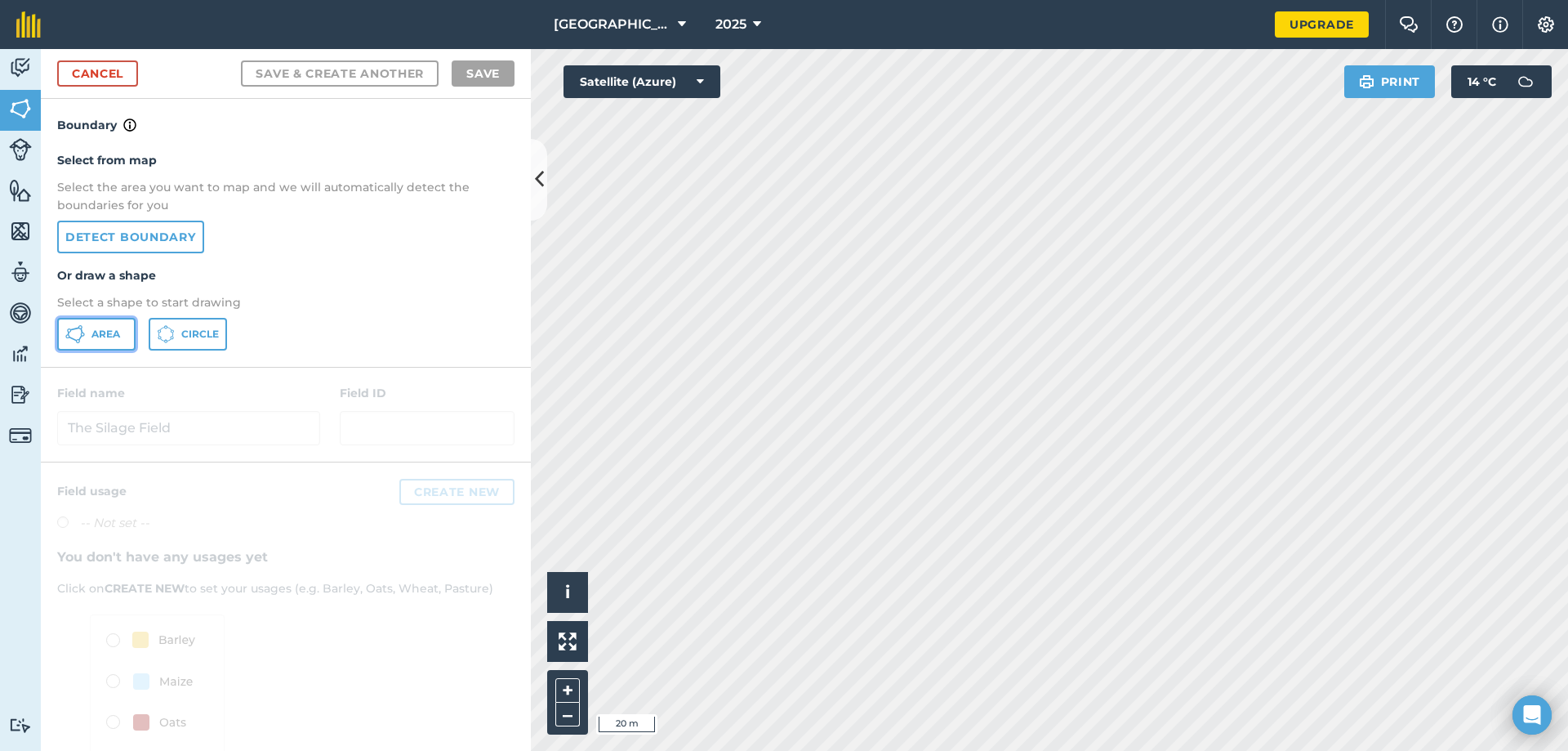
click at [108, 335] on span "Area" at bounding box center [106, 334] width 29 height 13
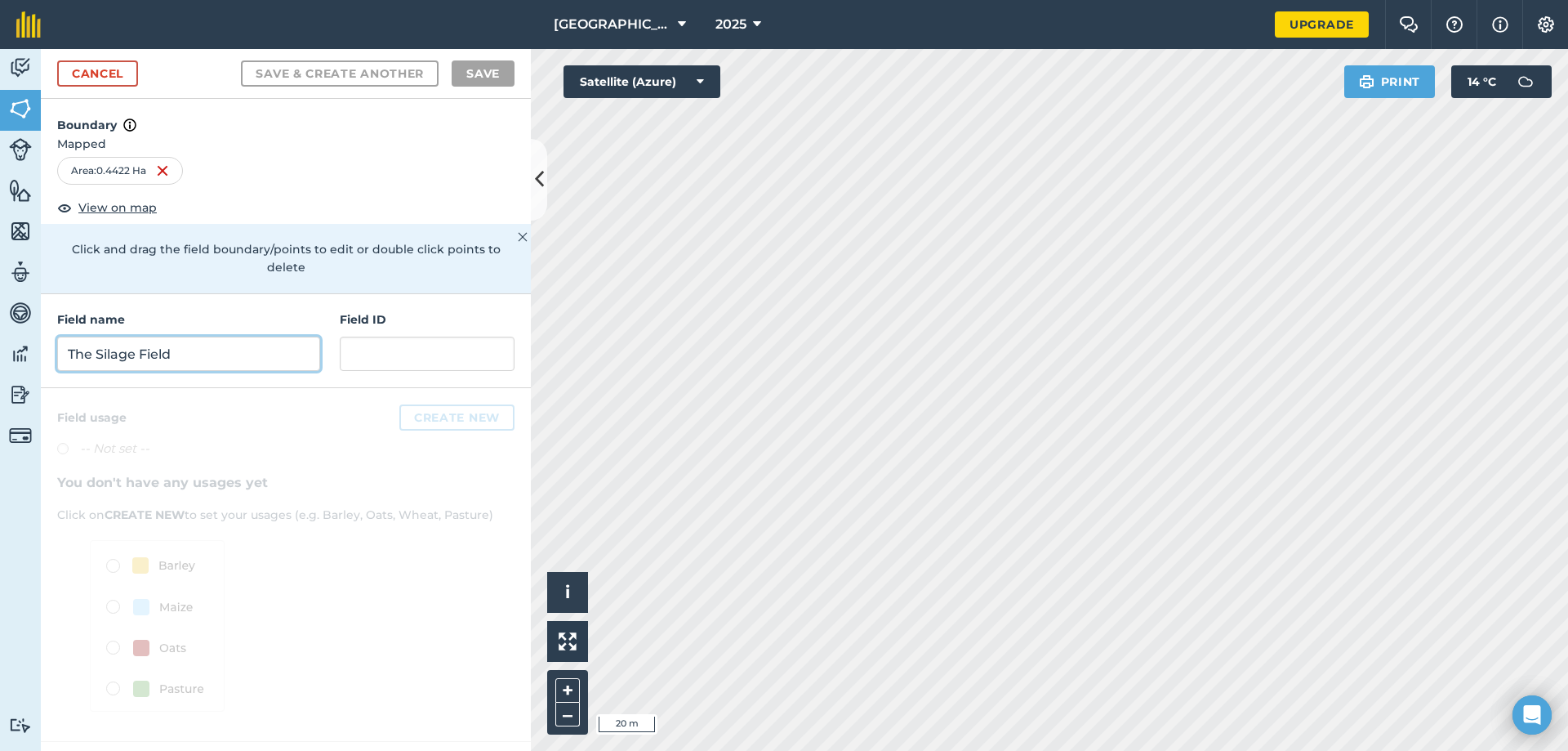
click at [194, 346] on input "The Silage Field" at bounding box center [188, 353] width 263 height 35
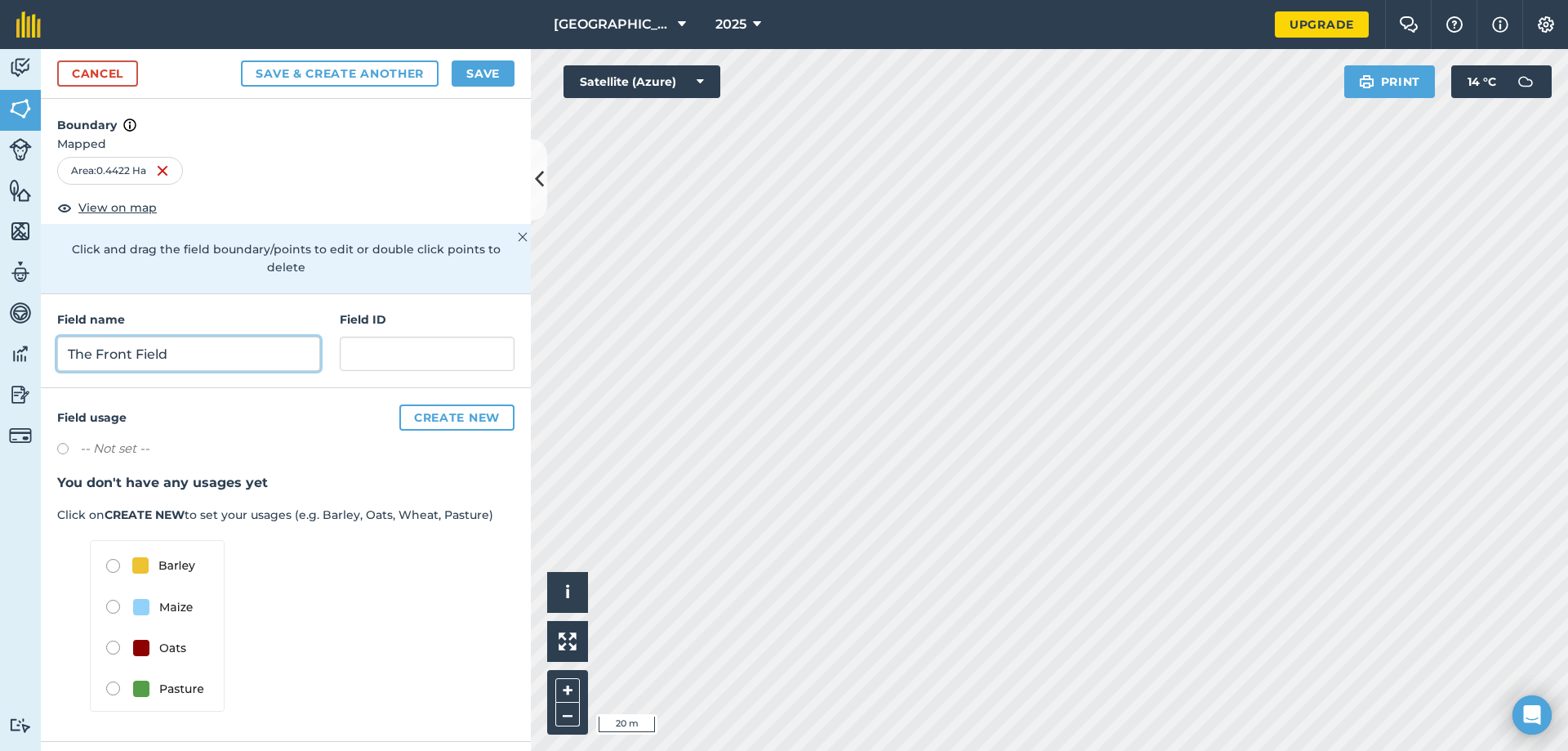
type input "The Front Field"
click at [288, 71] on button "Save & Create Another" at bounding box center [339, 73] width 198 height 26
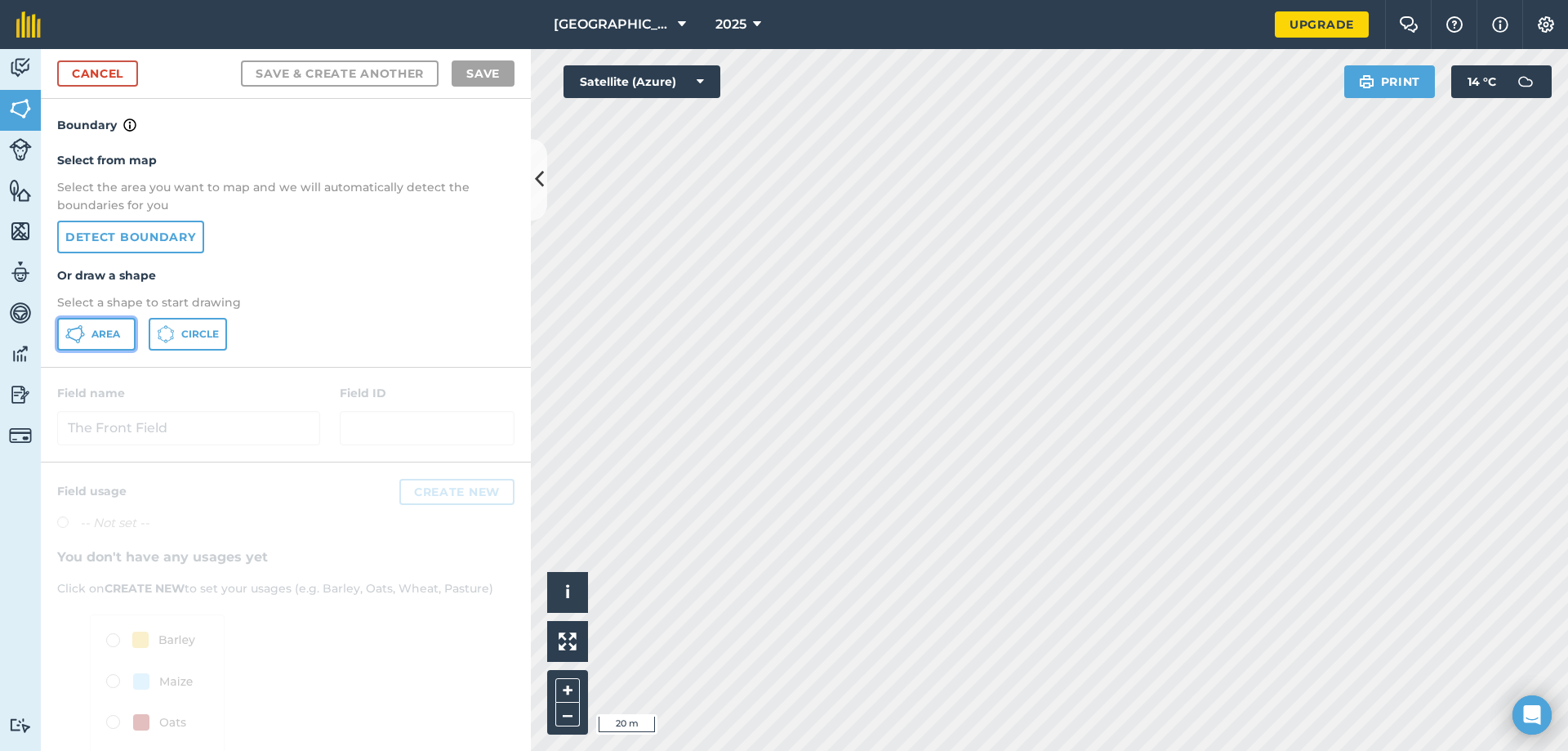
click at [63, 331] on button "Area" at bounding box center [96, 334] width 79 height 33
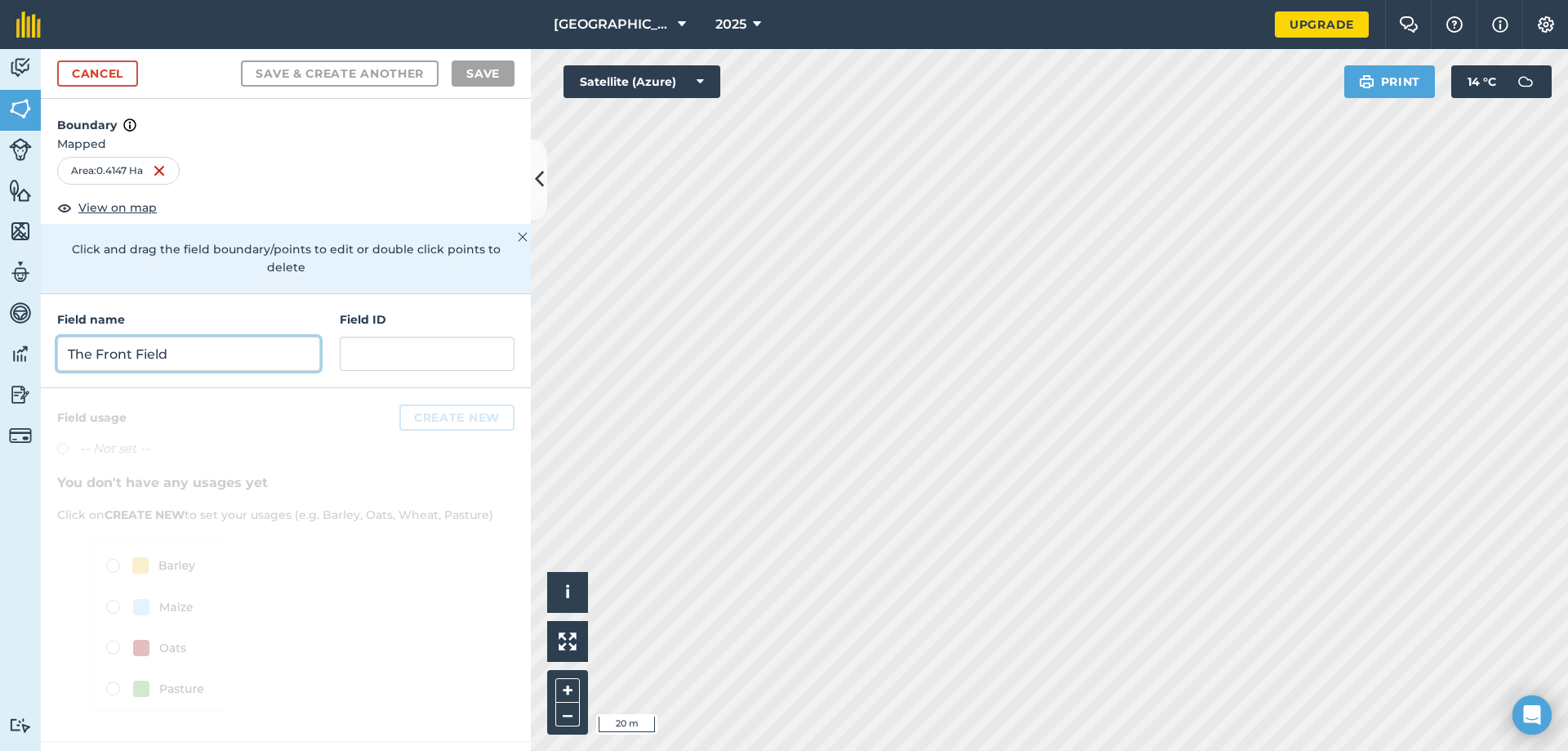
click at [186, 345] on input "The Front Field" at bounding box center [188, 353] width 263 height 35
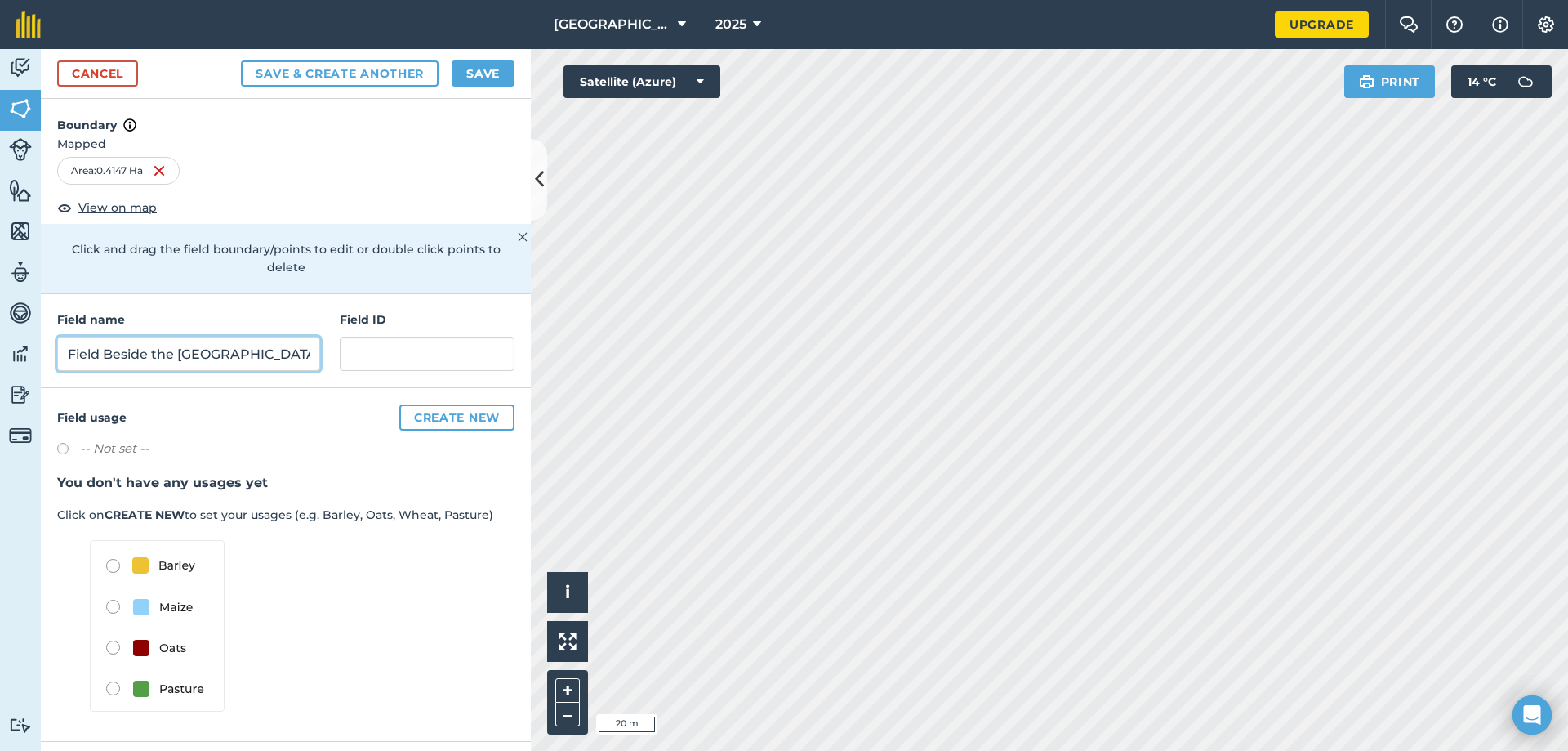
type input "Field Beside the Bull House"
click at [341, 73] on button "Save & Create Another" at bounding box center [339, 73] width 198 height 26
